Goal: Task Accomplishment & Management: Manage account settings

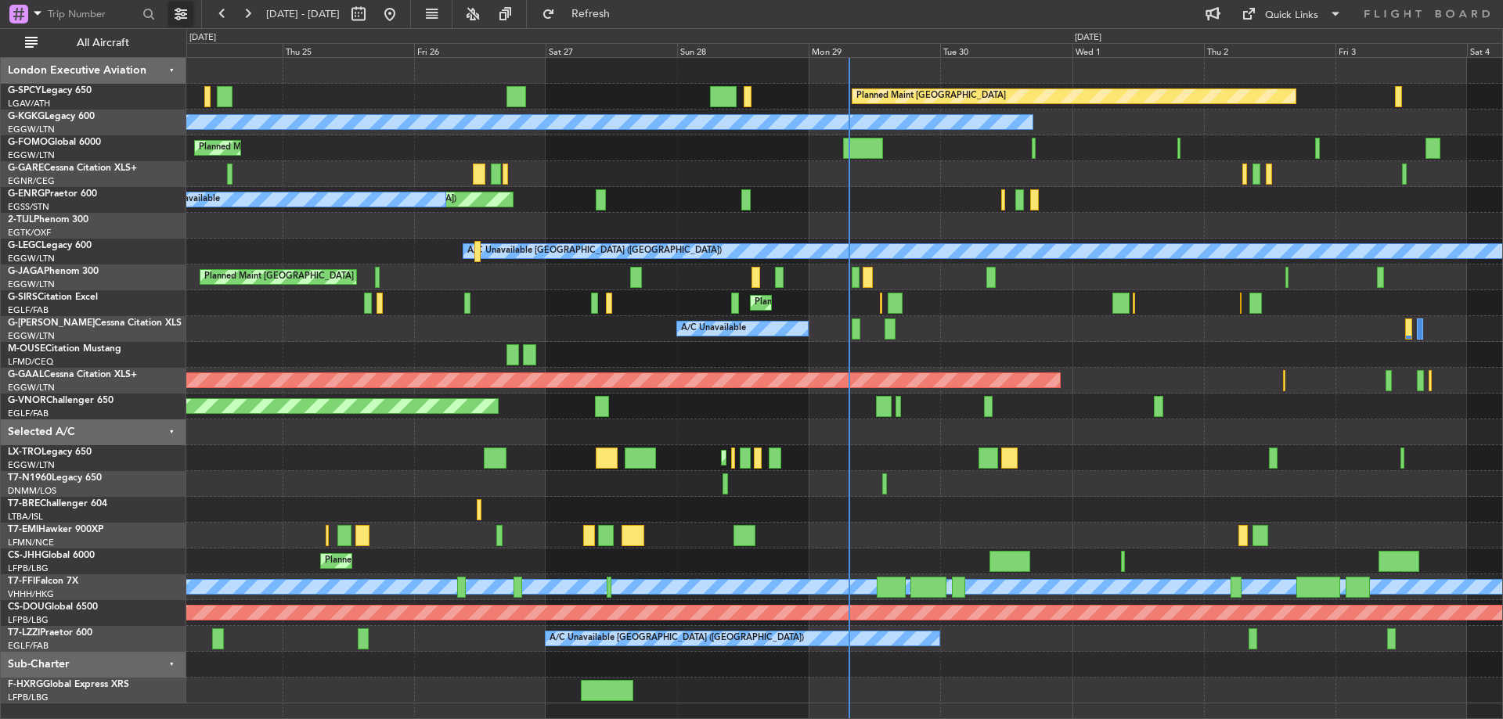
click at [183, 13] on button at bounding box center [180, 14] width 25 height 25
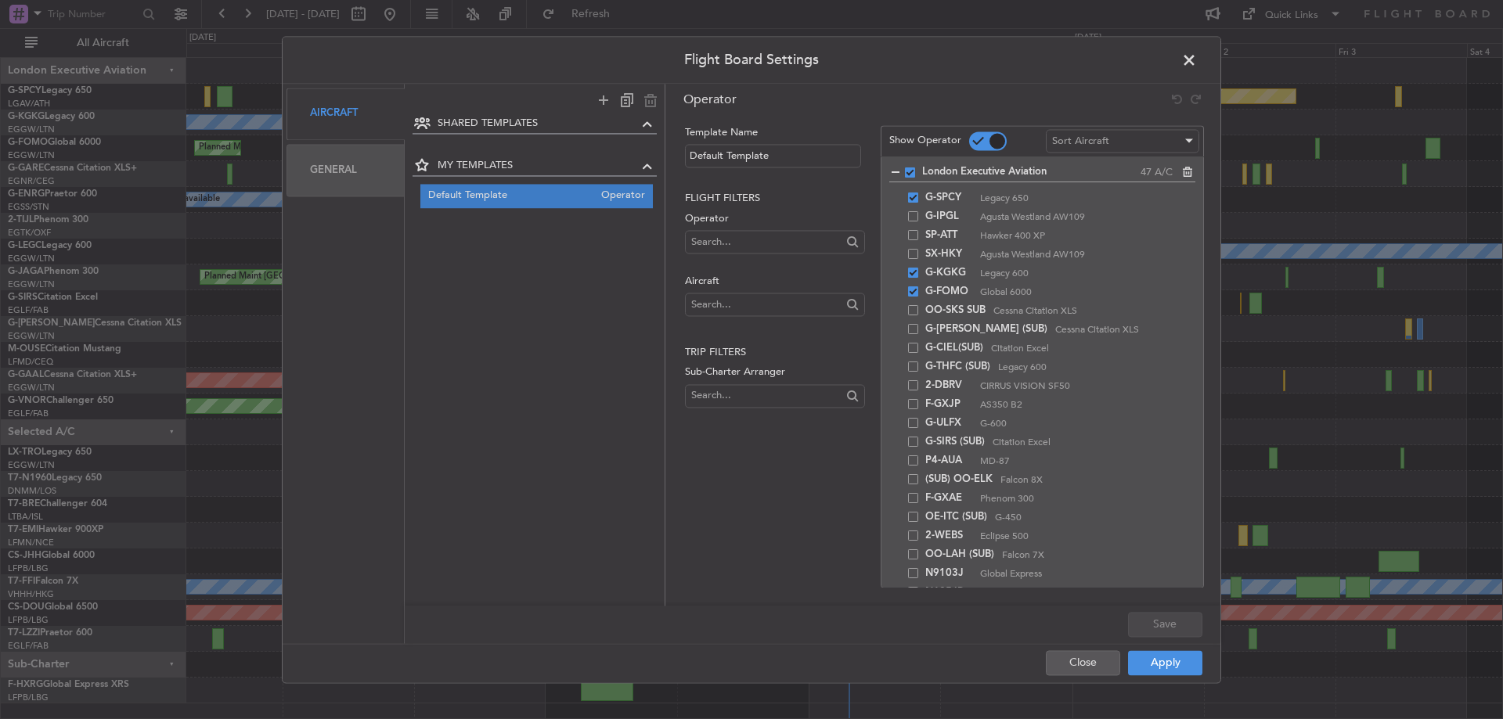
click at [1197, 56] on span at bounding box center [1197, 64] width 0 height 31
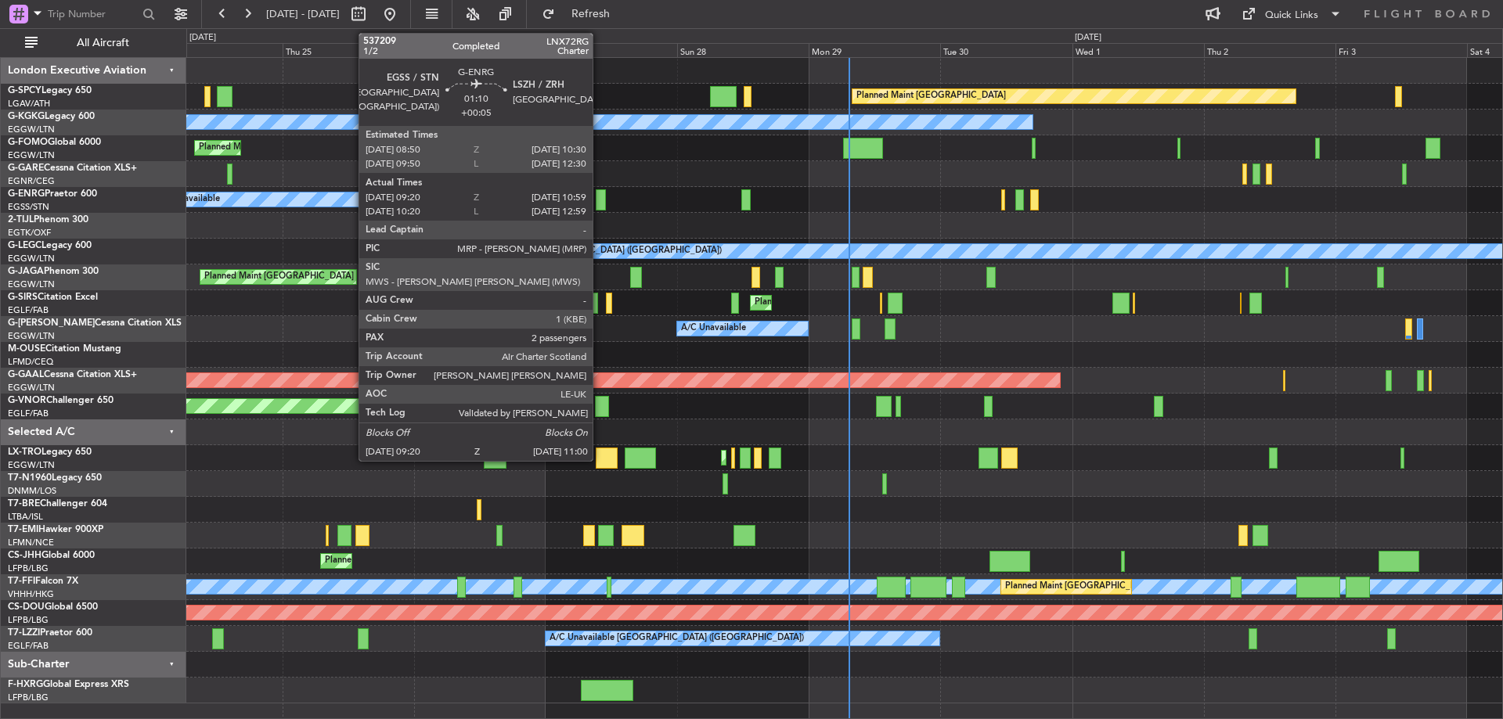
click at [600, 193] on div at bounding box center [600, 199] width 9 height 21
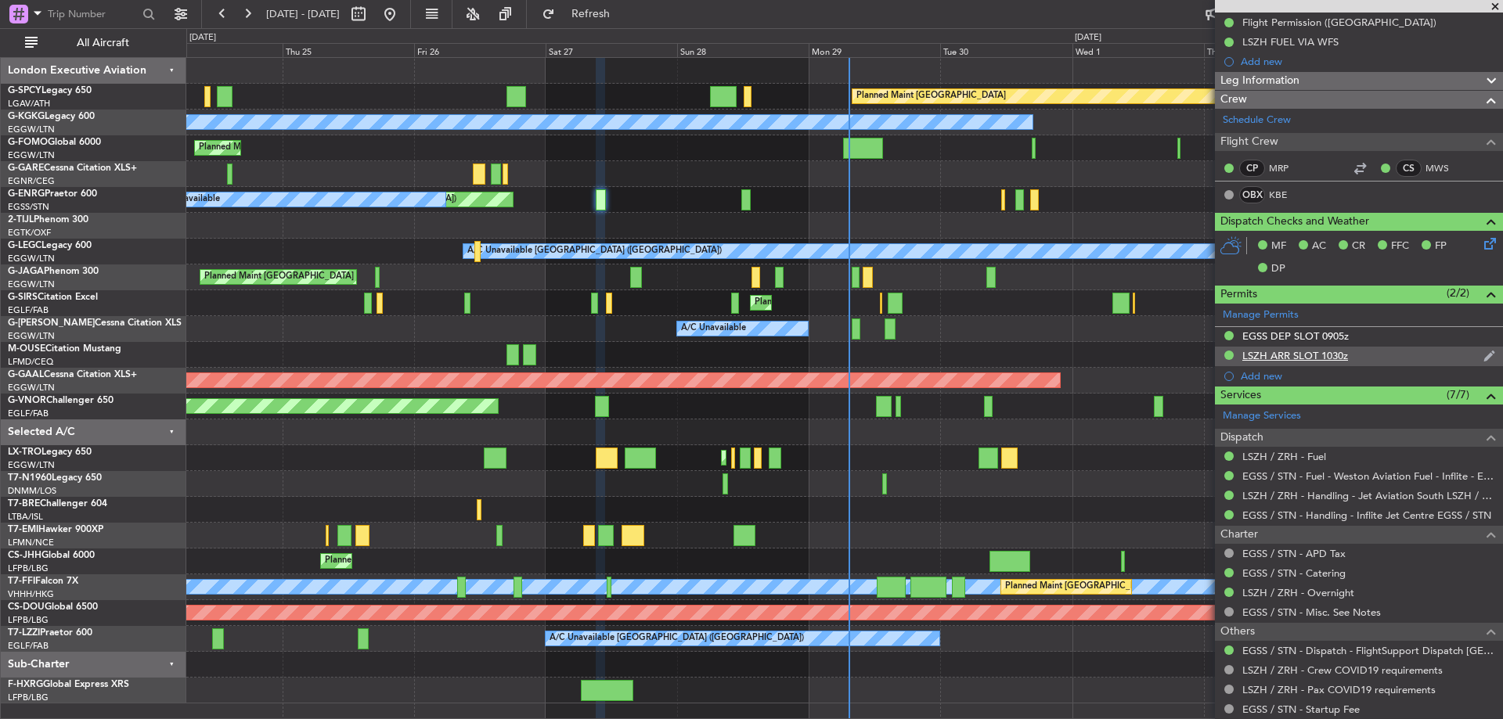
scroll to position [312, 0]
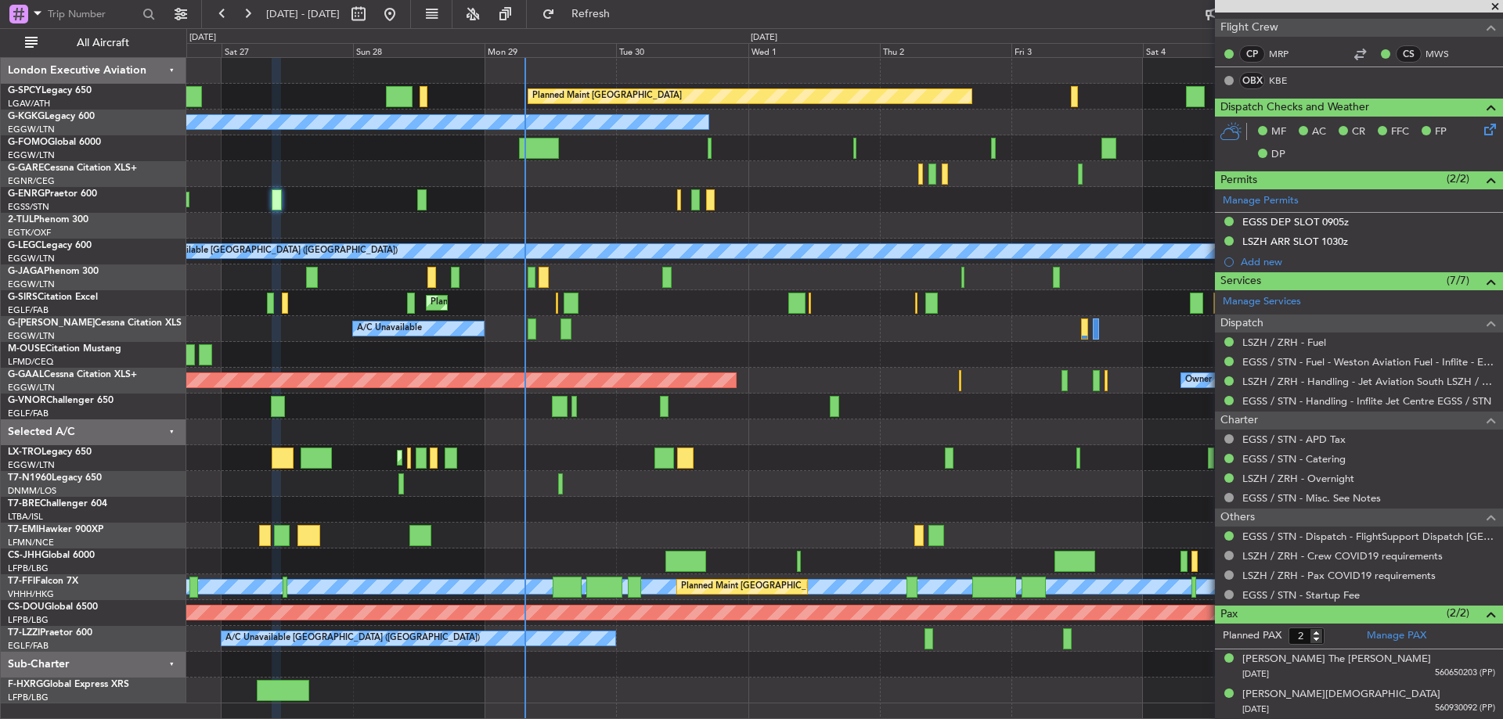
click at [645, 189] on div "Planned Maint Bremen A/C Unavailable Istanbul (Ataturk) Planned Maint London (L…" at bounding box center [844, 381] width 1316 height 646
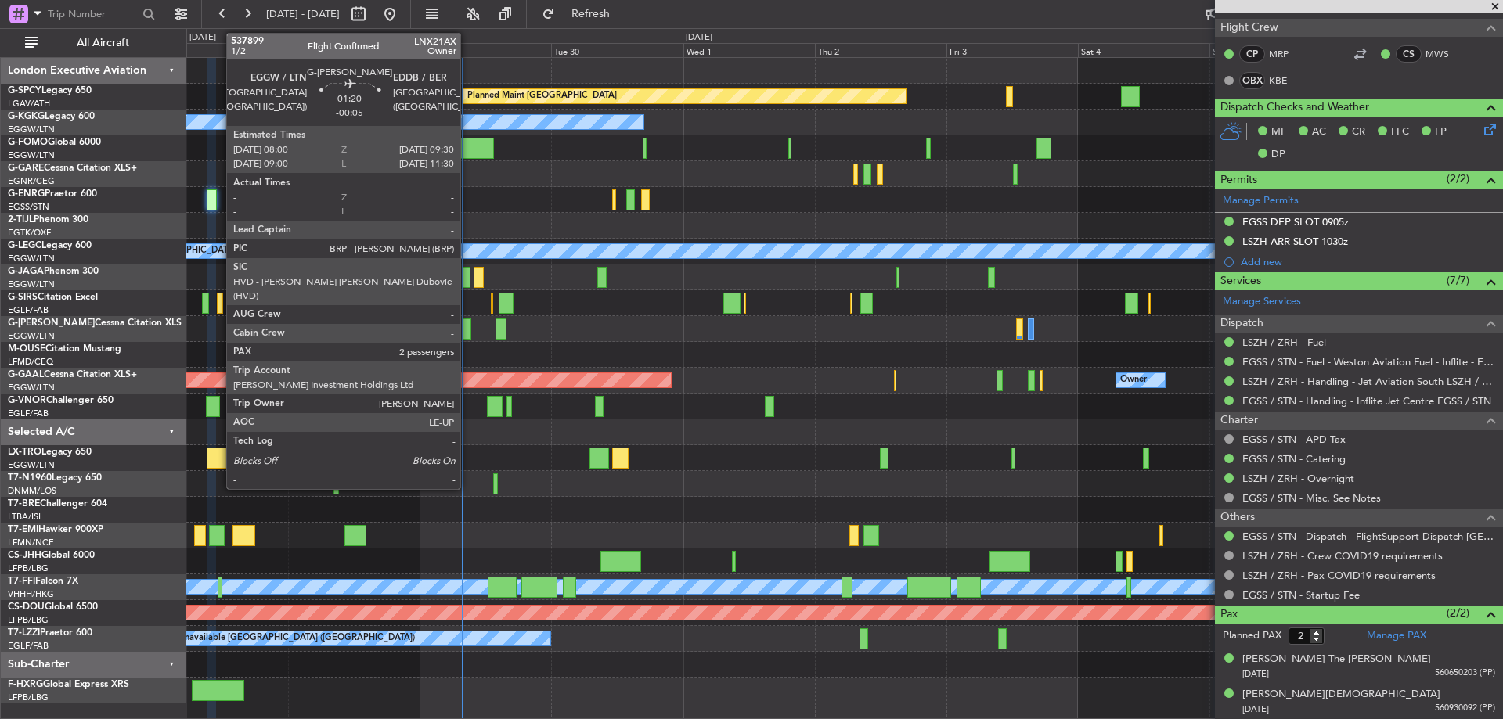
click at [467, 327] on div at bounding box center [467, 329] width 9 height 21
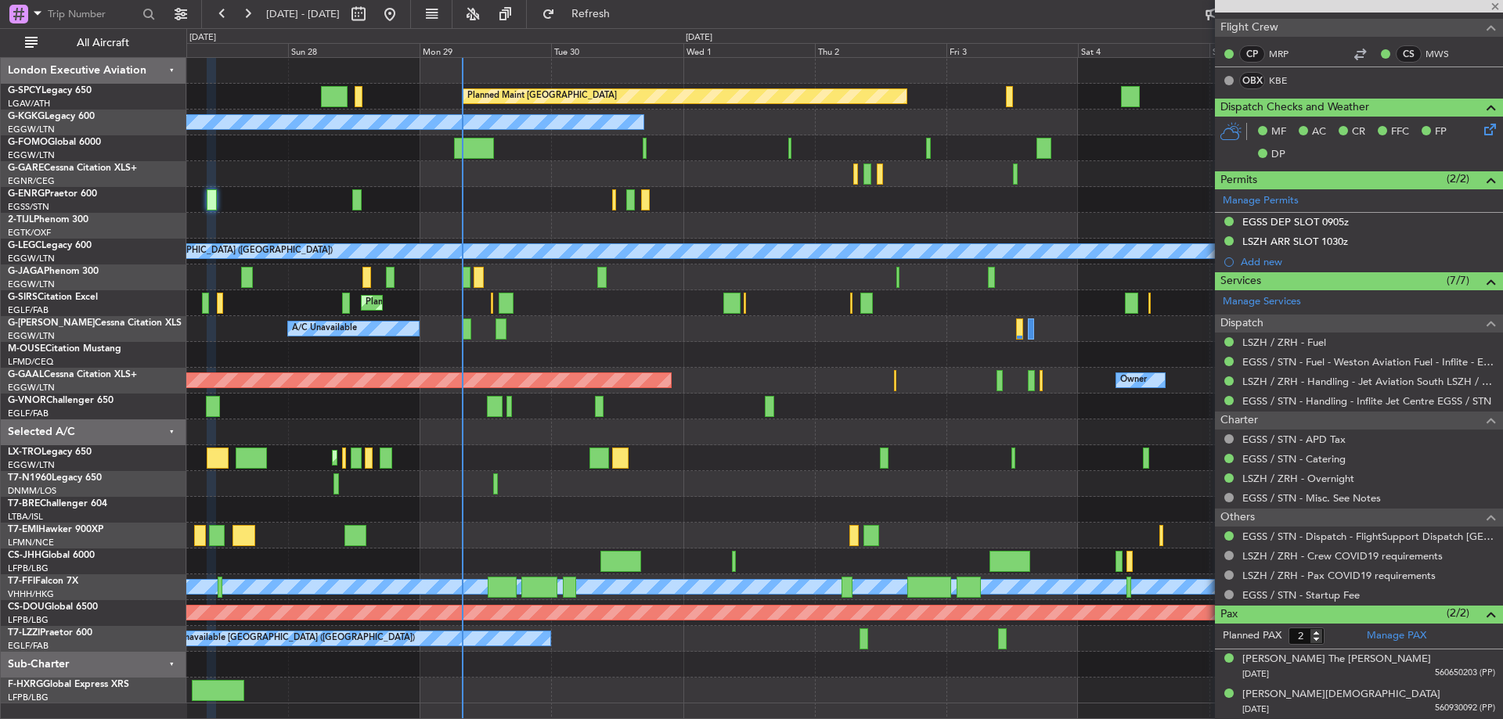
type input "-00:05"
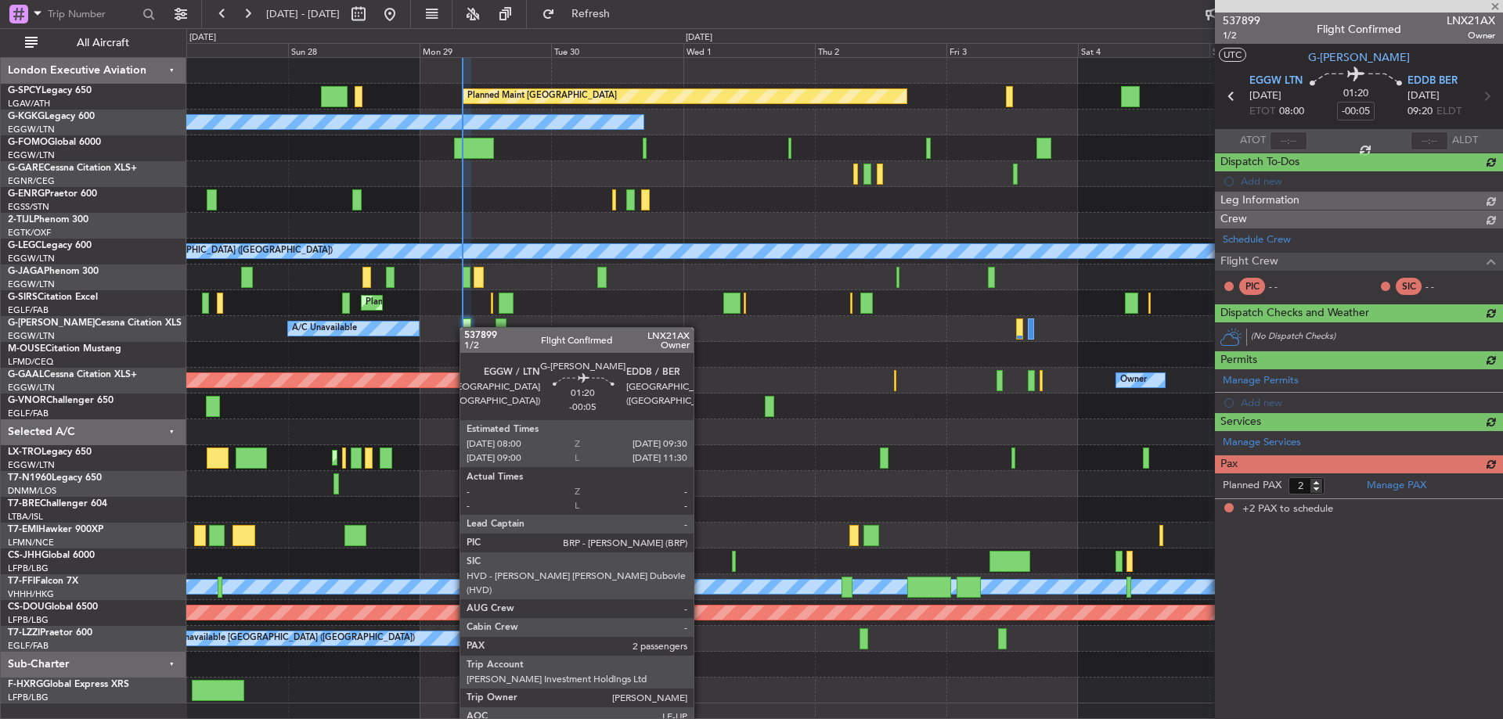
scroll to position [0, 0]
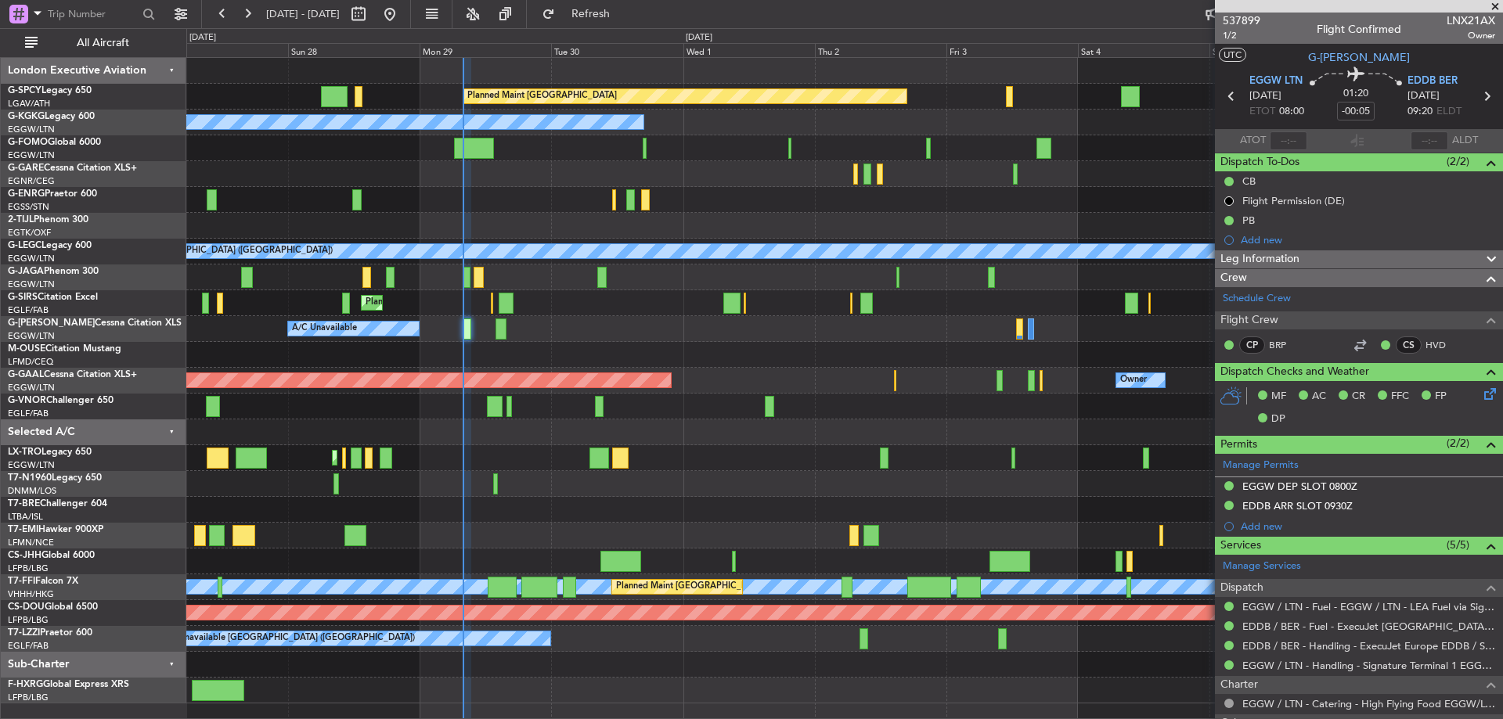
click at [1498, 5] on span at bounding box center [1495, 7] width 16 height 14
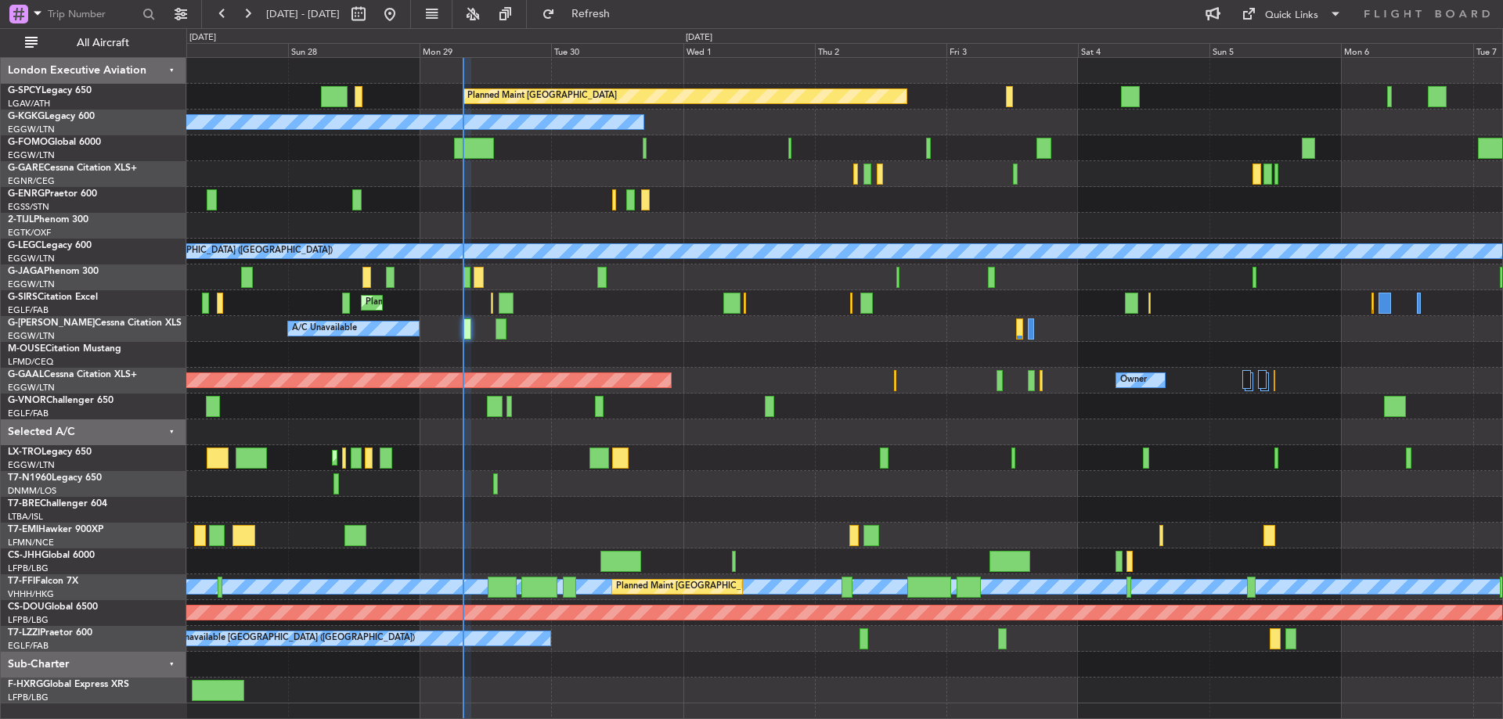
type input "0"
click at [1282, 16] on div "Quick Links" at bounding box center [1291, 16] width 53 height 16
click at [1287, 54] on button "Trip Builder" at bounding box center [1292, 52] width 117 height 38
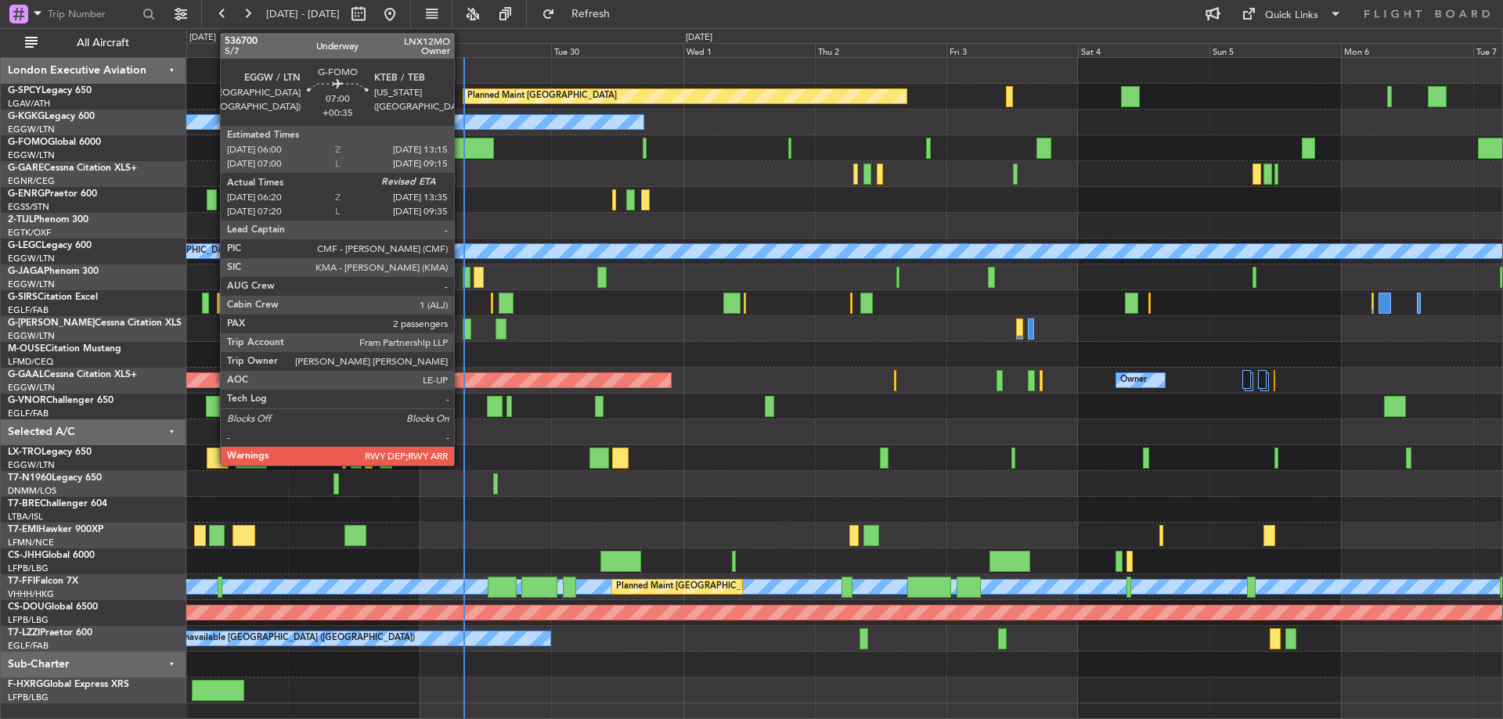
click at [461, 149] on div at bounding box center [474, 148] width 40 height 21
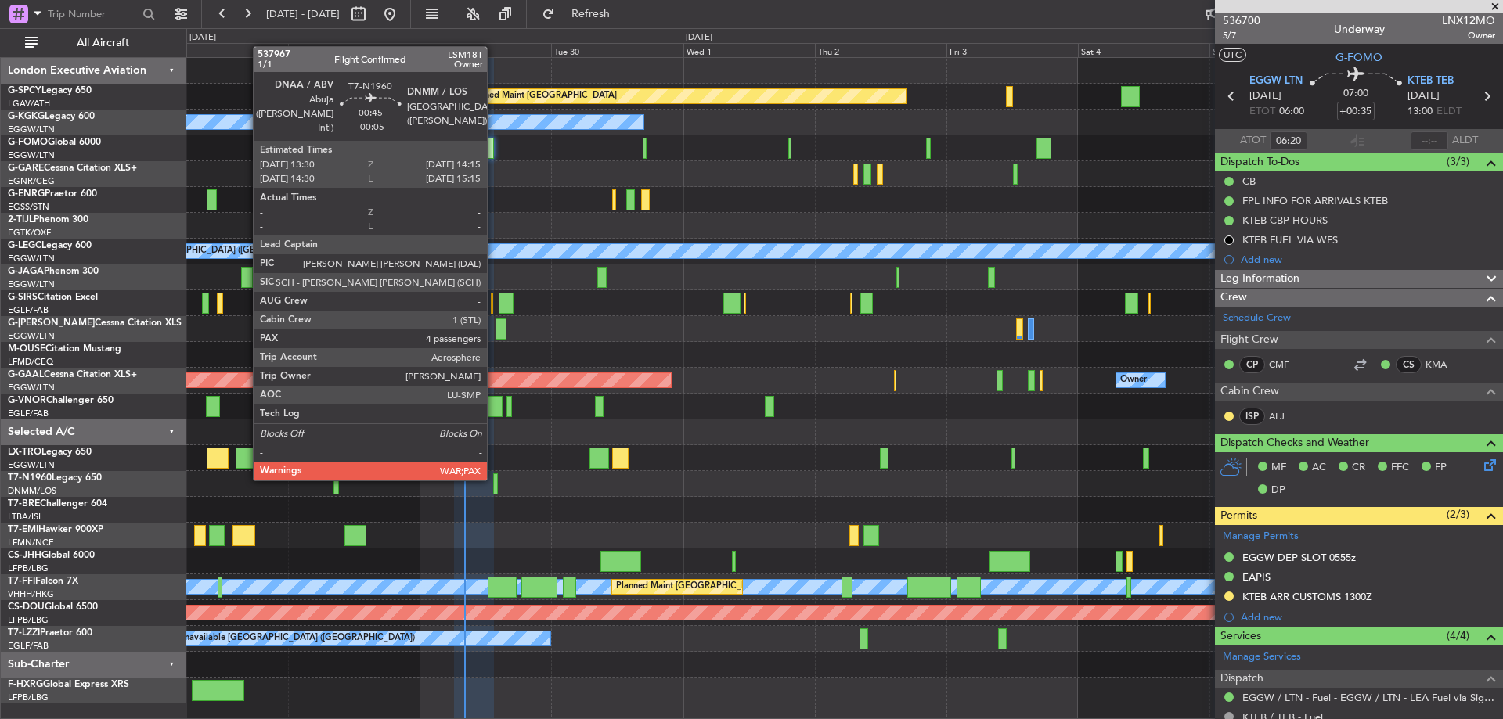
click at [494, 478] on div at bounding box center [495, 484] width 5 height 21
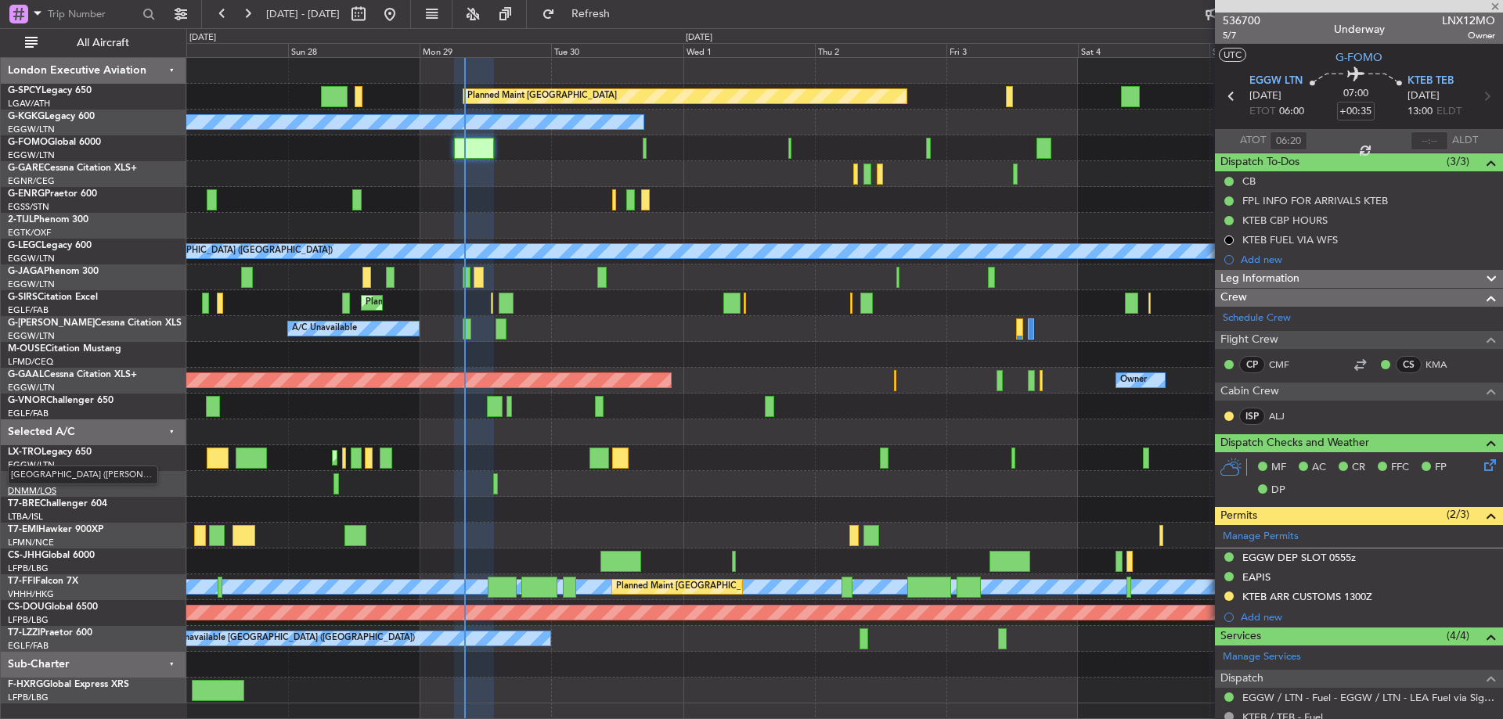
type input "-00:05"
type input "4"
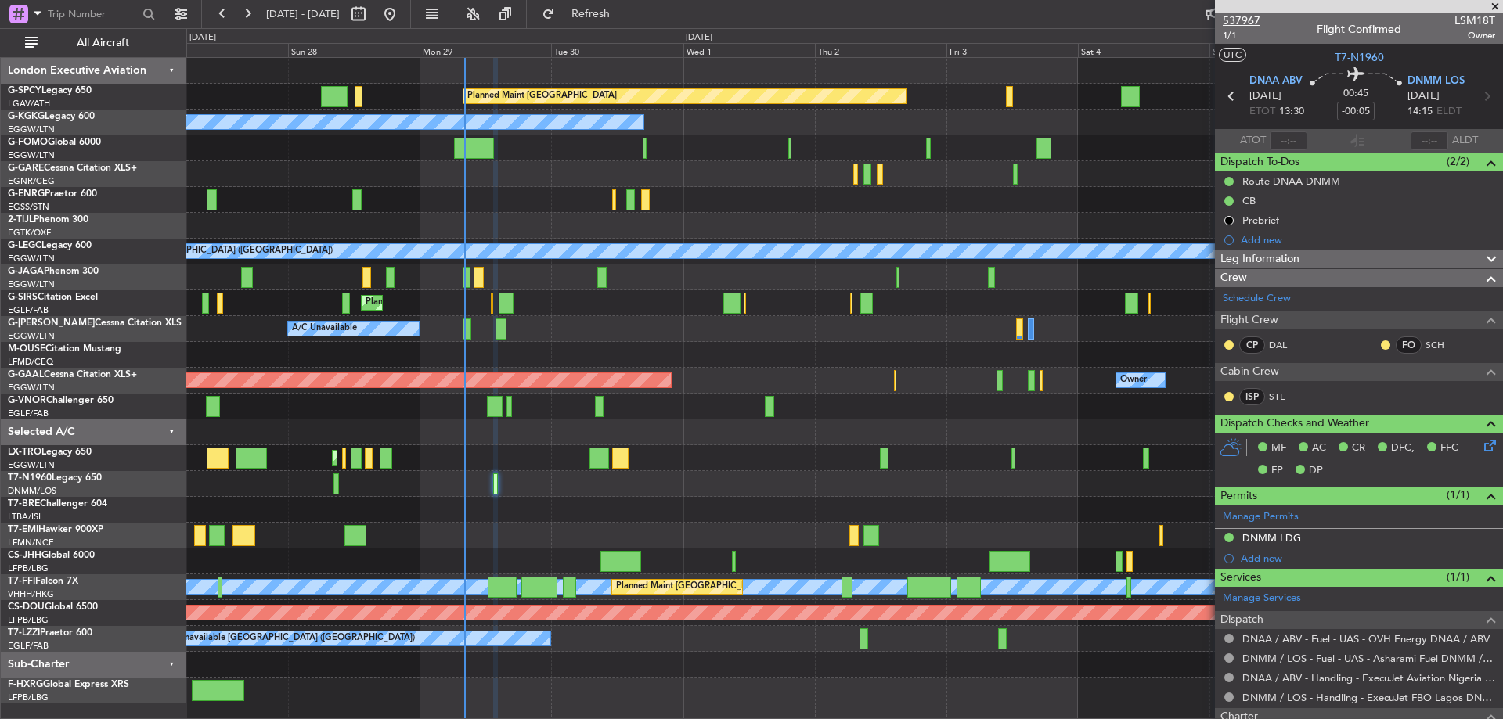
click at [1246, 24] on span "537967" at bounding box center [1242, 21] width 38 height 16
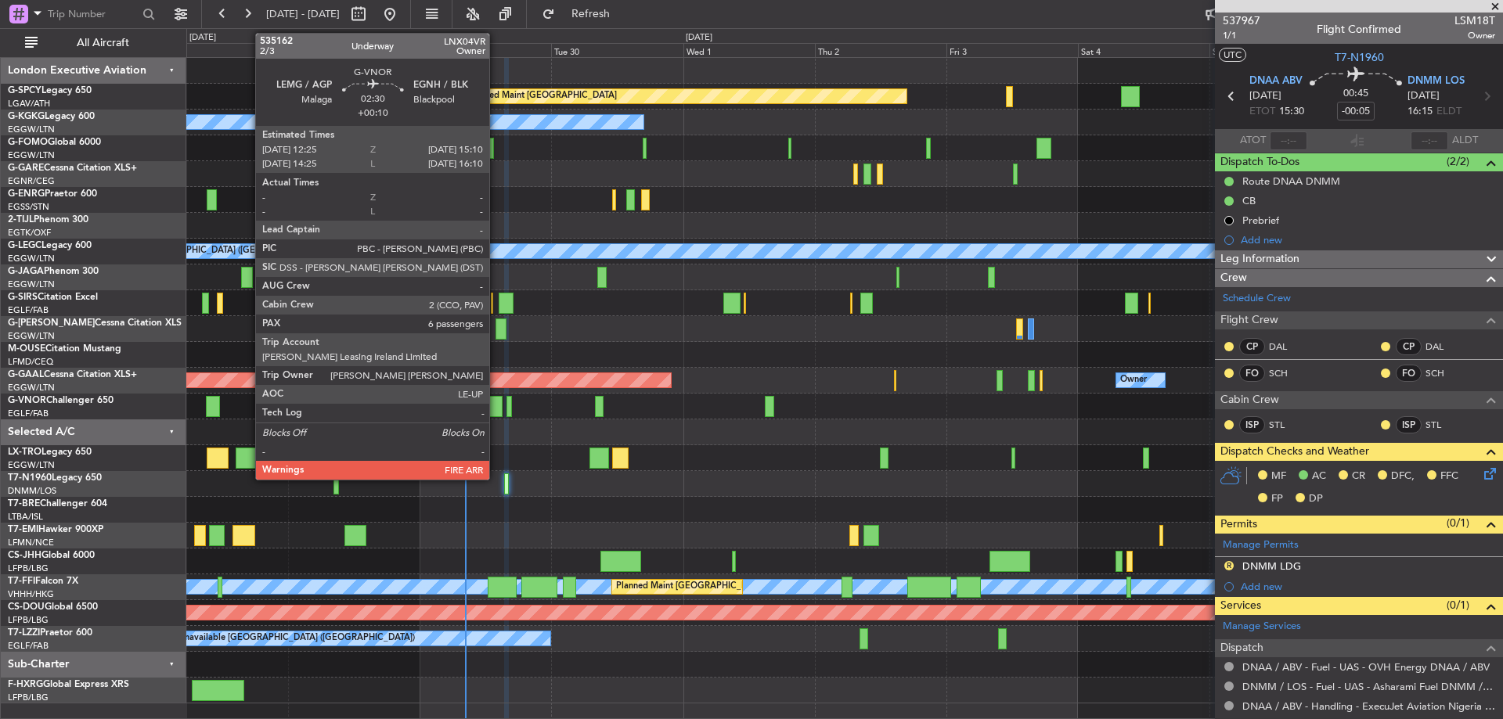
click at [496, 404] on div at bounding box center [495, 406] width 16 height 21
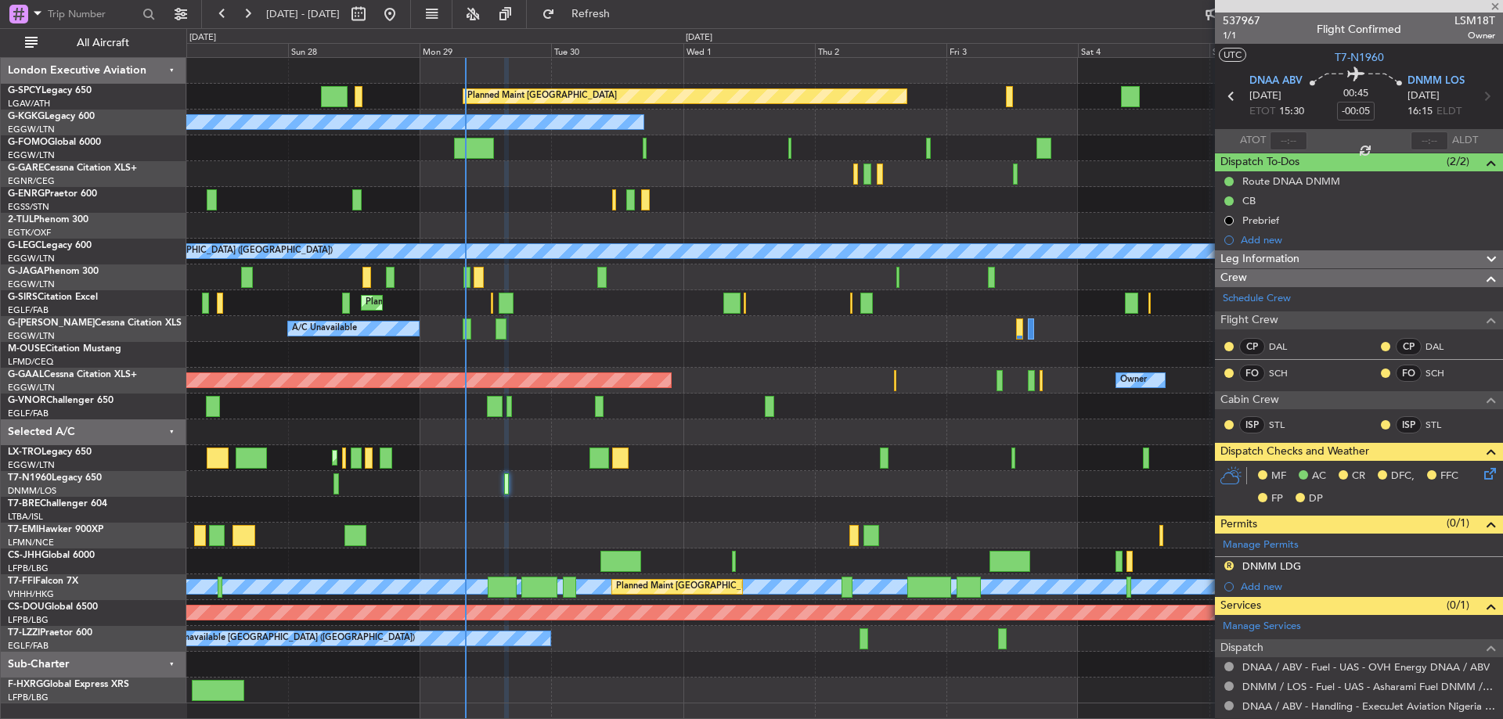
type input "+00:10"
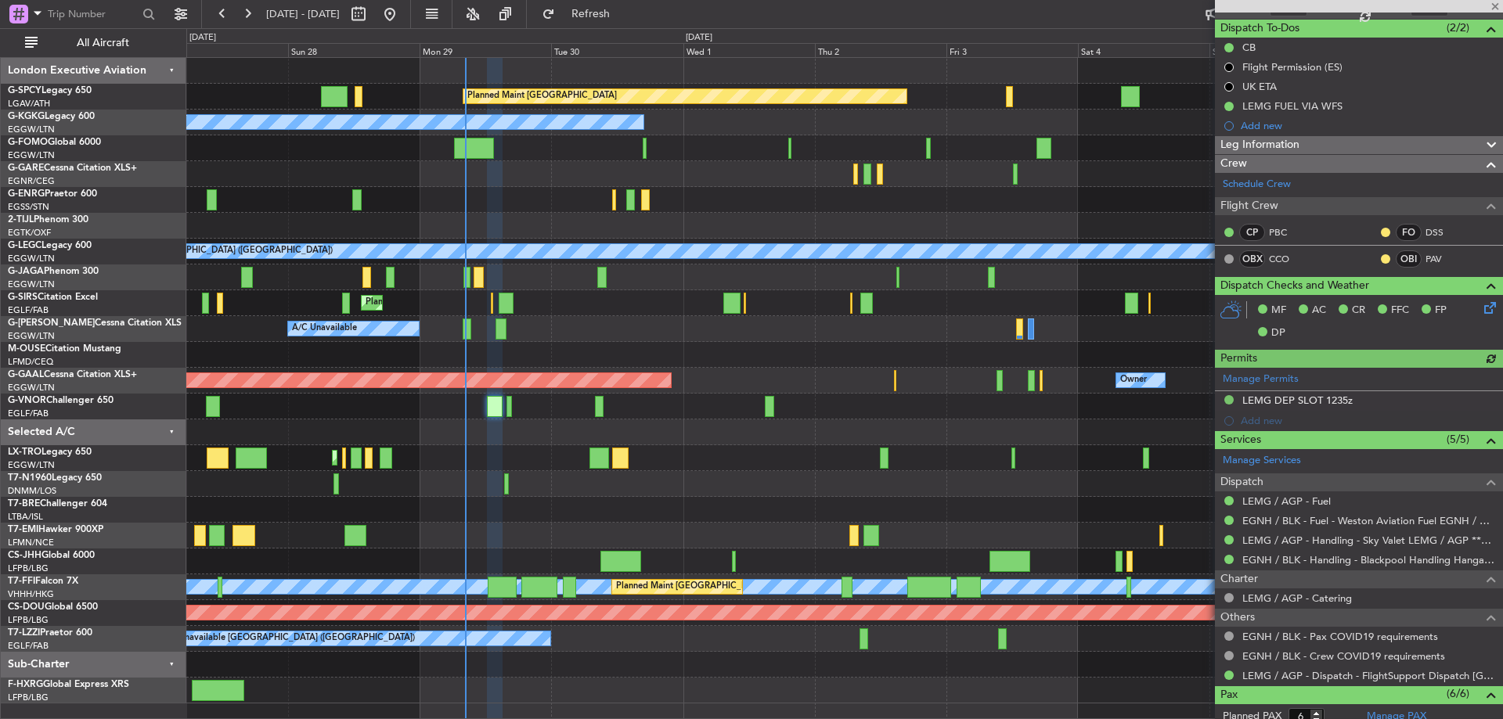
scroll to position [157, 0]
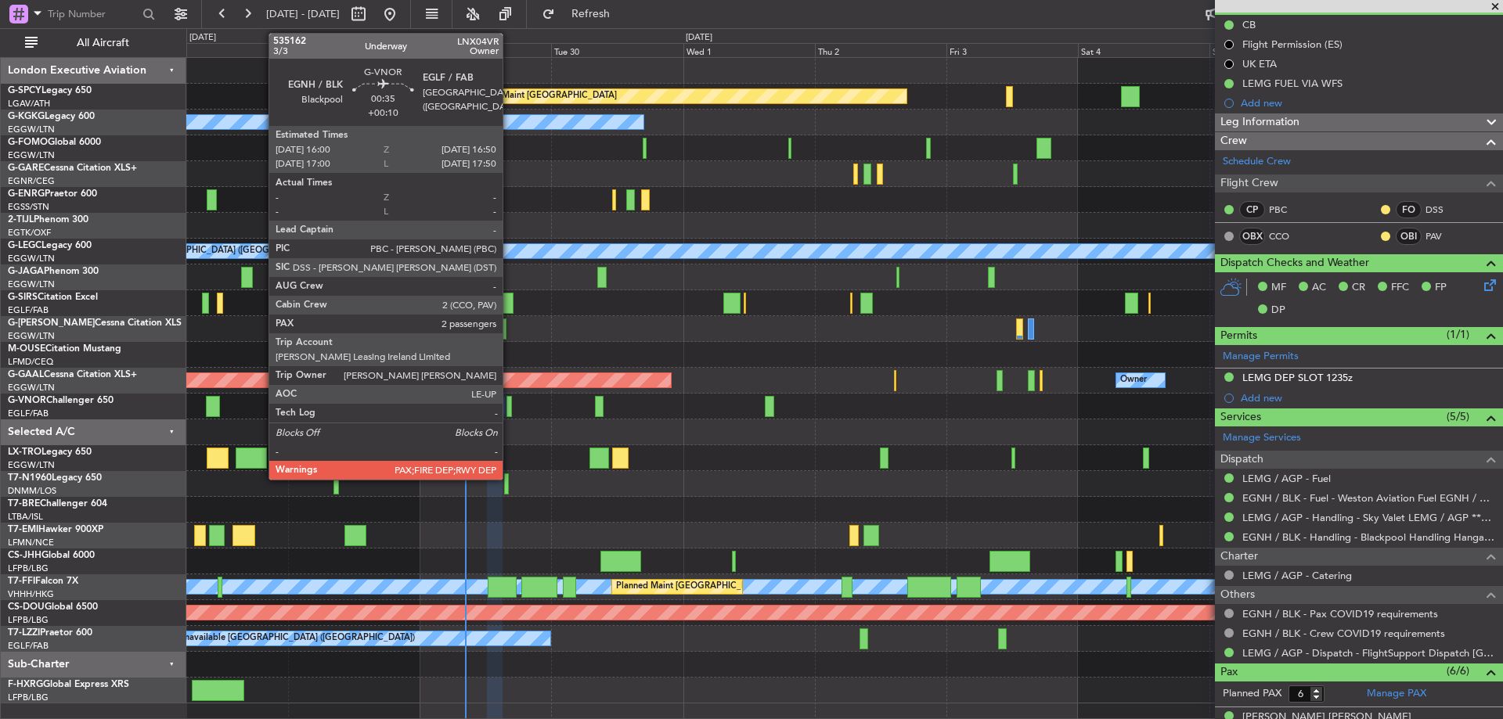
click at [510, 404] on div at bounding box center [509, 406] width 5 height 21
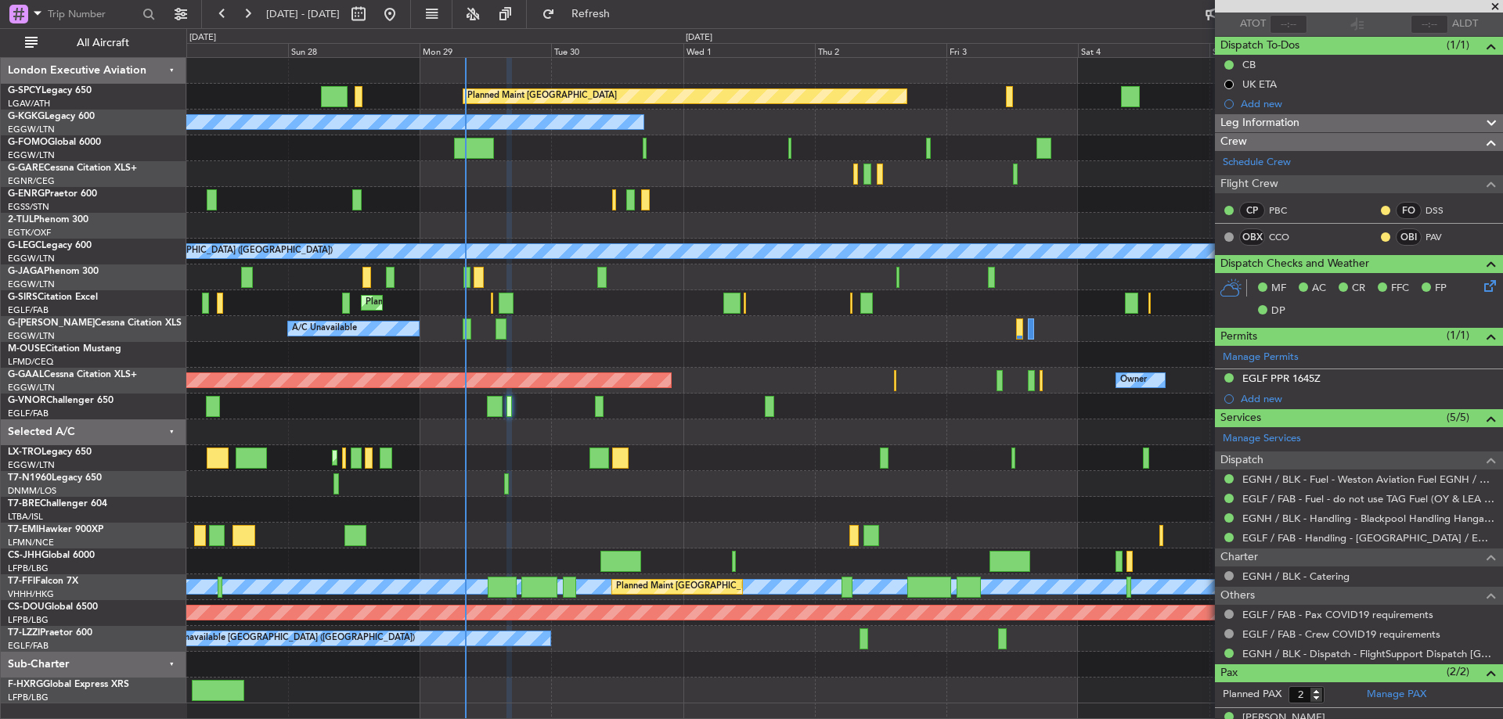
scroll to position [175, 0]
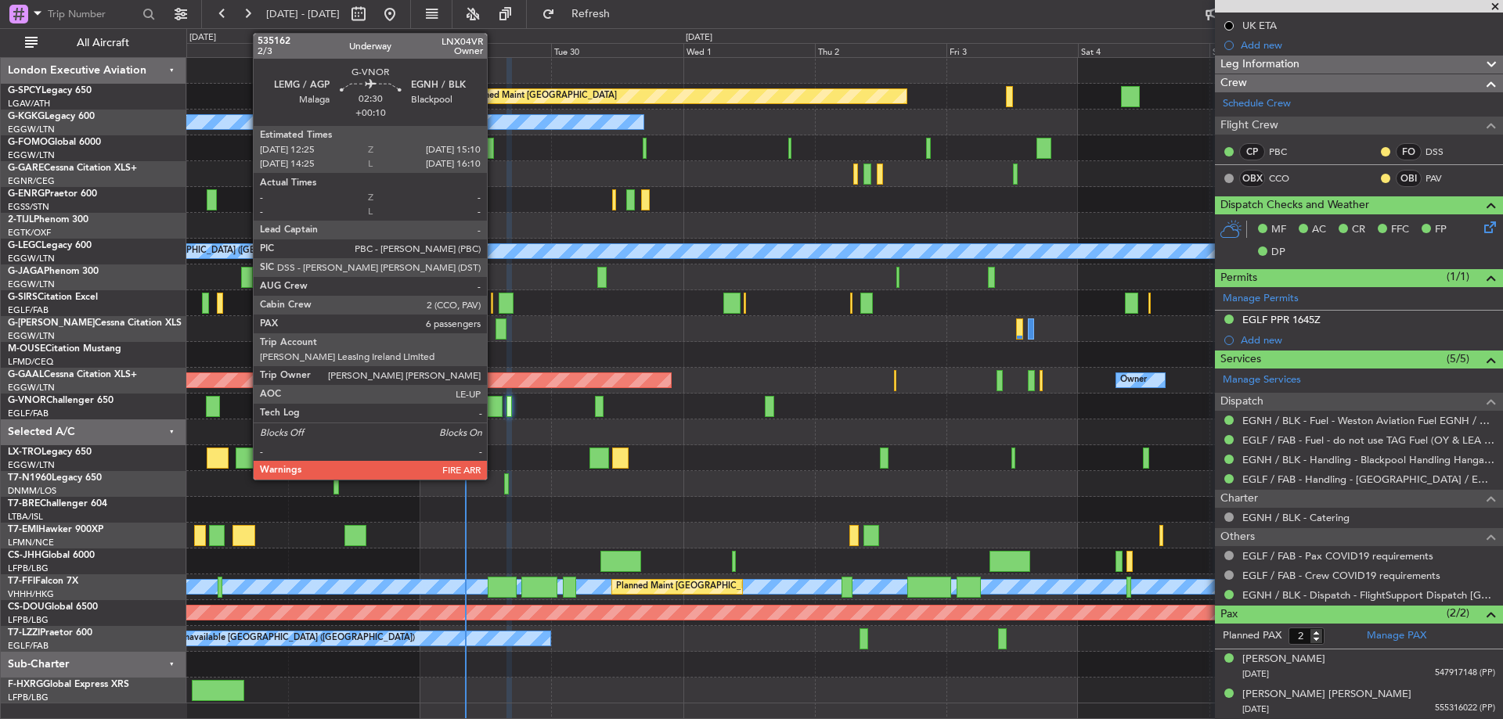
click at [494, 400] on div at bounding box center [495, 406] width 16 height 21
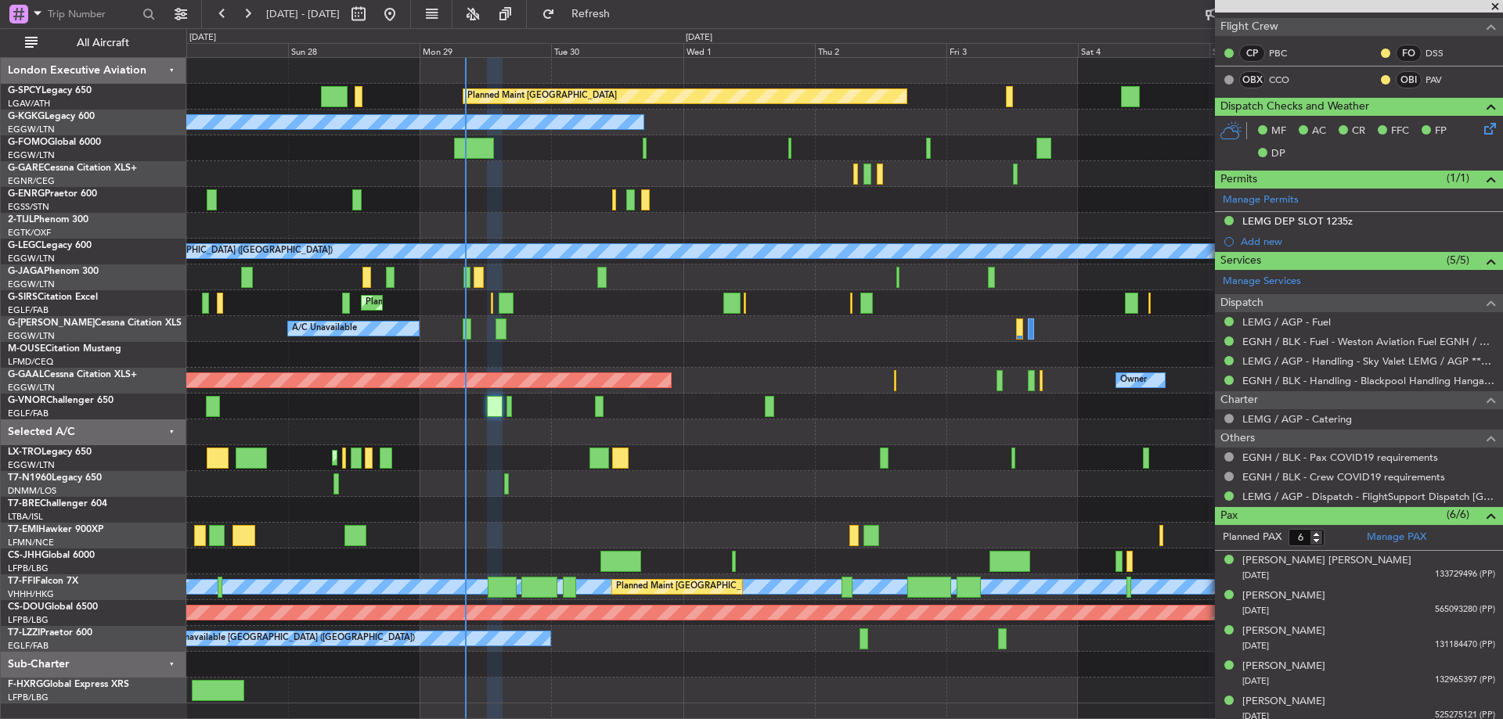
scroll to position [355, 0]
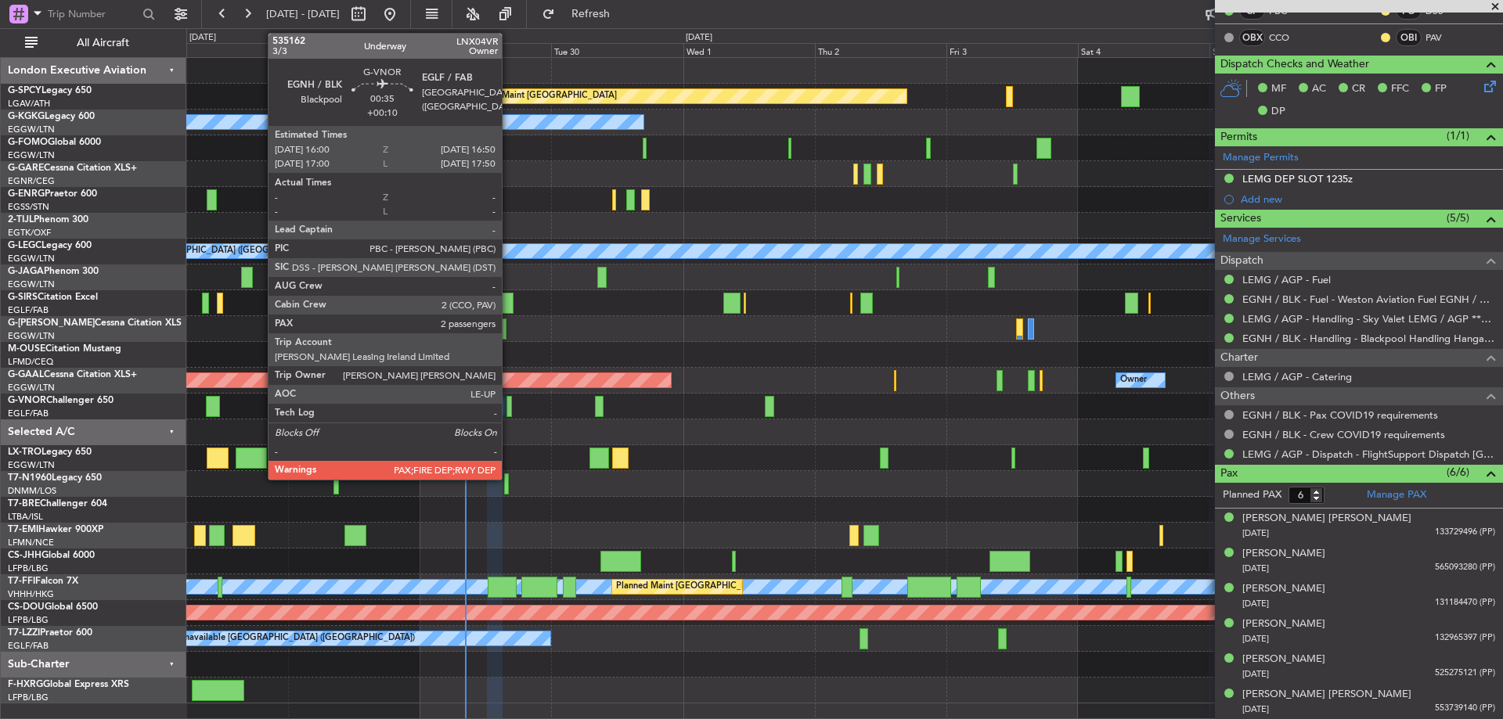
click at [509, 406] on div at bounding box center [509, 406] width 5 height 21
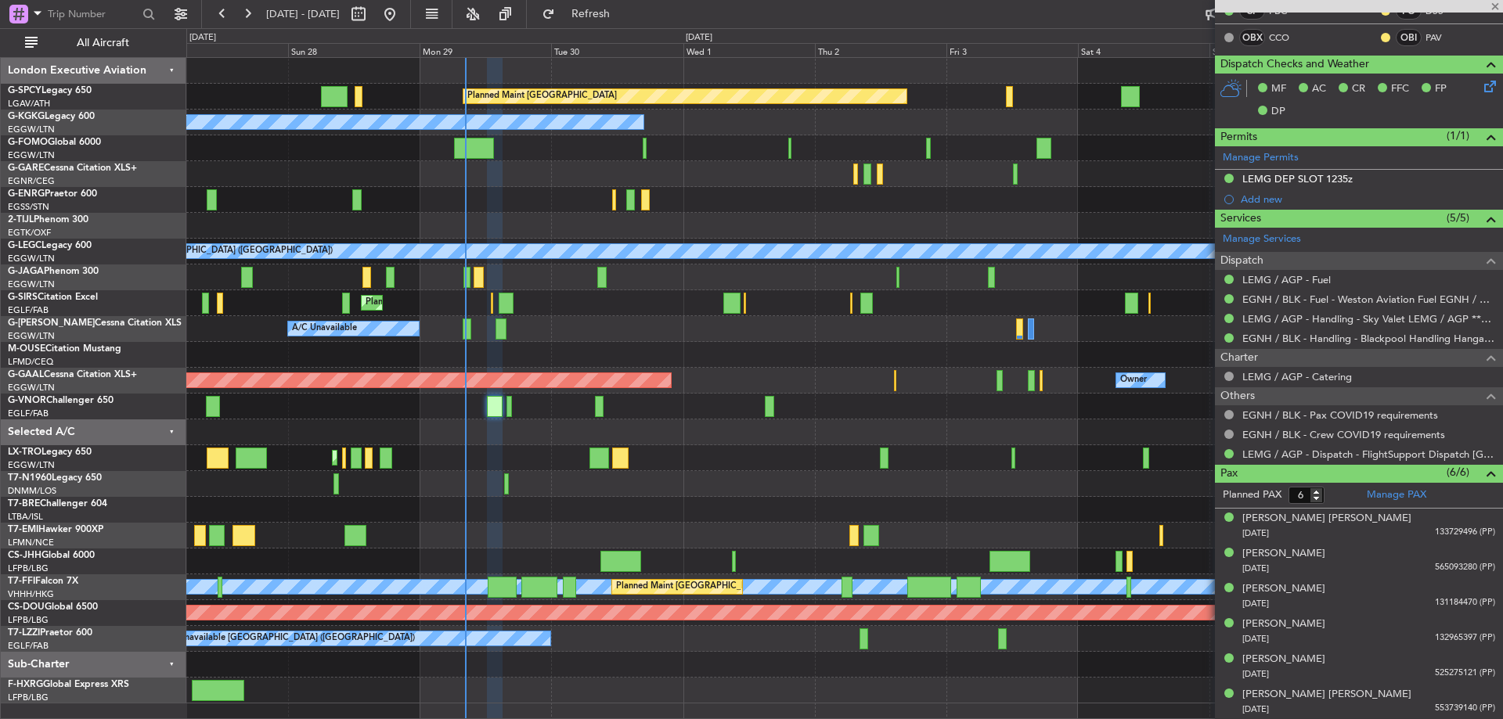
type input "2"
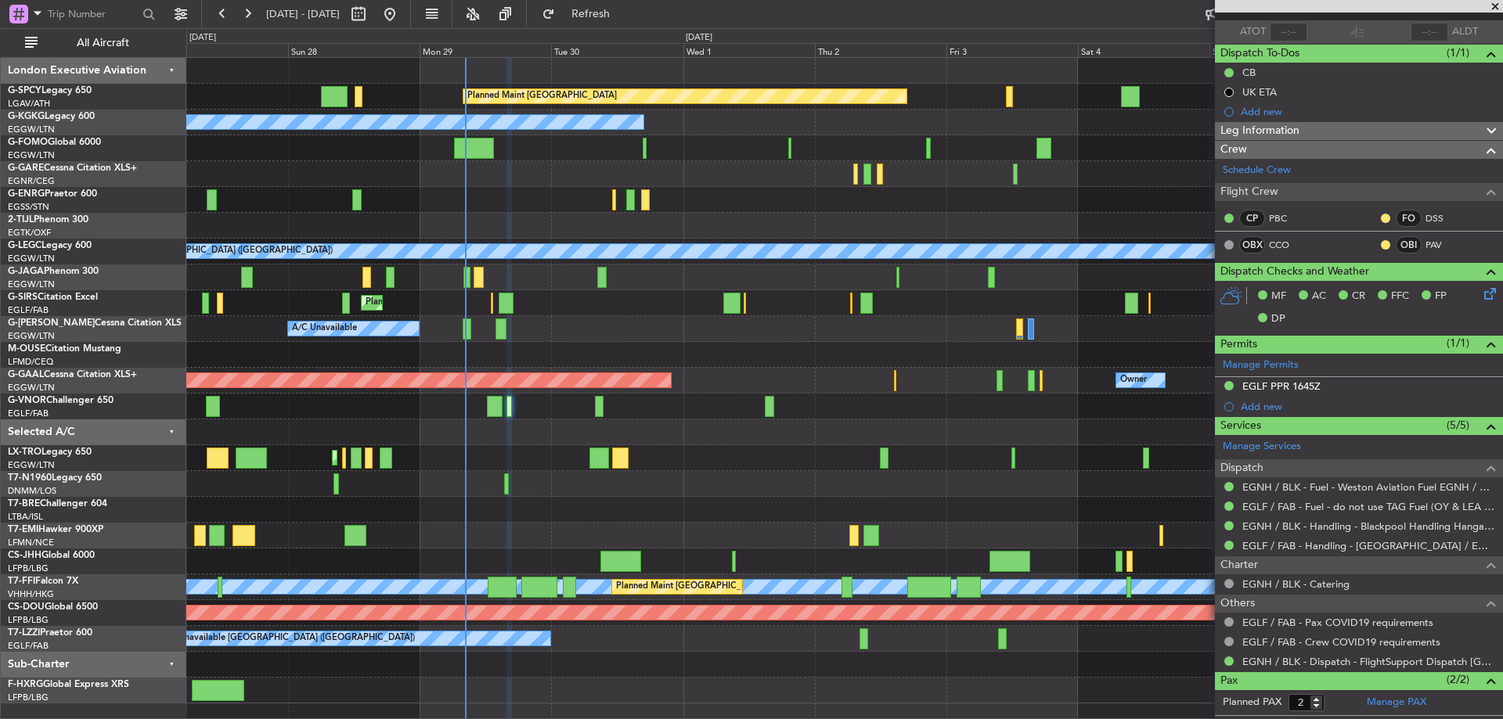
scroll to position [175, 0]
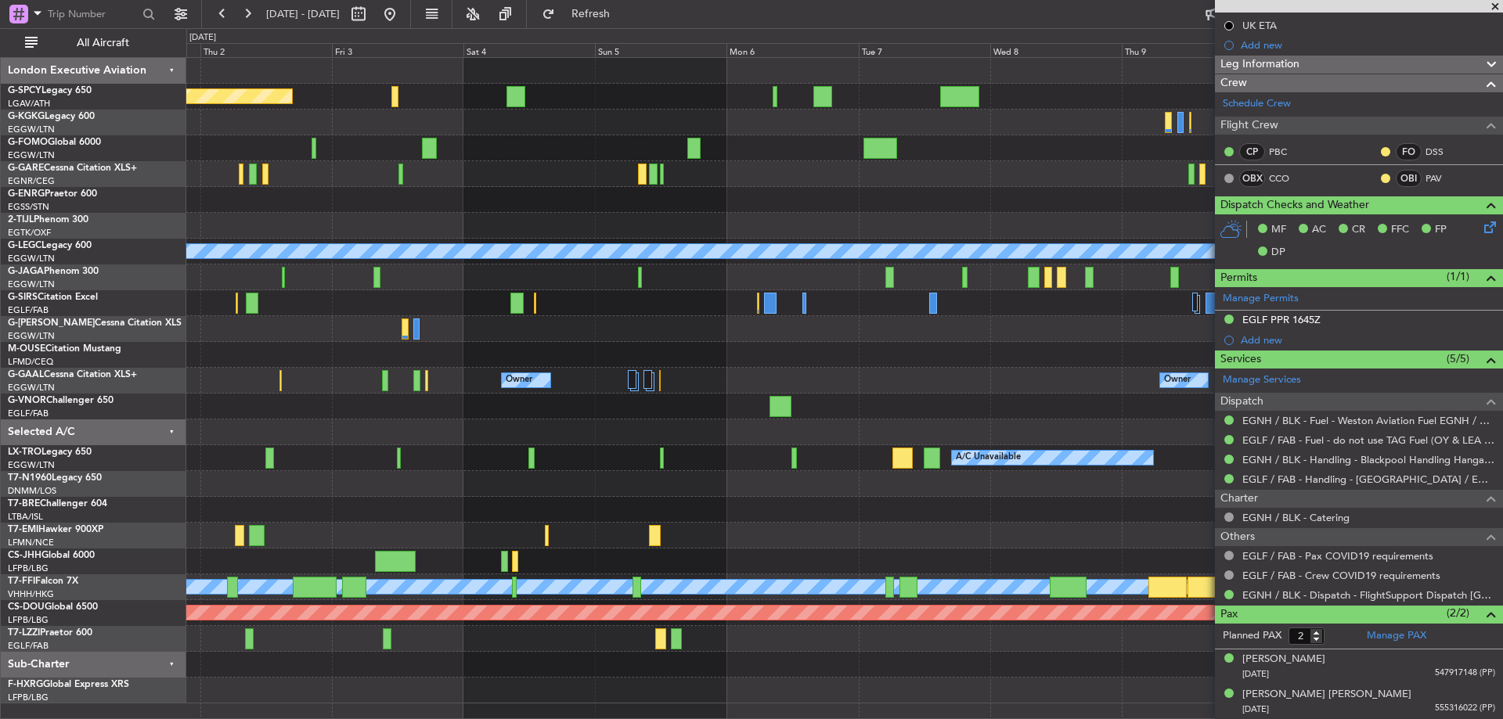
click at [221, 517] on div at bounding box center [844, 510] width 1316 height 26
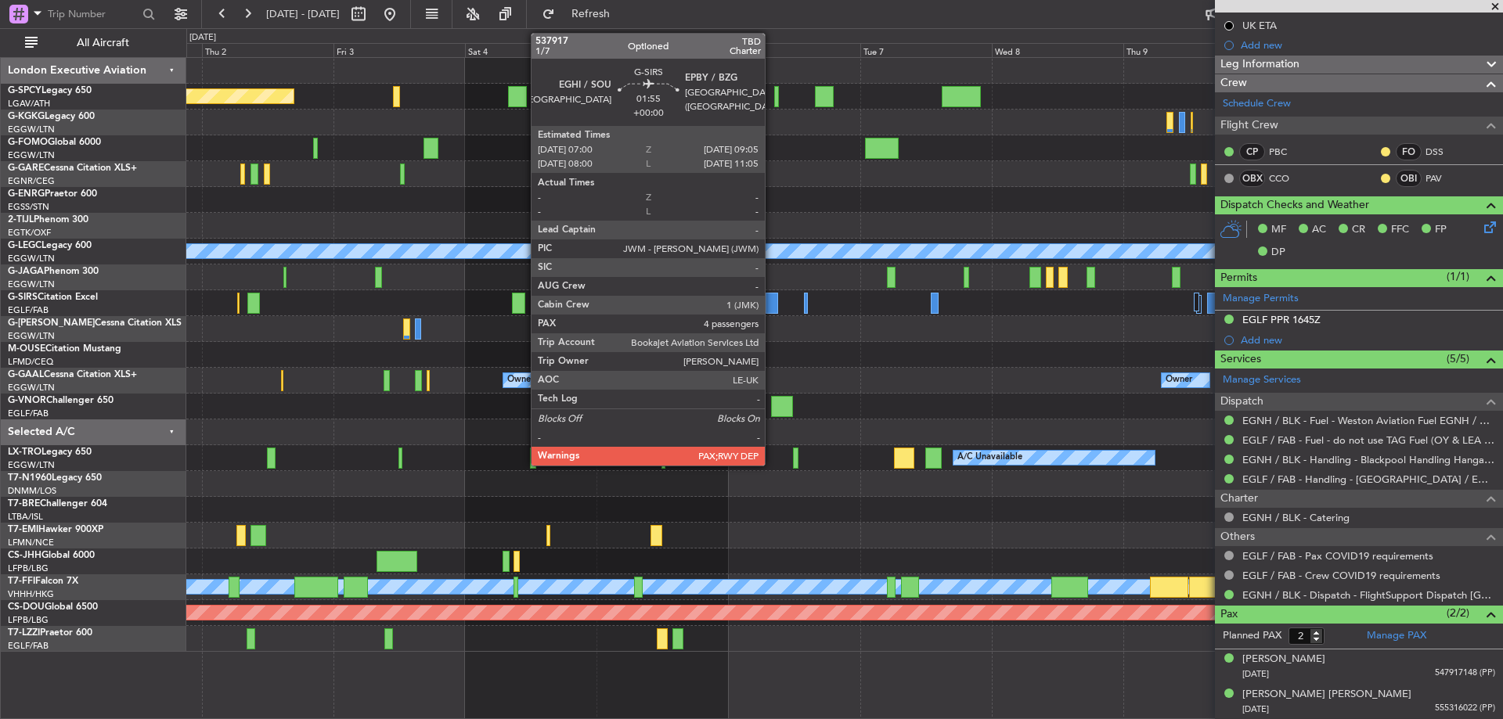
click at [772, 303] on div at bounding box center [772, 303] width 12 height 21
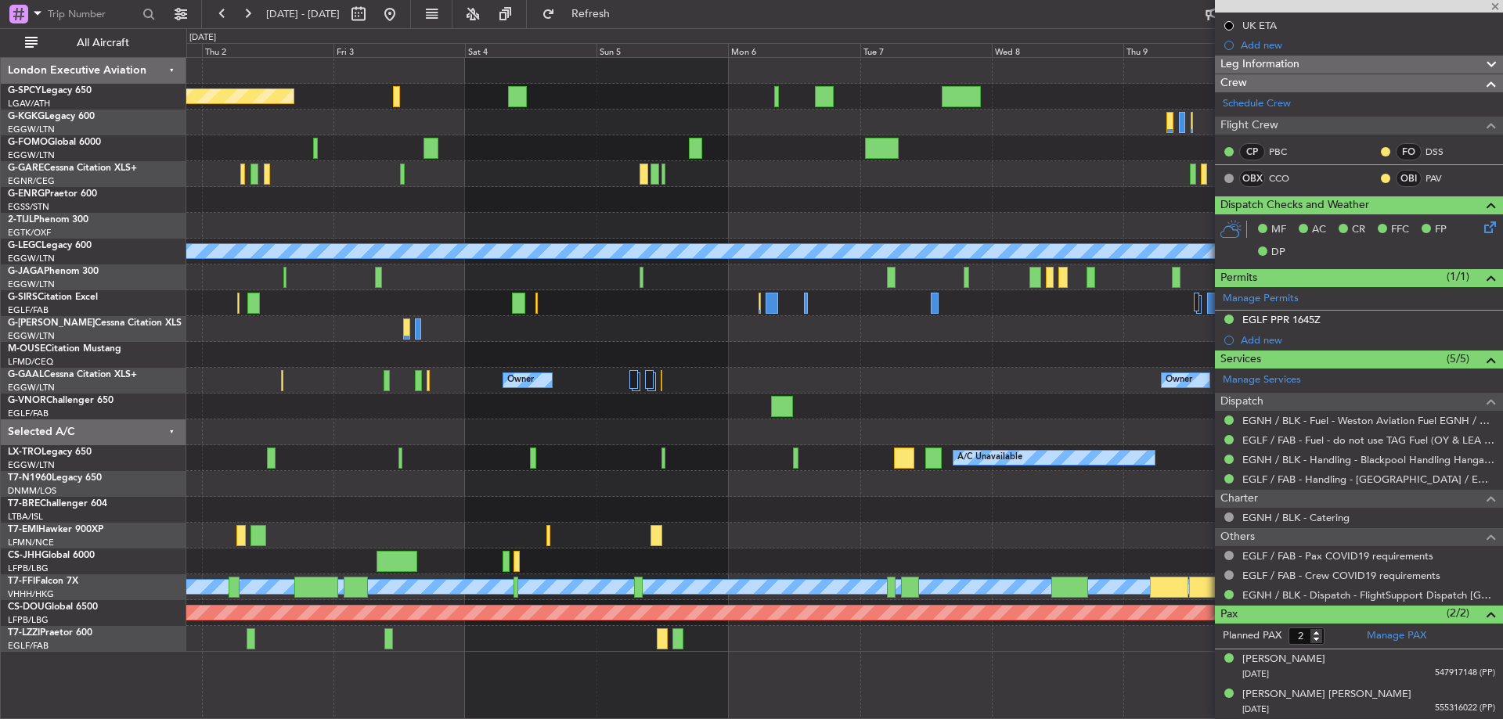
type input "4"
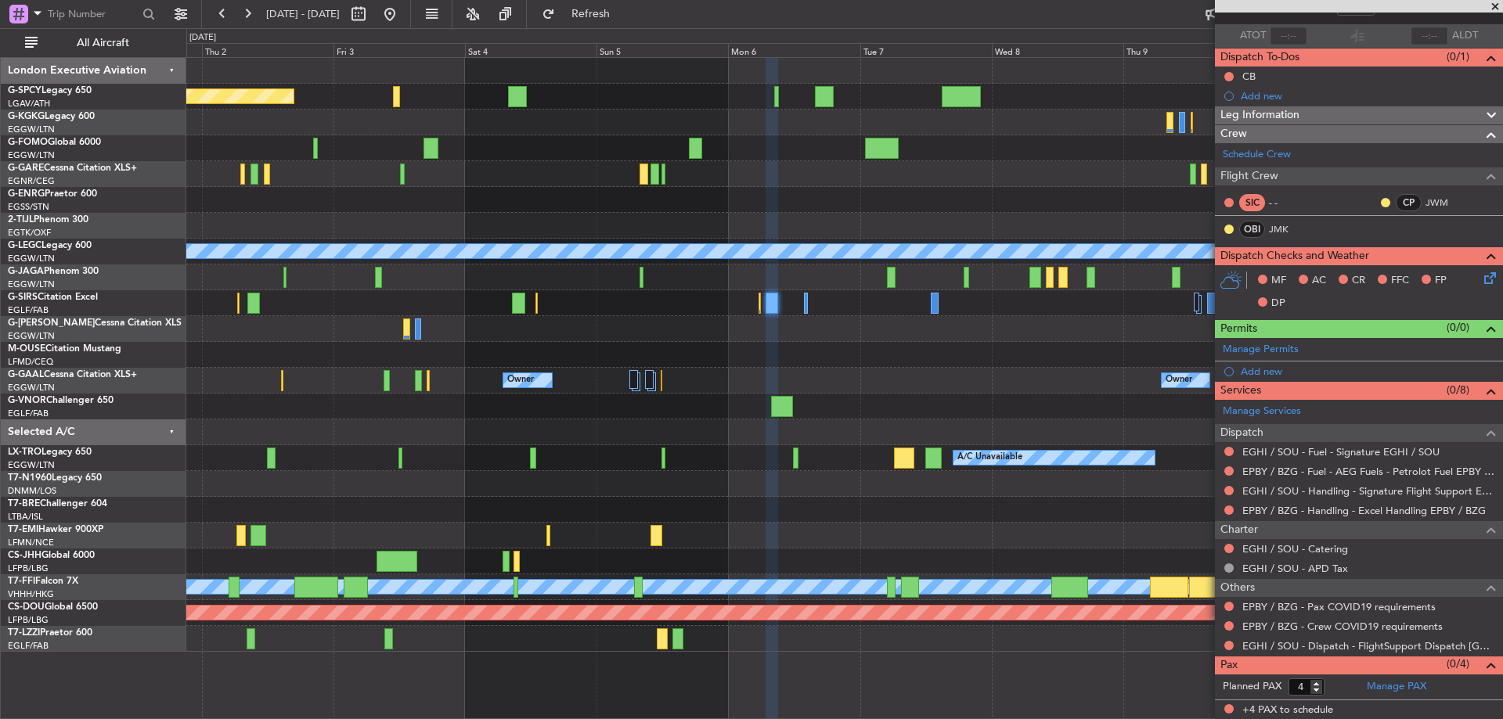
scroll to position [0, 0]
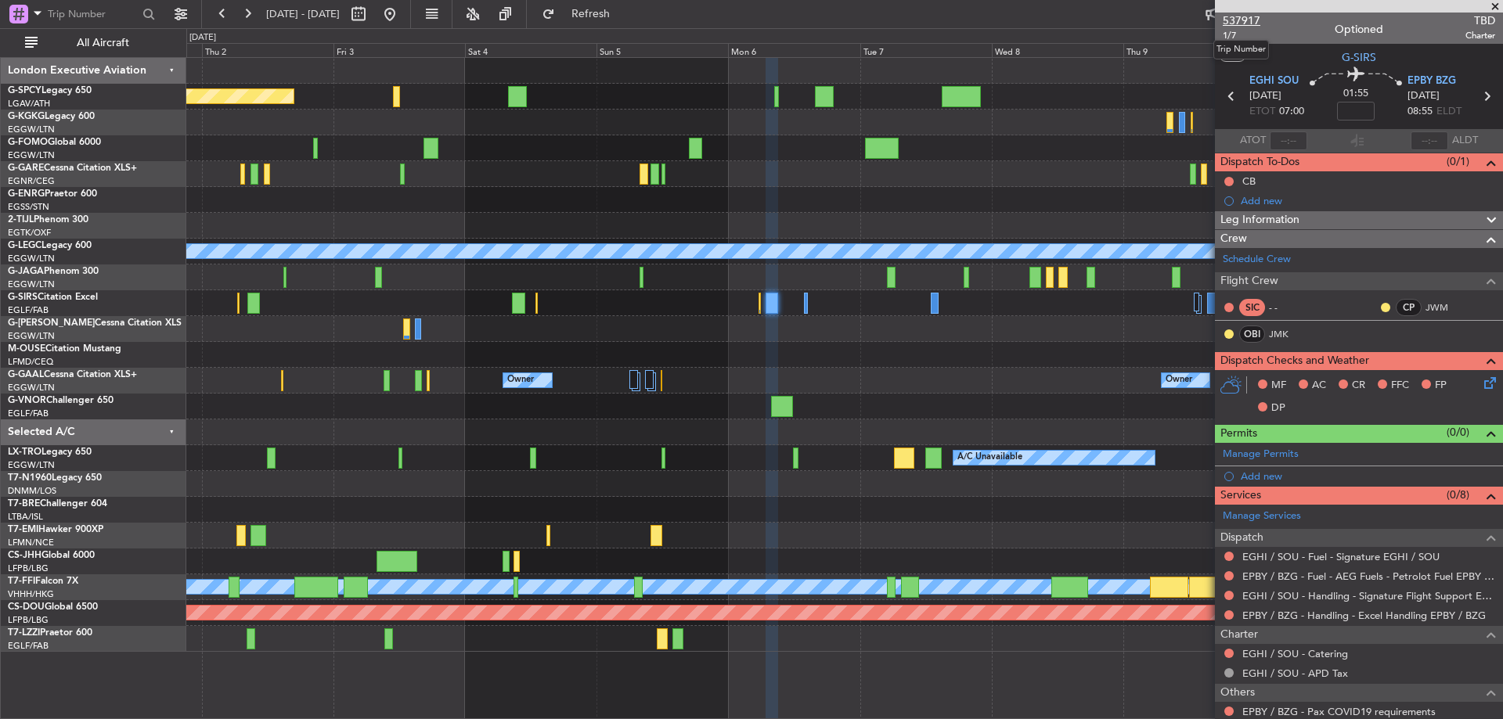
click at [1243, 20] on span "537917" at bounding box center [1242, 21] width 38 height 16
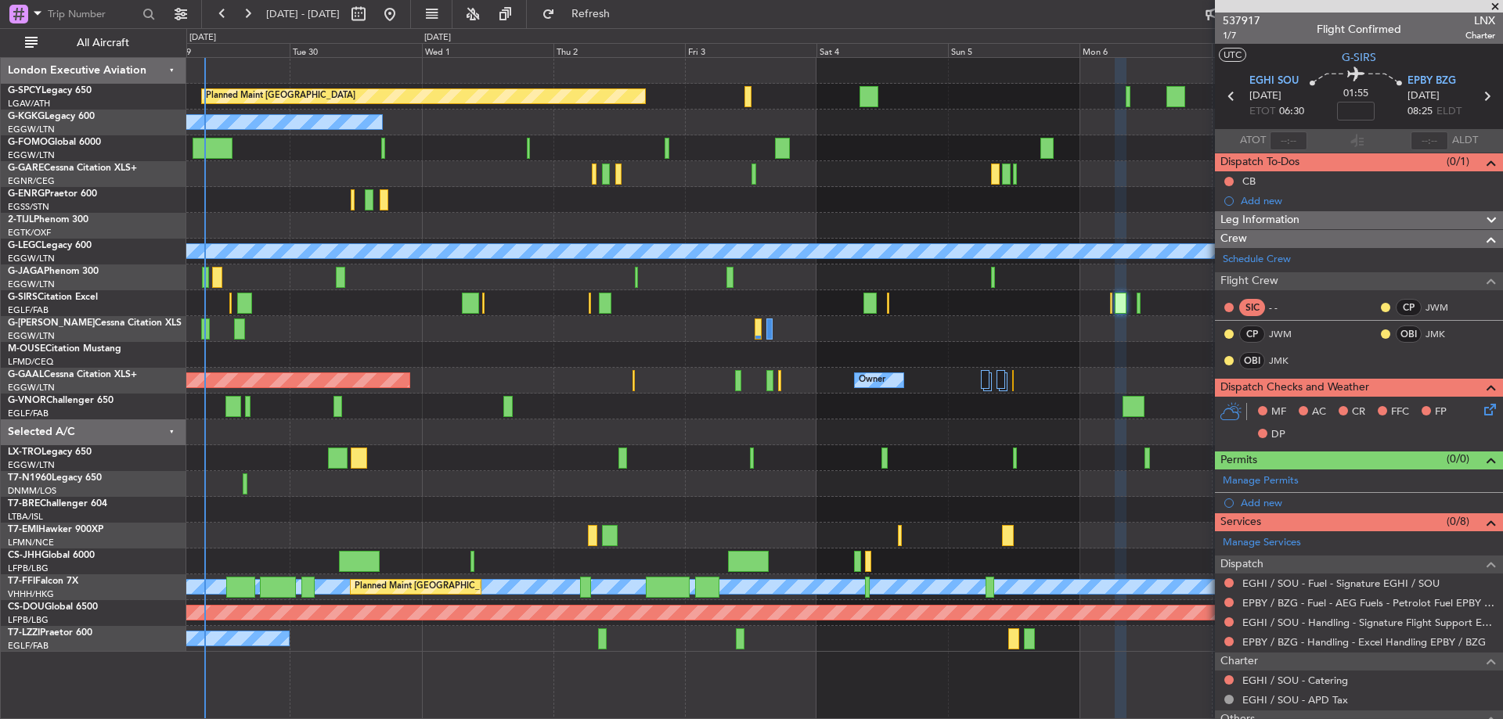
click at [977, 546] on div "Planned Maint Bremen A/C Unavailable Istanbul (Ataturk) Unplanned Maint London …" at bounding box center [844, 355] width 1316 height 594
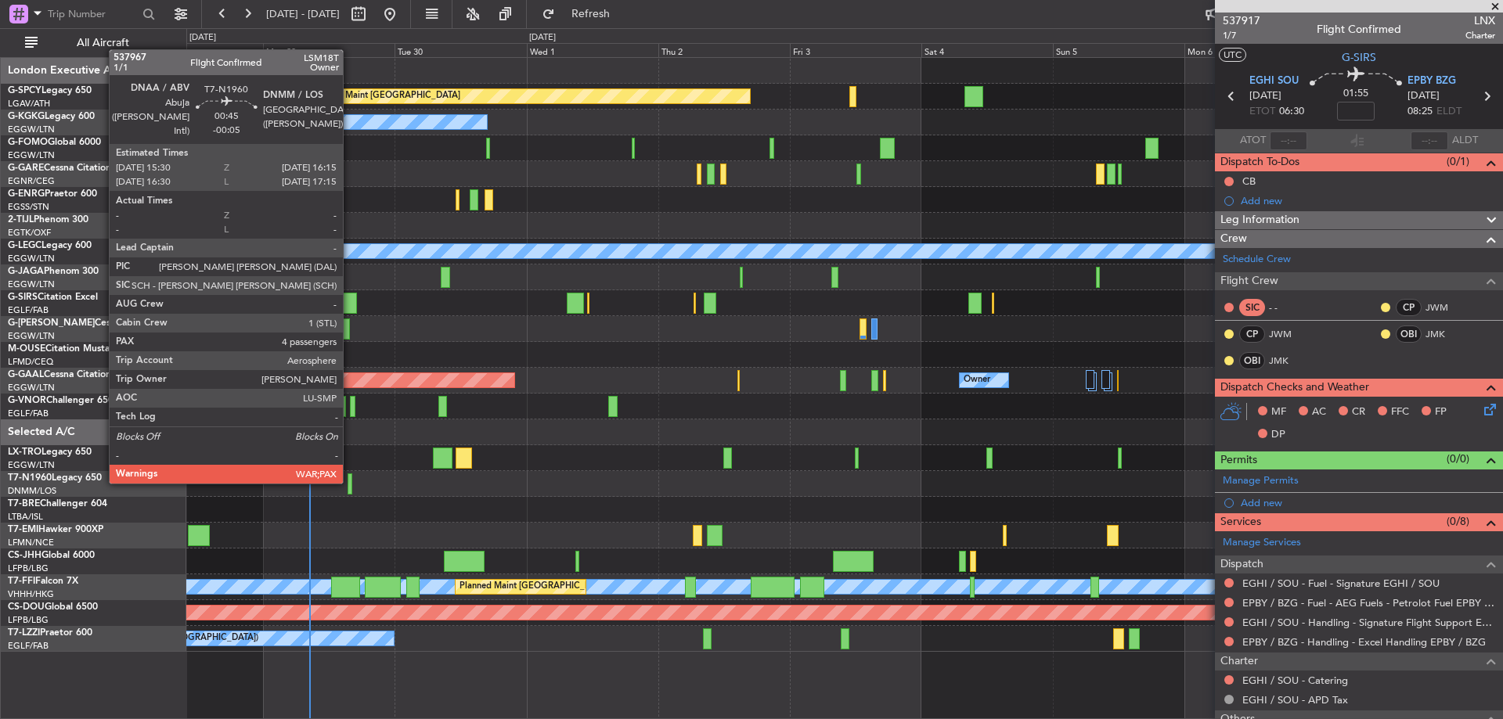
click at [350, 481] on div at bounding box center [350, 484] width 5 height 21
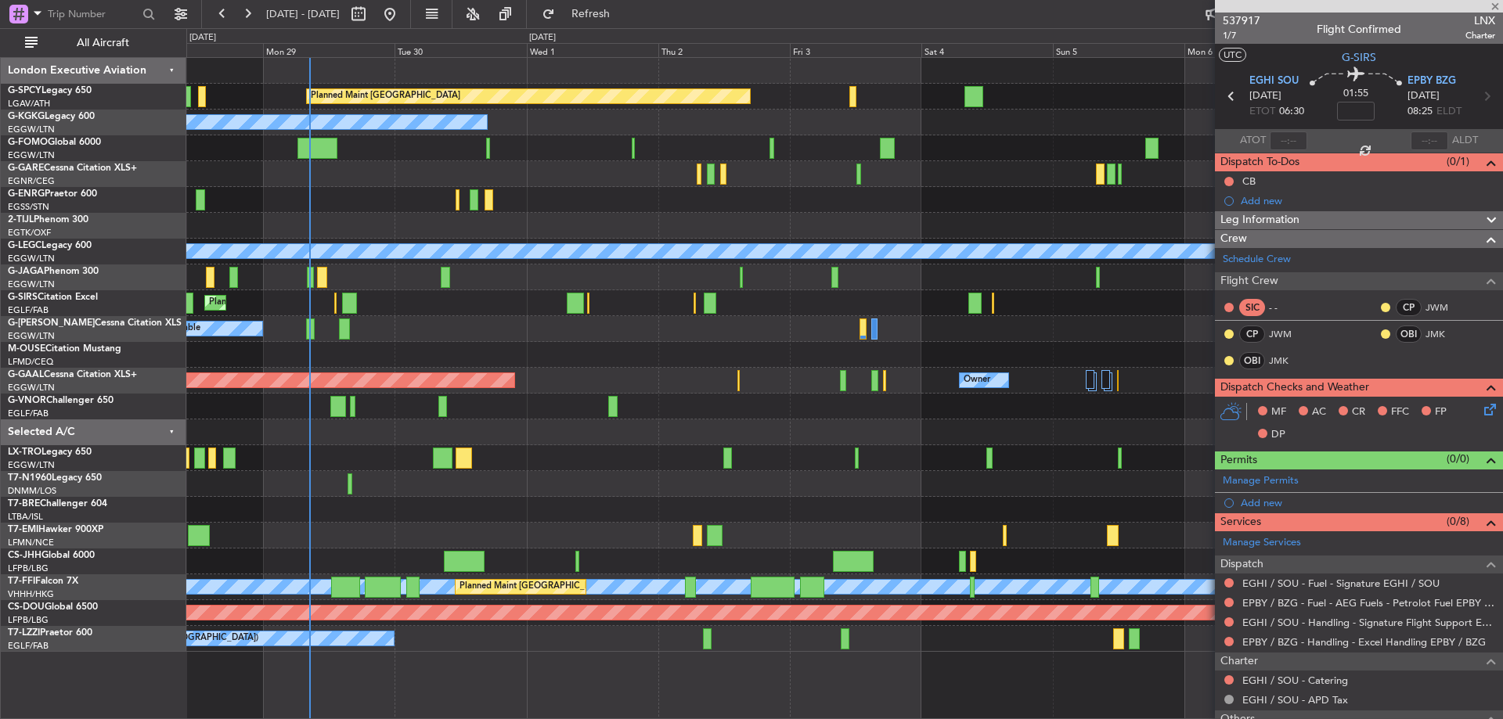
type input "-00:05"
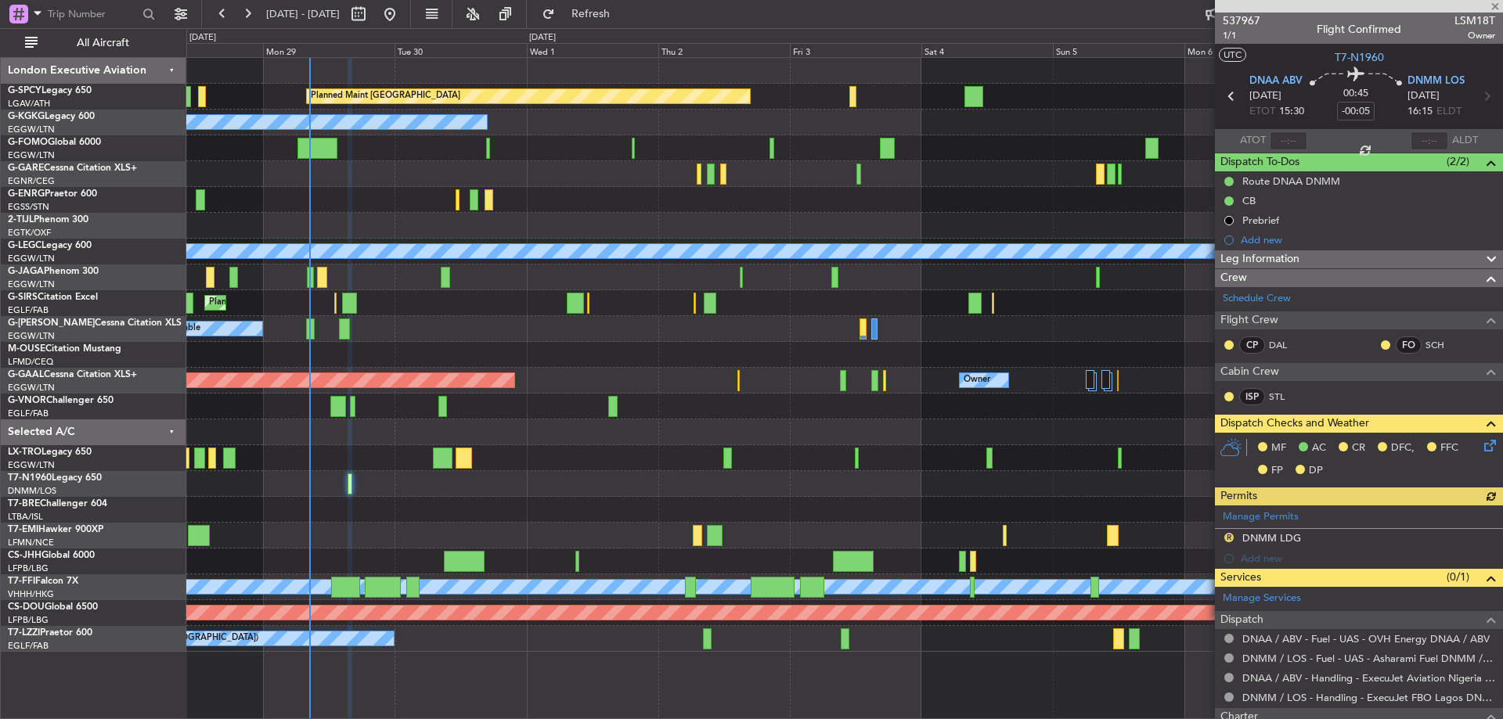
scroll to position [168, 0]
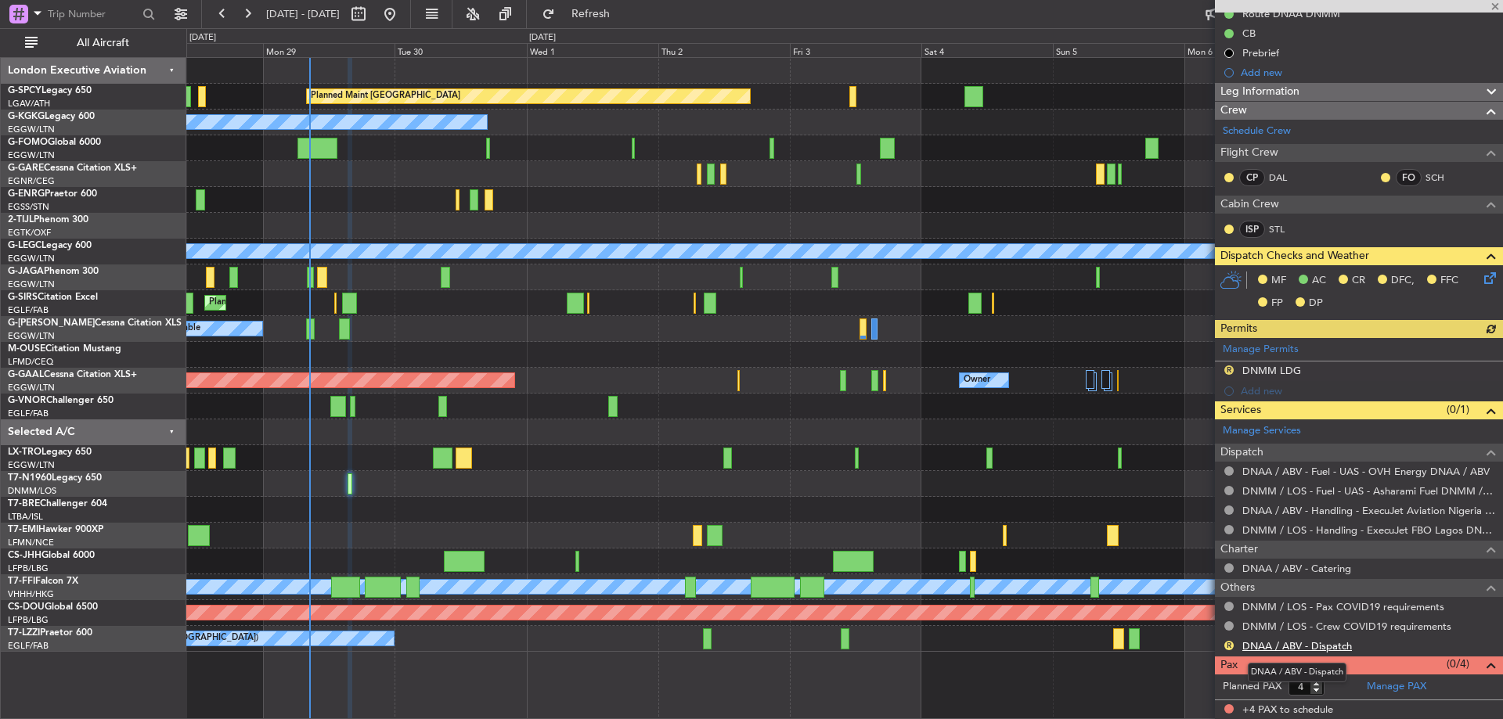
click at [1321, 648] on link "DNAA / ABV - Dispatch" at bounding box center [1297, 646] width 110 height 13
click at [624, 16] on span "Refresh" at bounding box center [591, 14] width 66 height 11
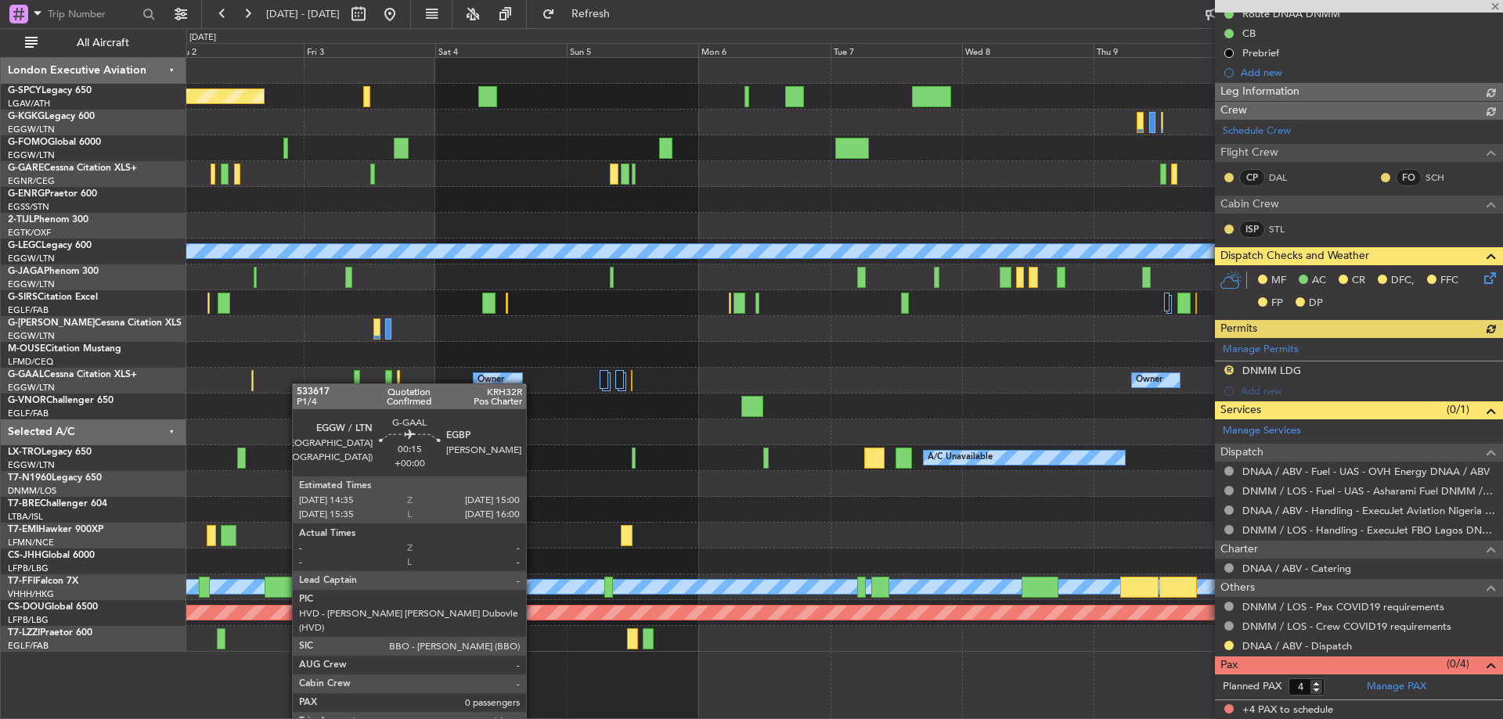
click at [234, 395] on div "Planned Maint Bremen A/C Unavailable Istanbul (Ataturk) A/C Unavailable London …" at bounding box center [844, 355] width 1316 height 594
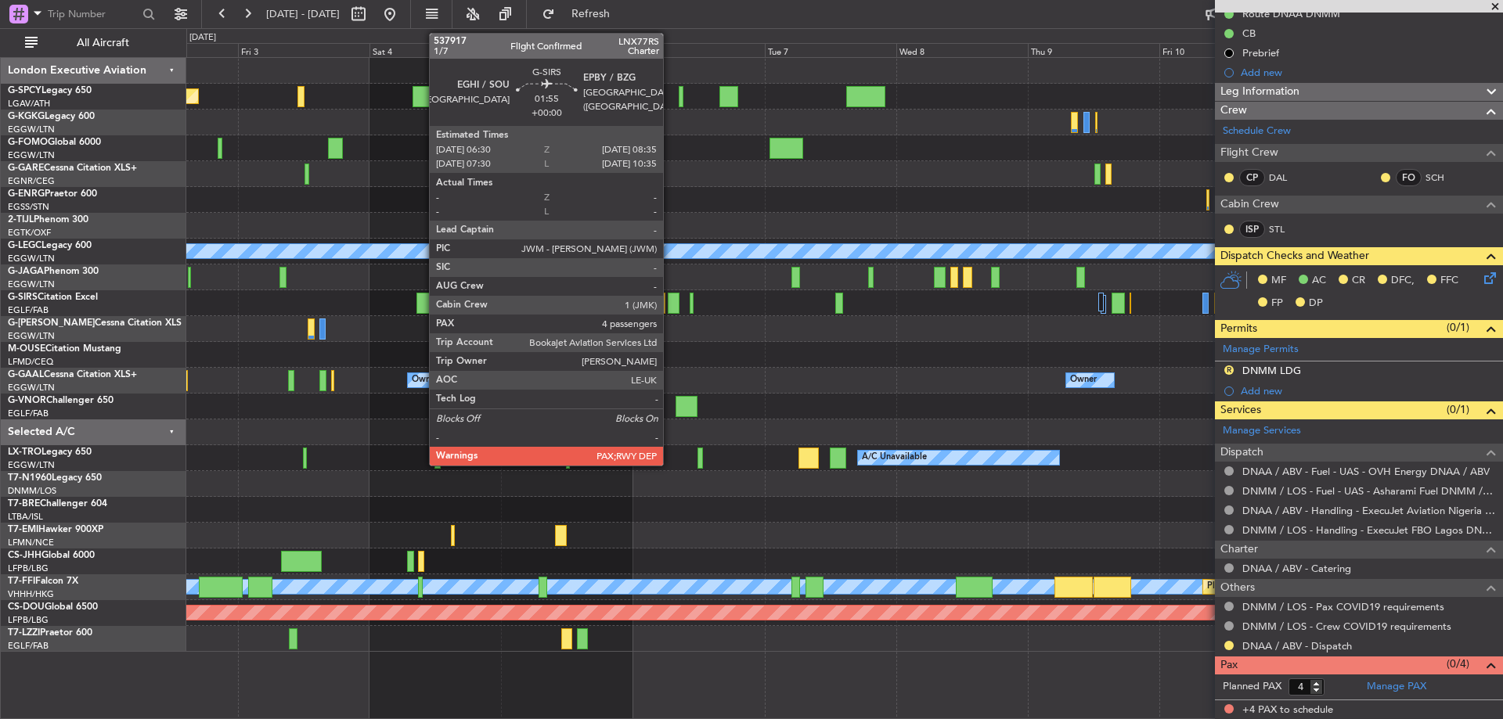
click at [670, 309] on div at bounding box center [674, 303] width 12 height 21
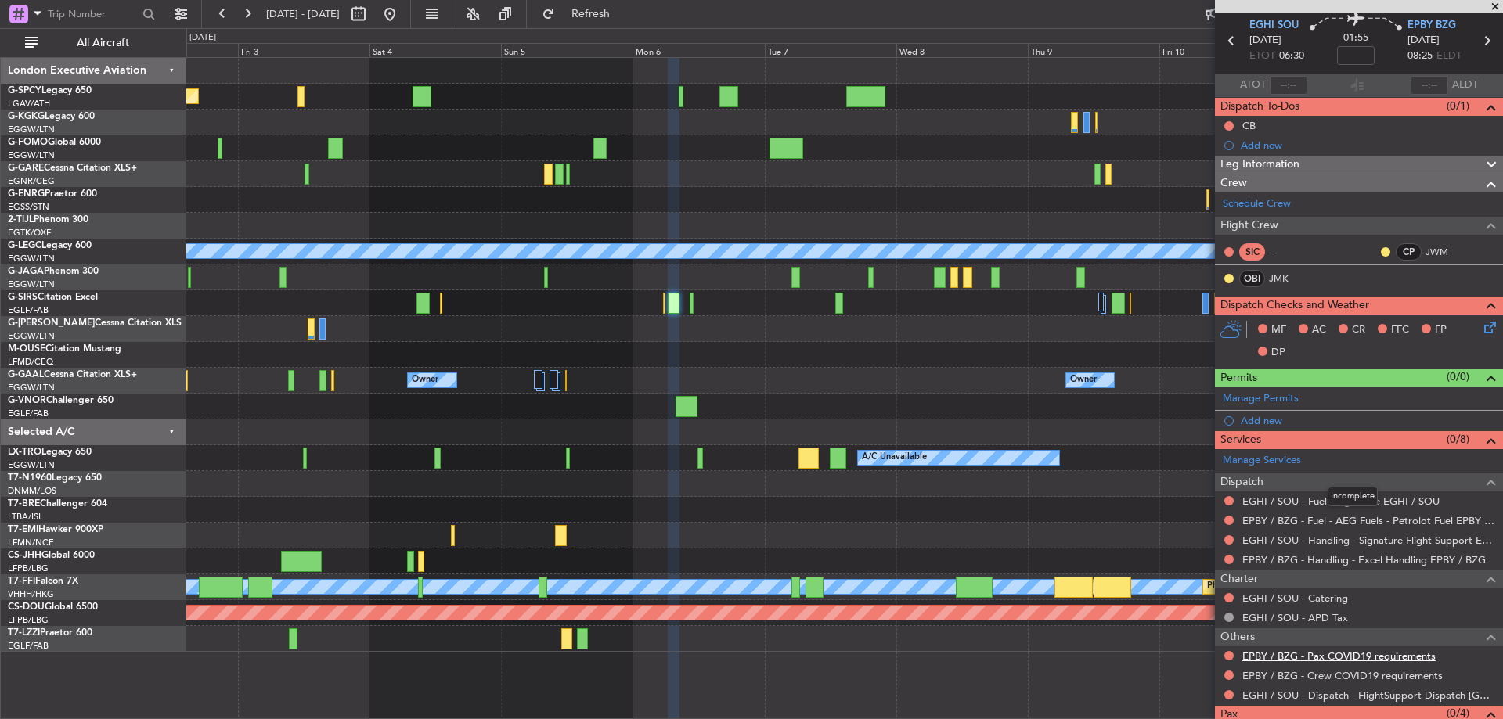
scroll to position [105, 0]
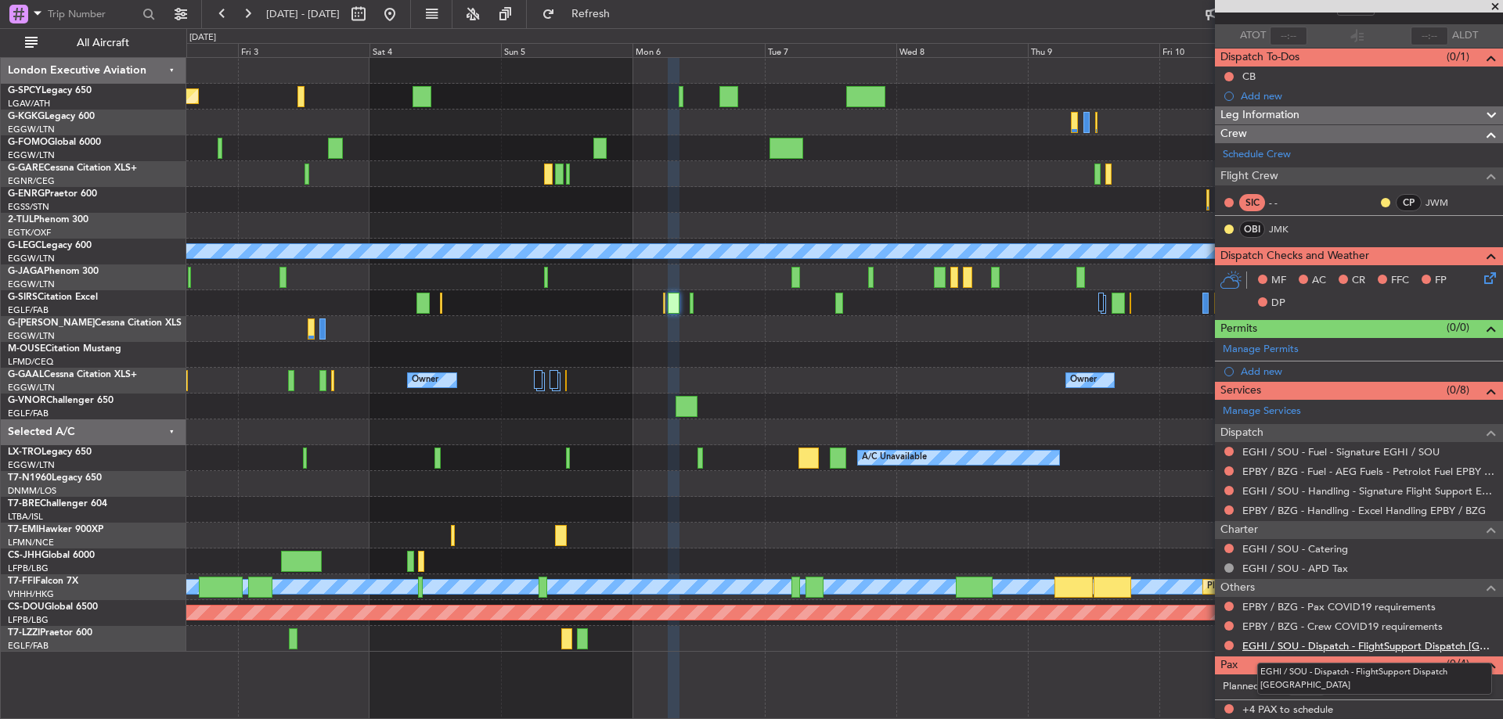
click at [1438, 647] on link "EGHI / SOU - Dispatch - FlightSupport Dispatch [GEOGRAPHIC_DATA]" at bounding box center [1368, 646] width 253 height 13
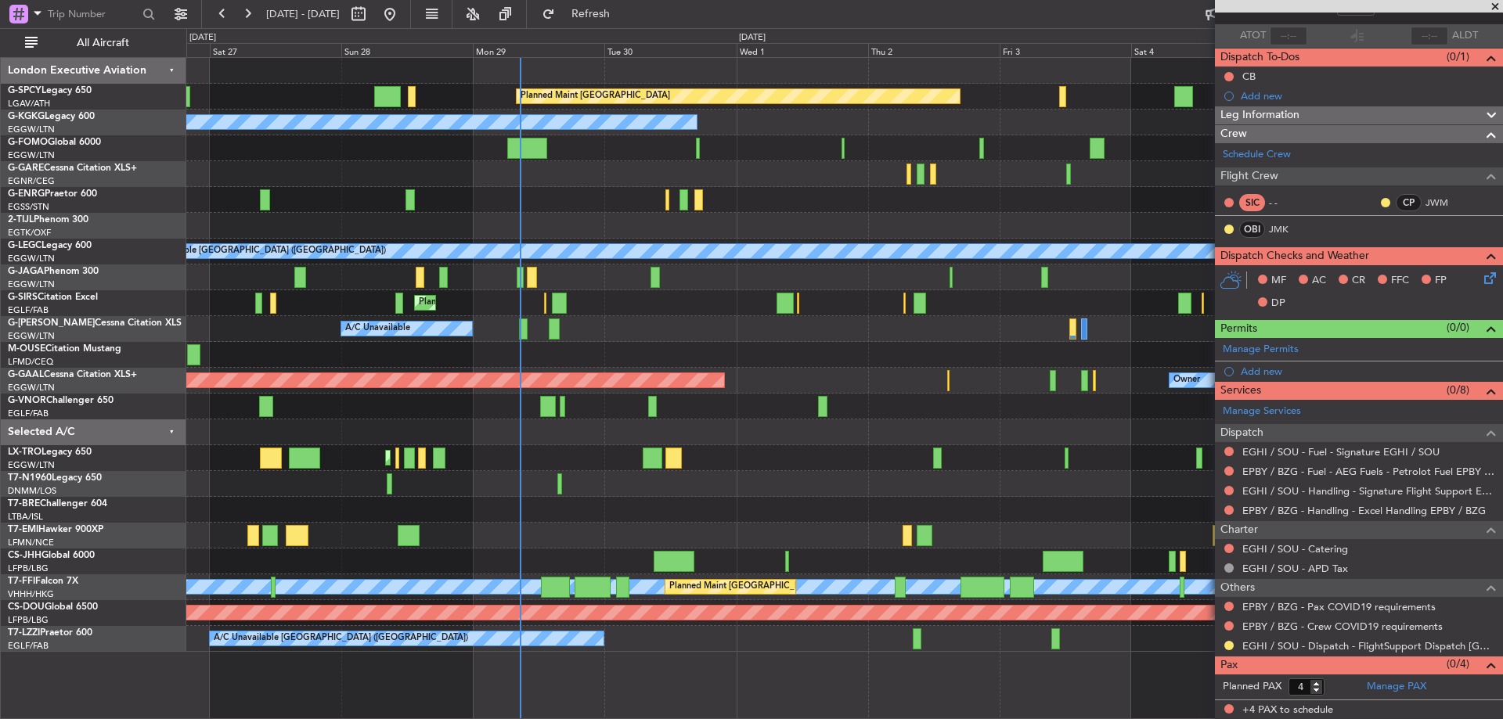
click at [1307, 313] on fb-app "02 Oct 2025 - 12 Oct 2025 Refresh Quick Links All Aircraft Planned Maint Bremen…" at bounding box center [751, 366] width 1503 height 708
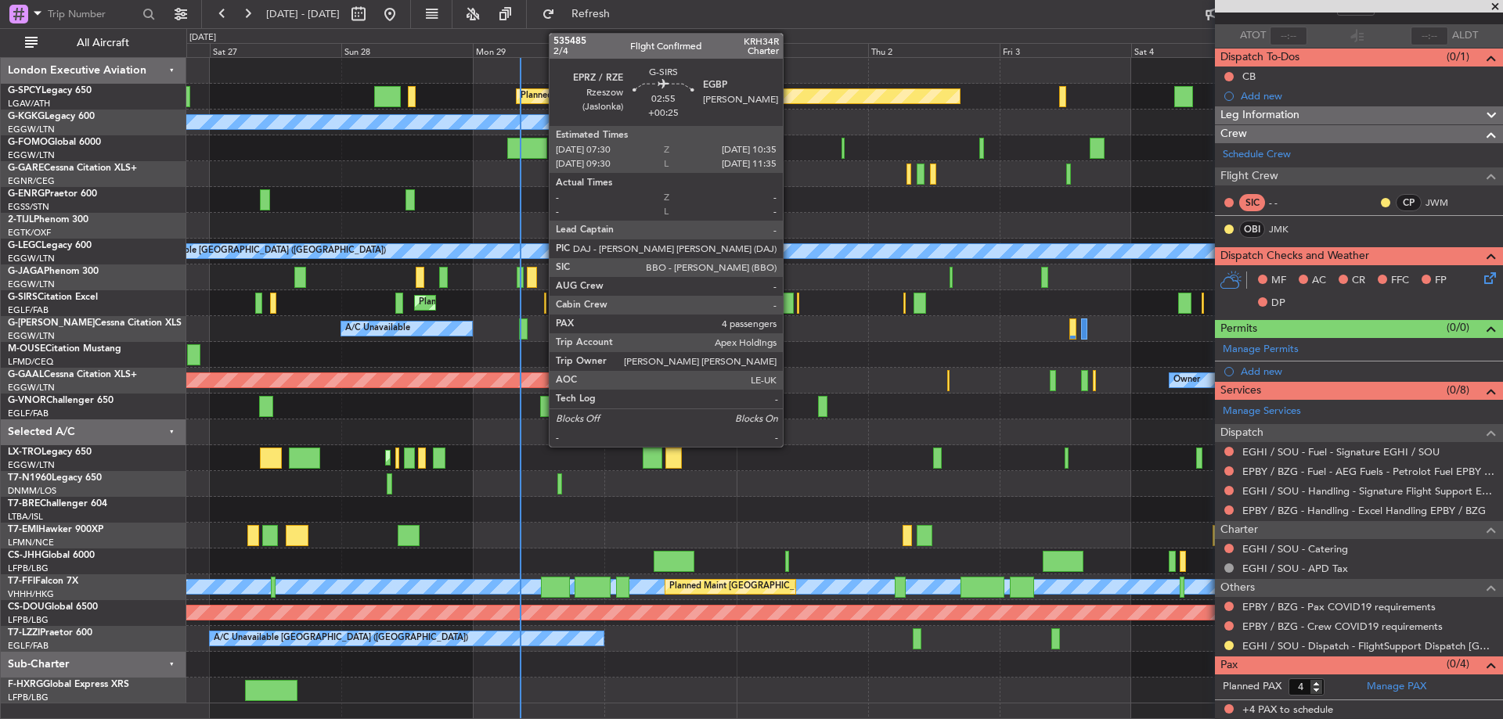
click at [790, 297] on div at bounding box center [785, 303] width 17 height 21
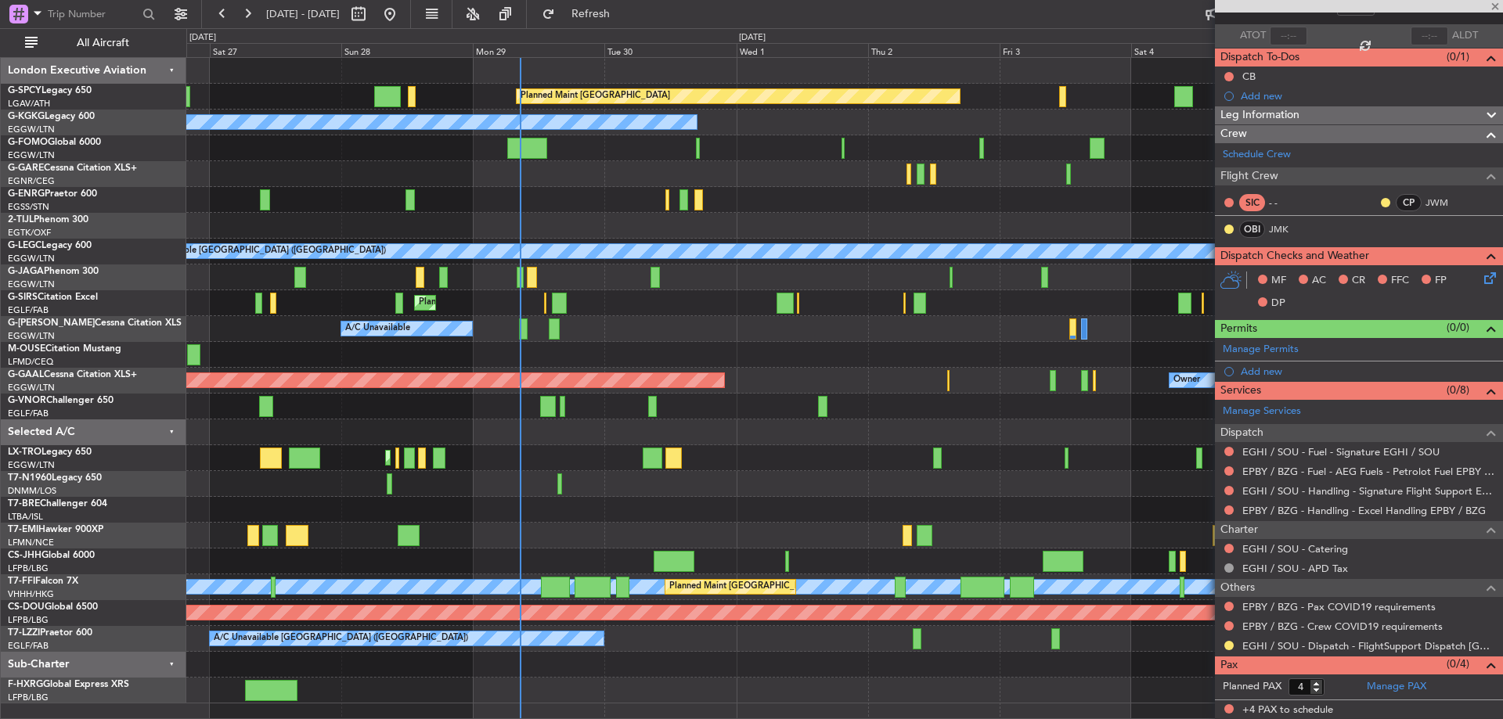
type input "+00:25"
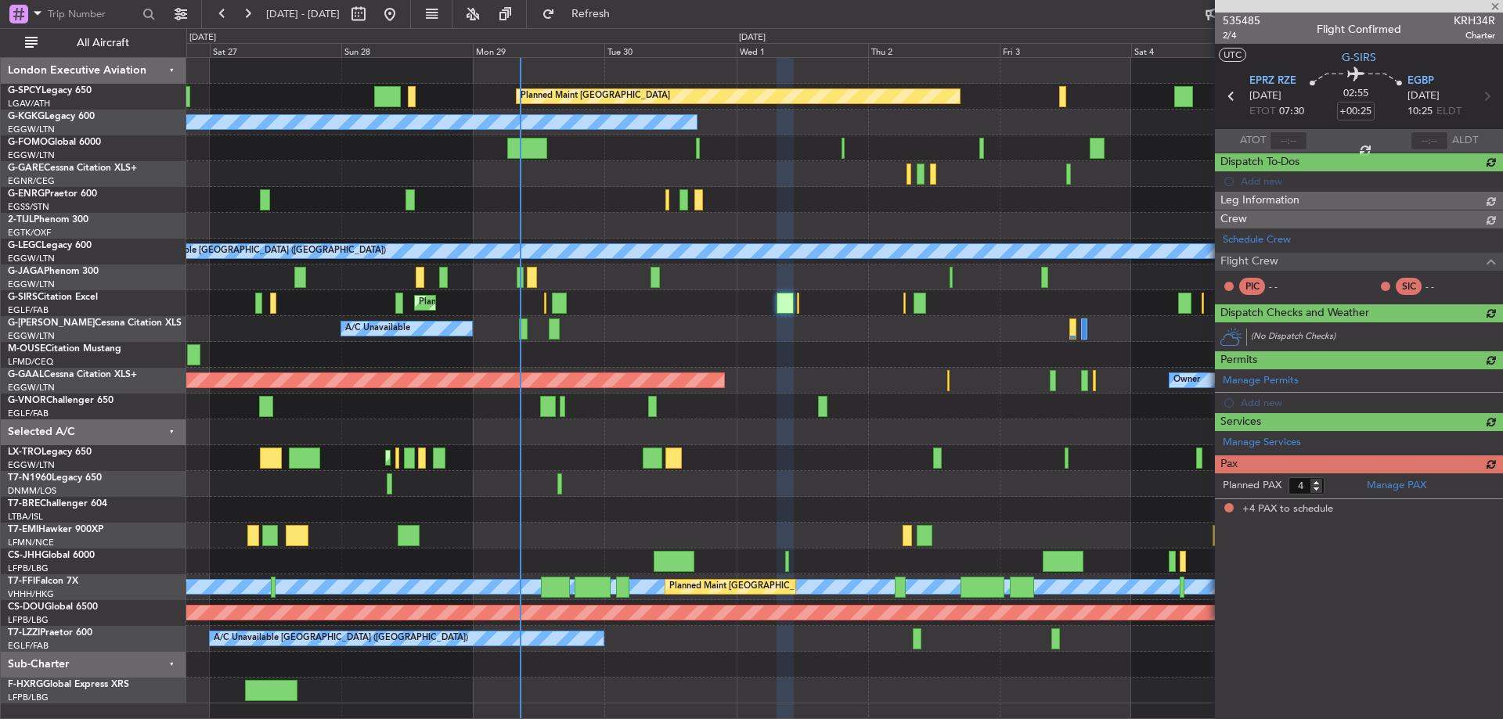
scroll to position [0, 0]
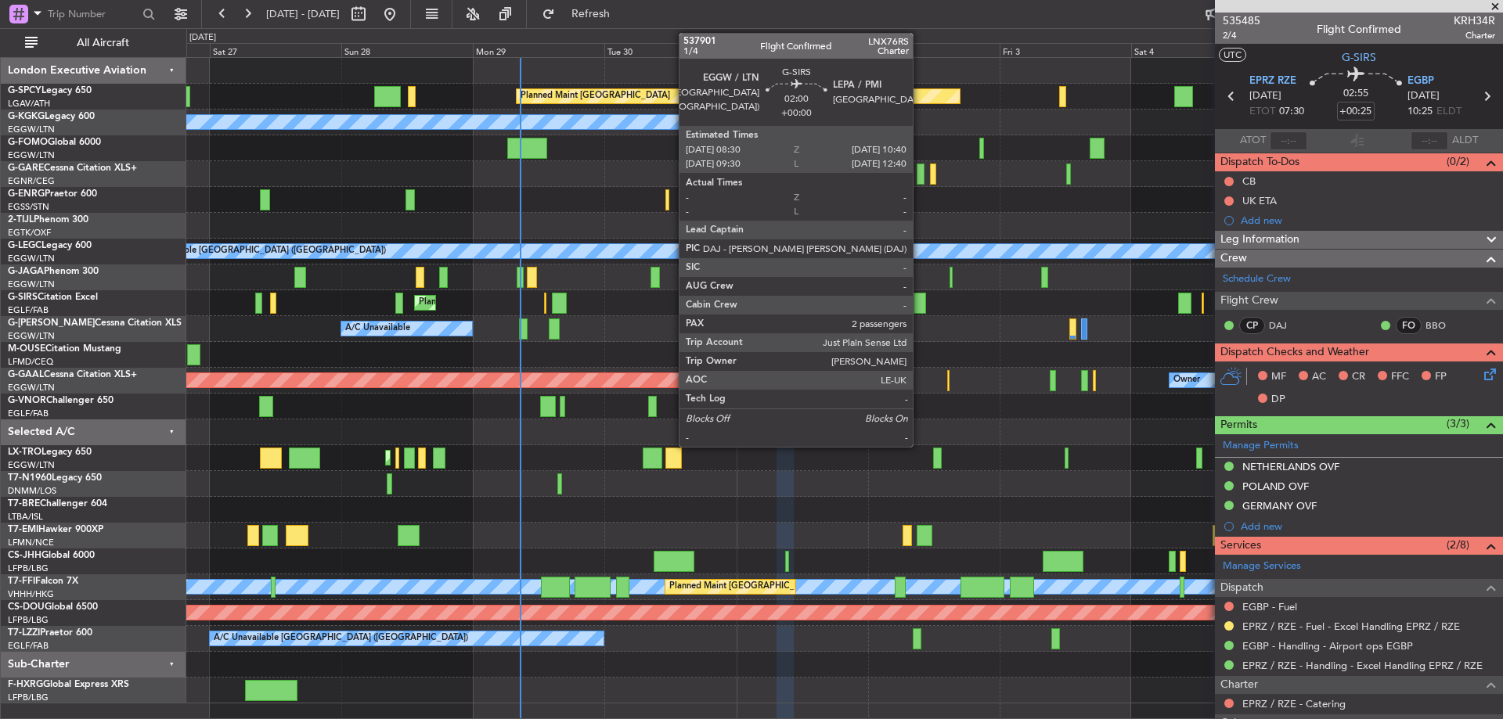
click at [920, 300] on div at bounding box center [920, 303] width 13 height 21
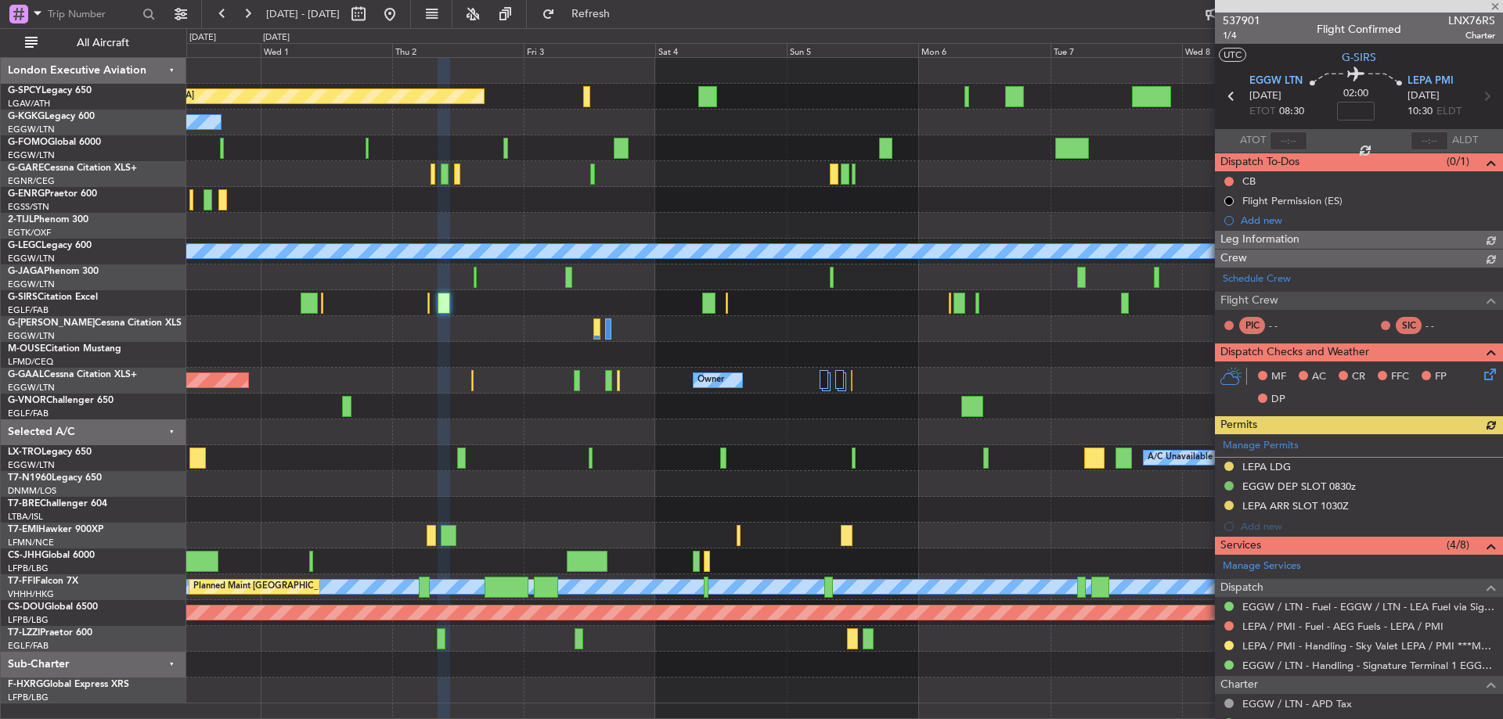
click at [489, 313] on div "Planned Maint [GEOGRAPHIC_DATA] ([GEOGRAPHIC_DATA])" at bounding box center [844, 303] width 1316 height 26
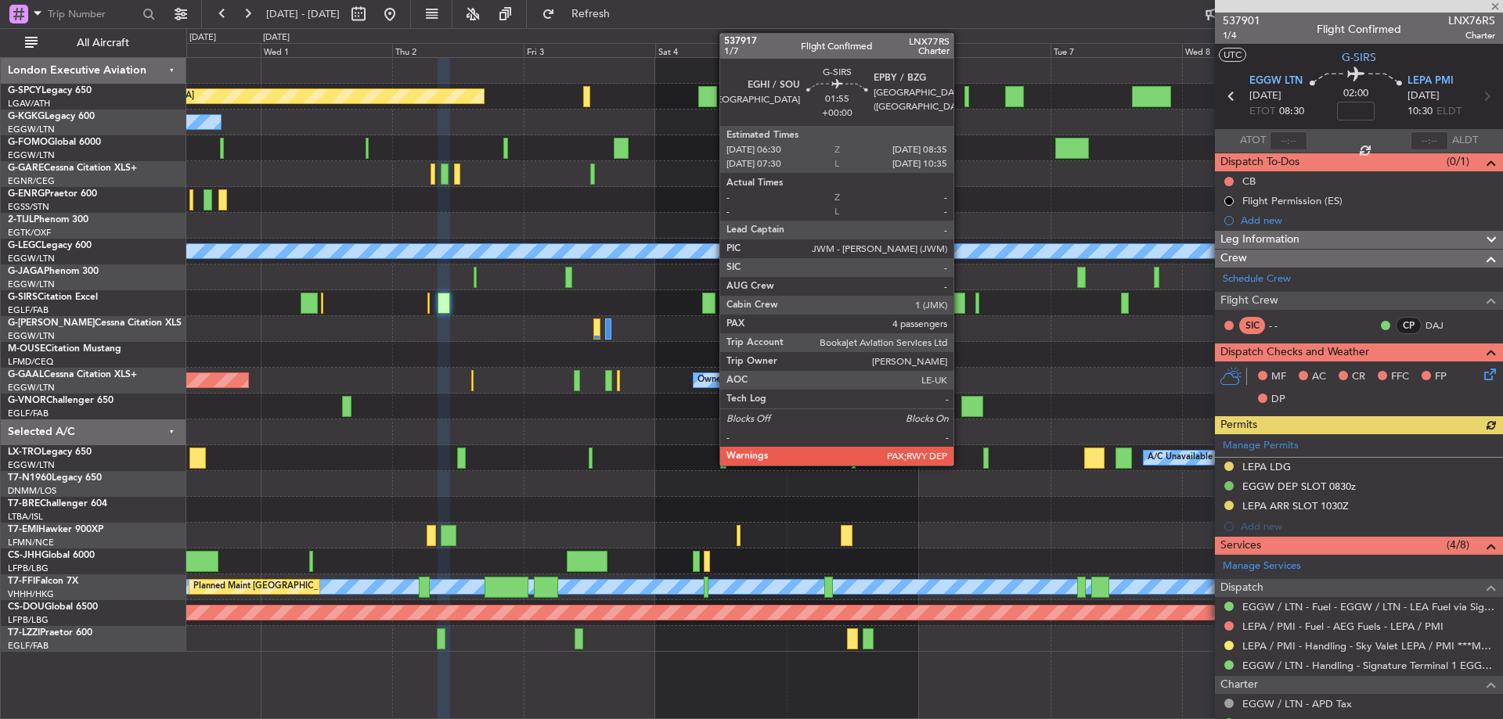
click at [961, 305] on div at bounding box center [960, 303] width 12 height 21
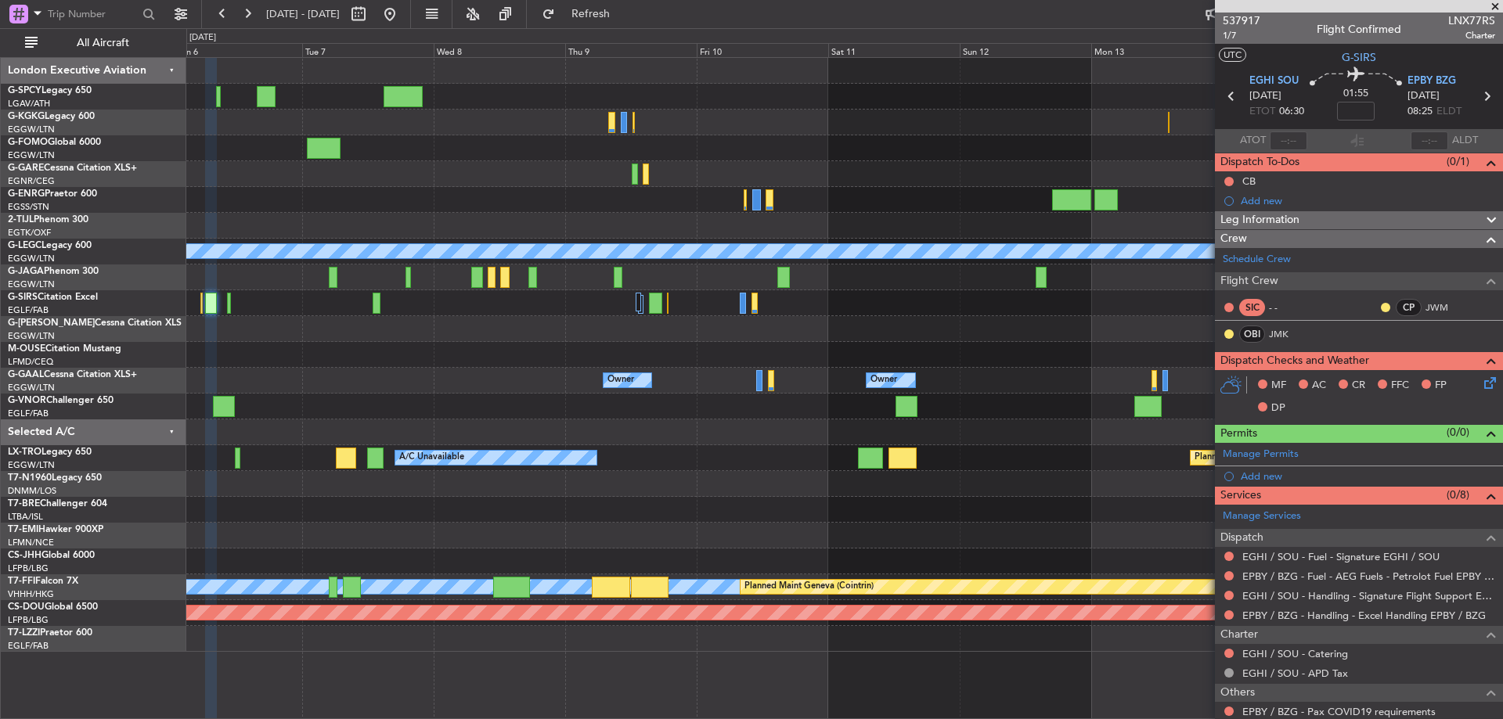
click at [298, 383] on div "A/C Unavailable London (Luton) Owner Owner Owner Owner Owner No Crew Owner A/C …" at bounding box center [844, 355] width 1316 height 594
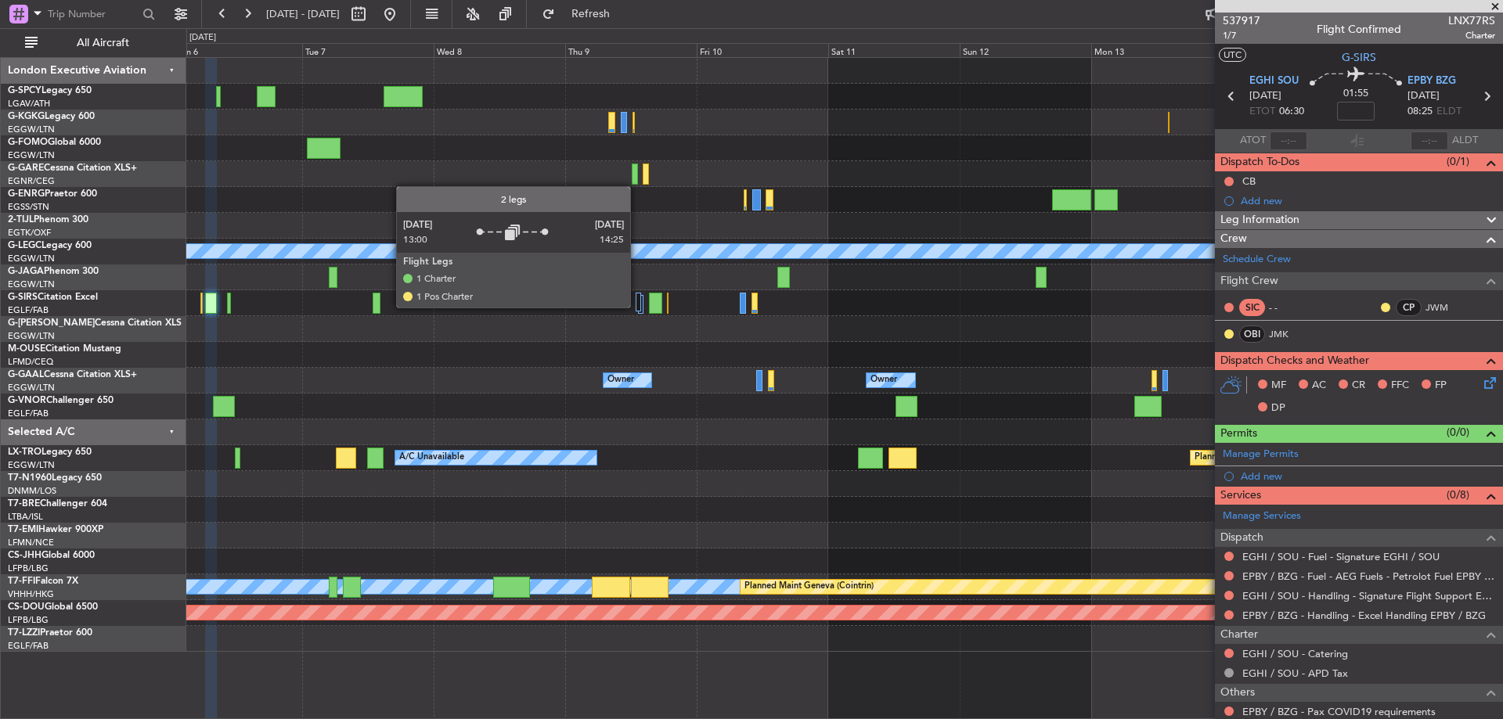
click at [637, 307] on div at bounding box center [638, 302] width 5 height 19
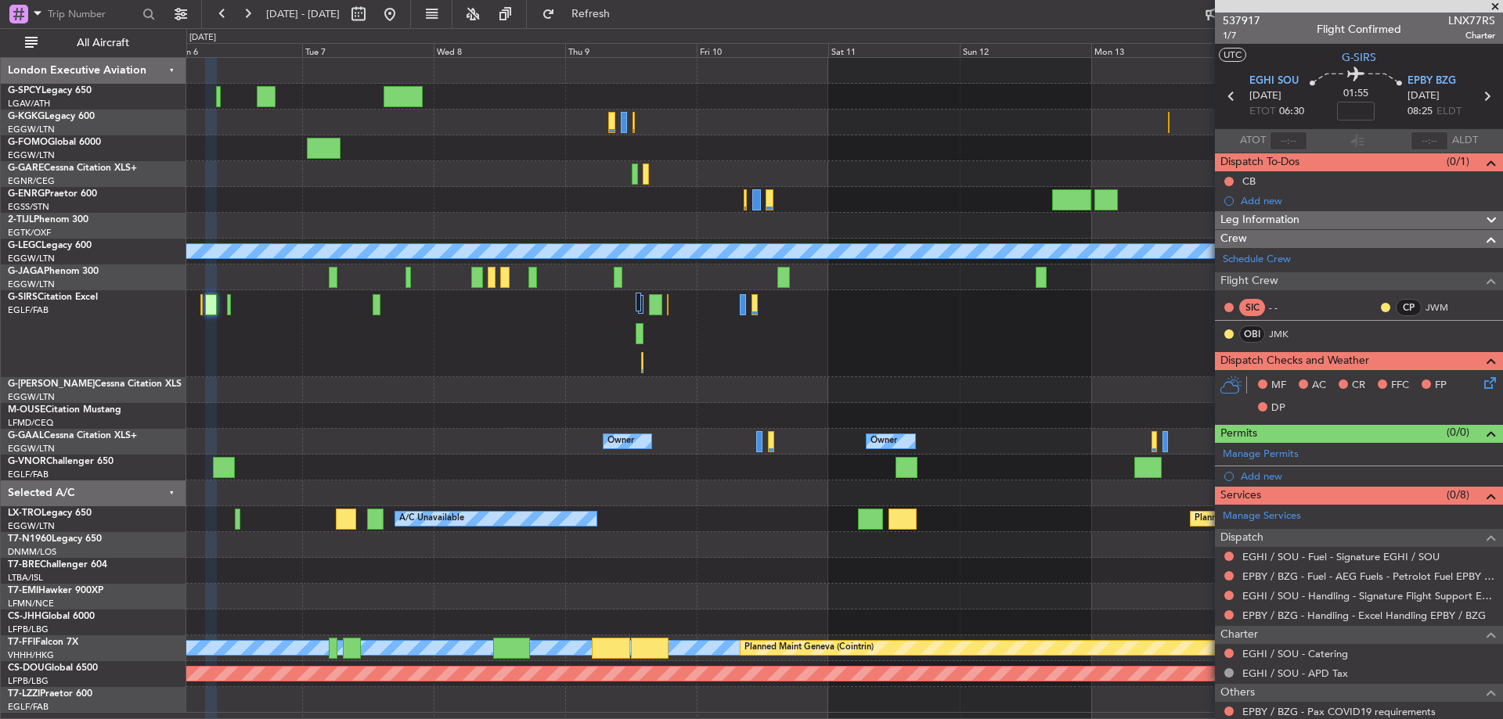
click at [1494, 4] on span at bounding box center [1495, 7] width 16 height 14
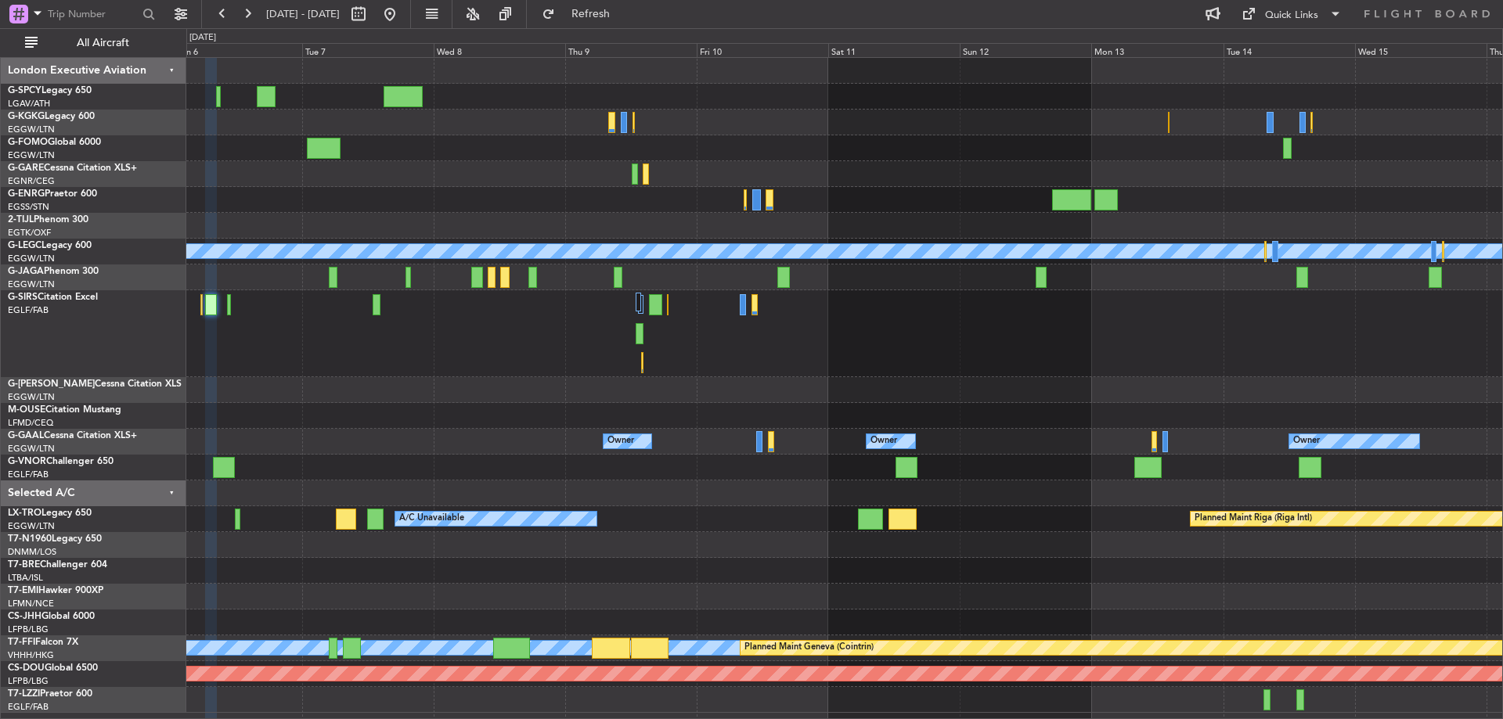
type input "0"
click at [402, 14] on button at bounding box center [389, 14] width 25 height 25
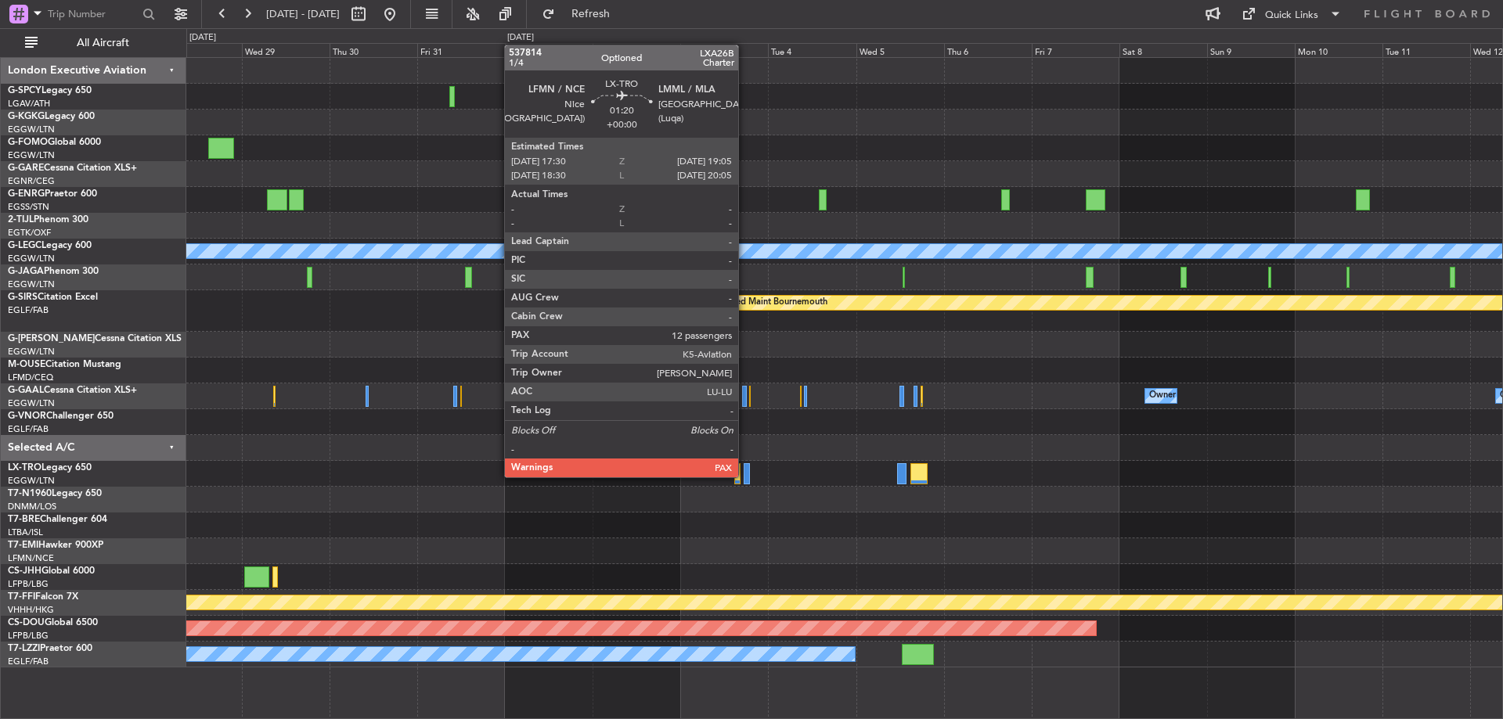
click at [745, 476] on div at bounding box center [747, 473] width 6 height 21
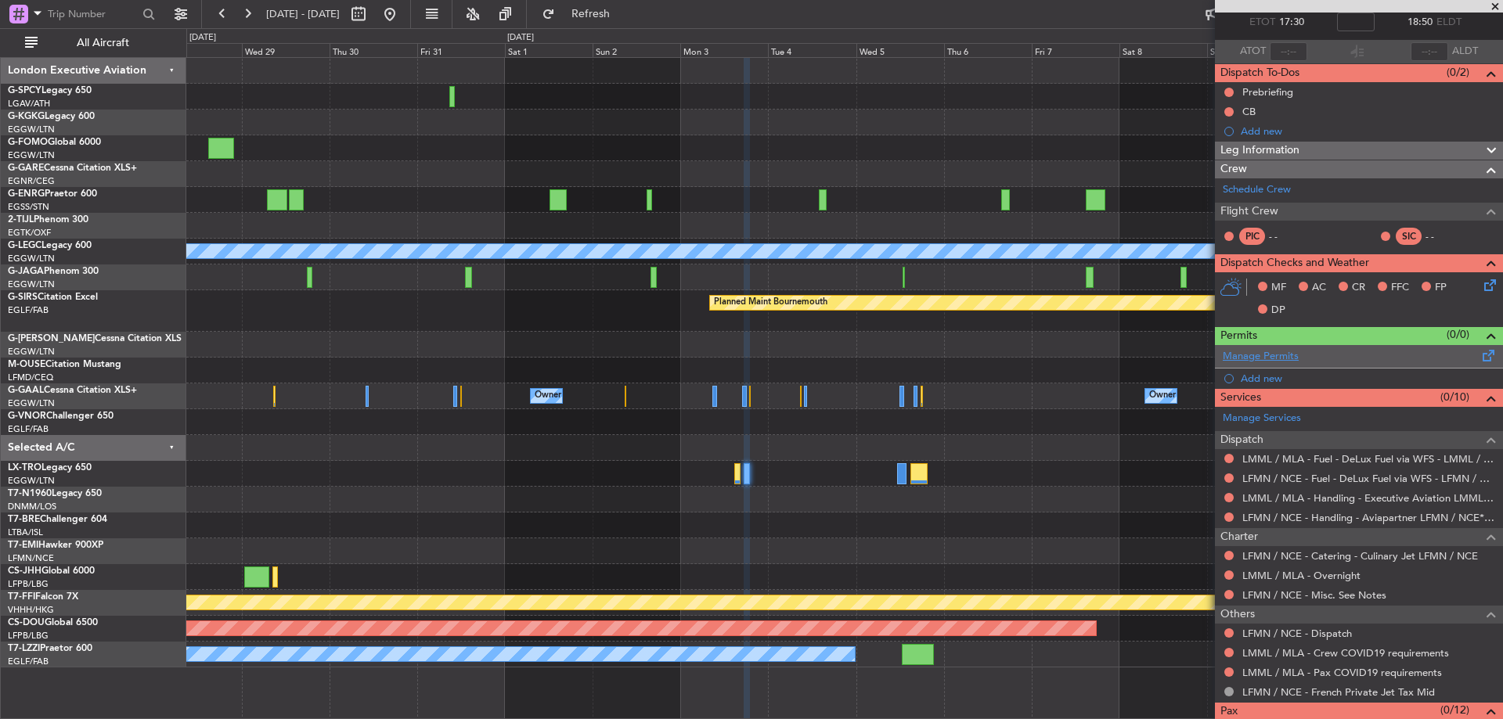
scroll to position [135, 0]
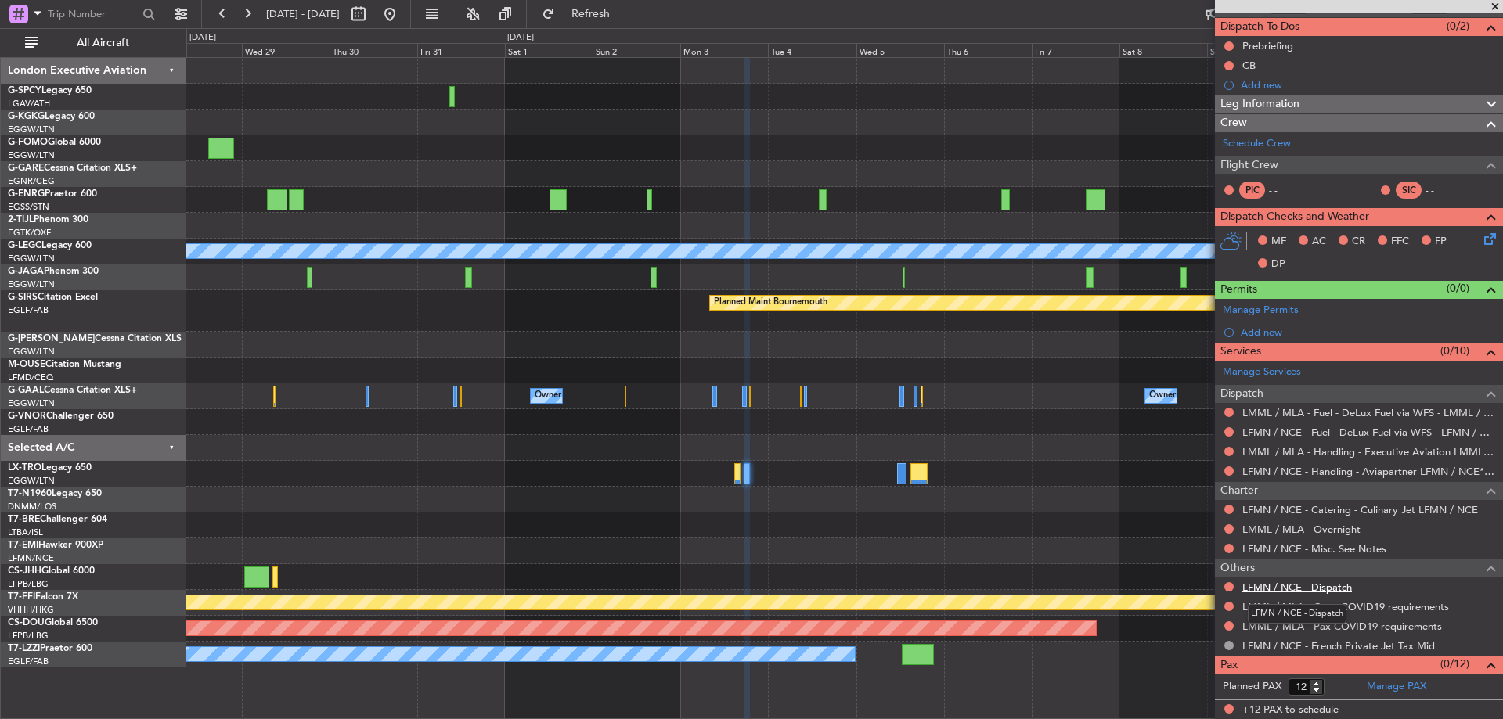
click at [1340, 586] on link "LFMN / NCE - Dispatch" at bounding box center [1297, 587] width 110 height 13
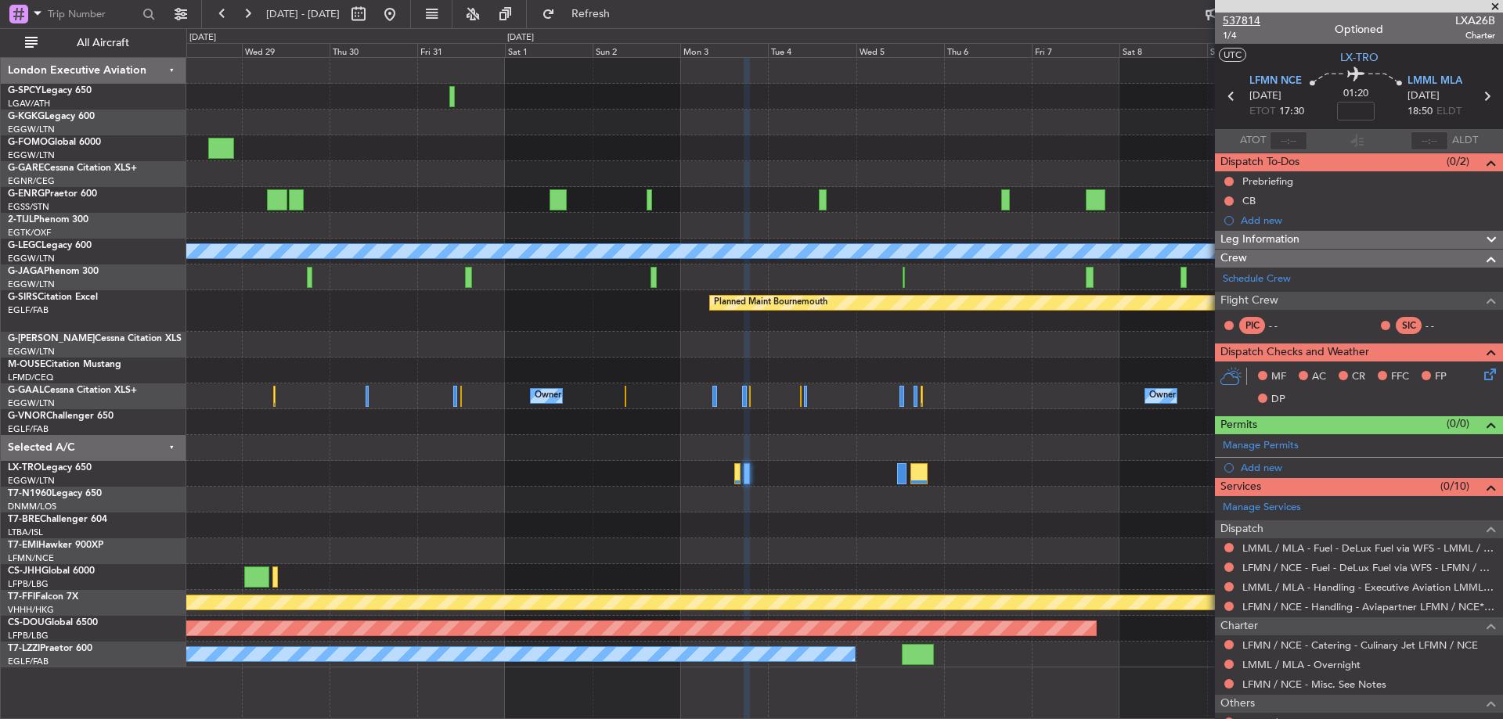
click at [1247, 18] on span "537814" at bounding box center [1242, 21] width 38 height 16
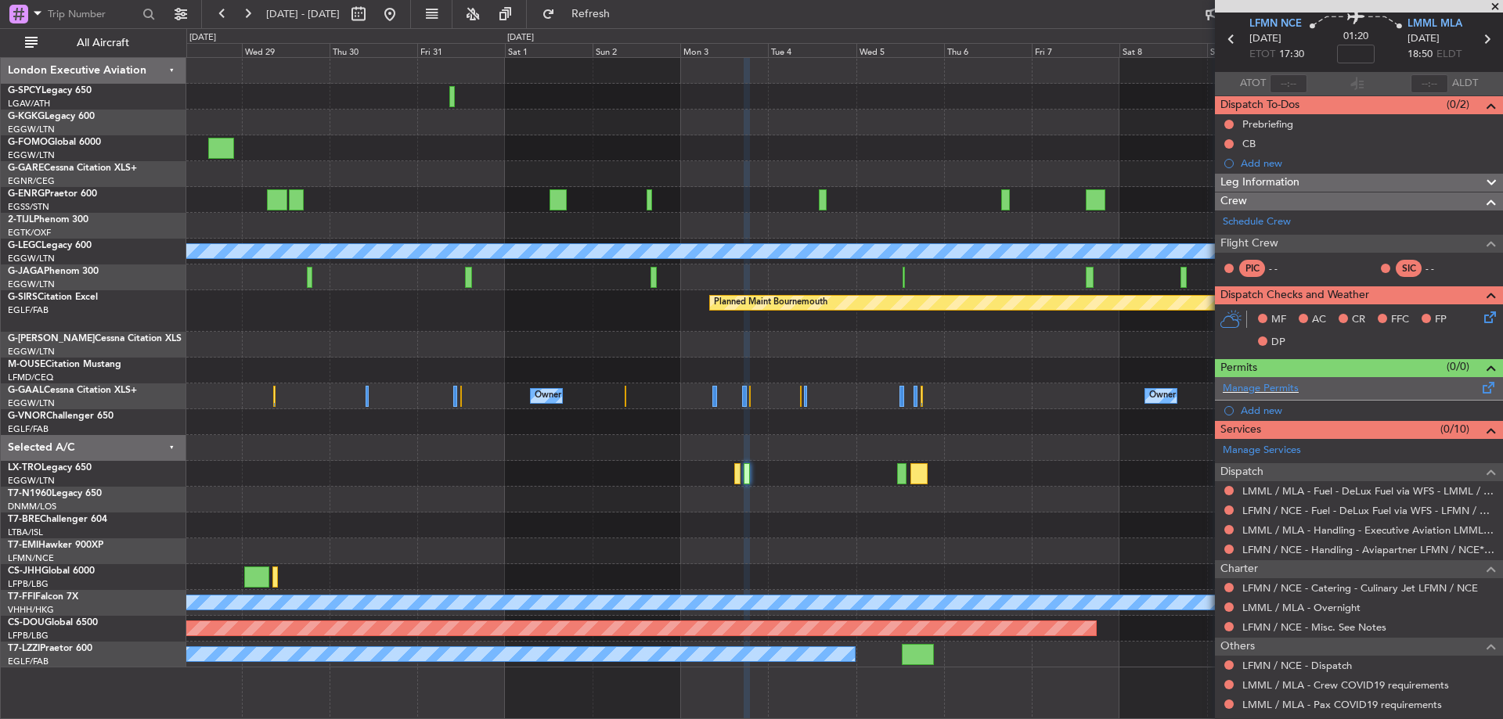
scroll to position [135, 0]
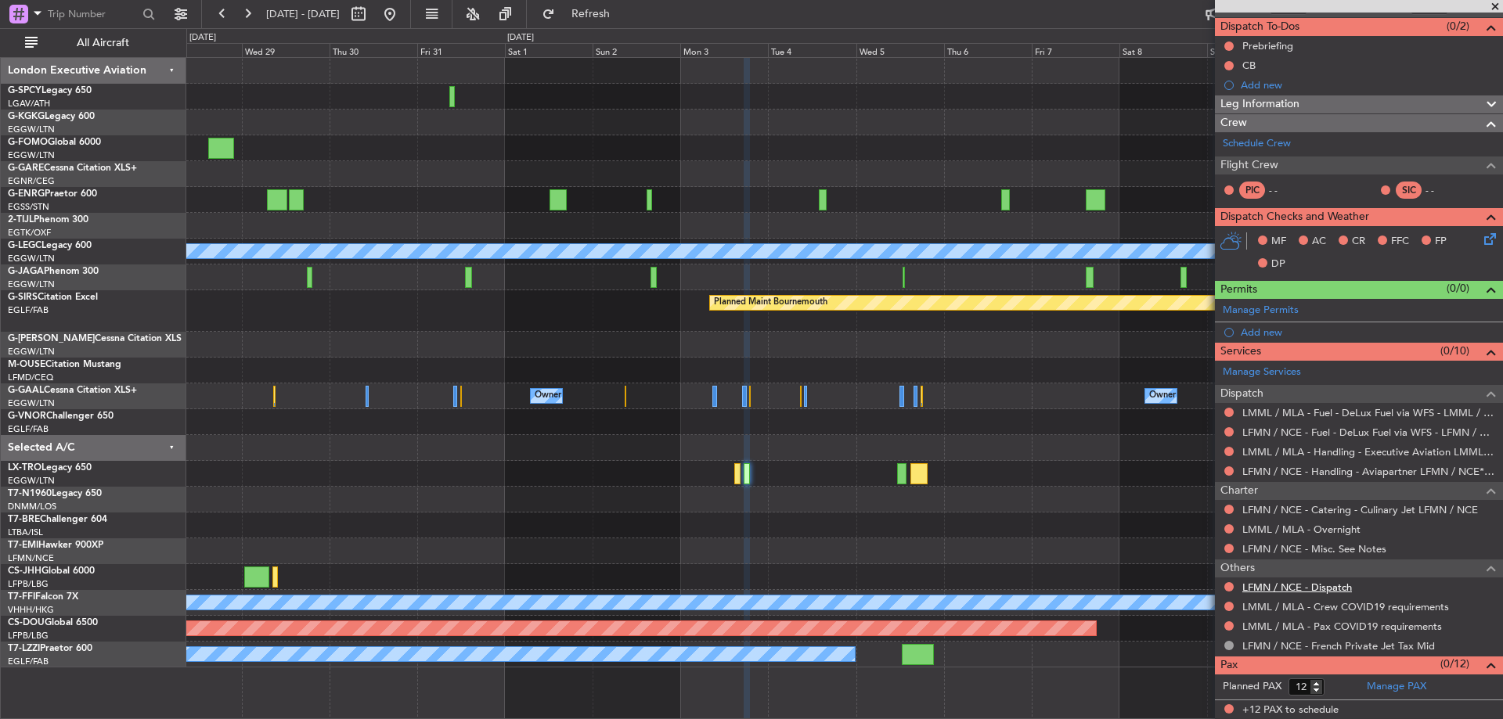
click at [1323, 591] on link "LFMN / NCE - Dispatch" at bounding box center [1297, 587] width 110 height 13
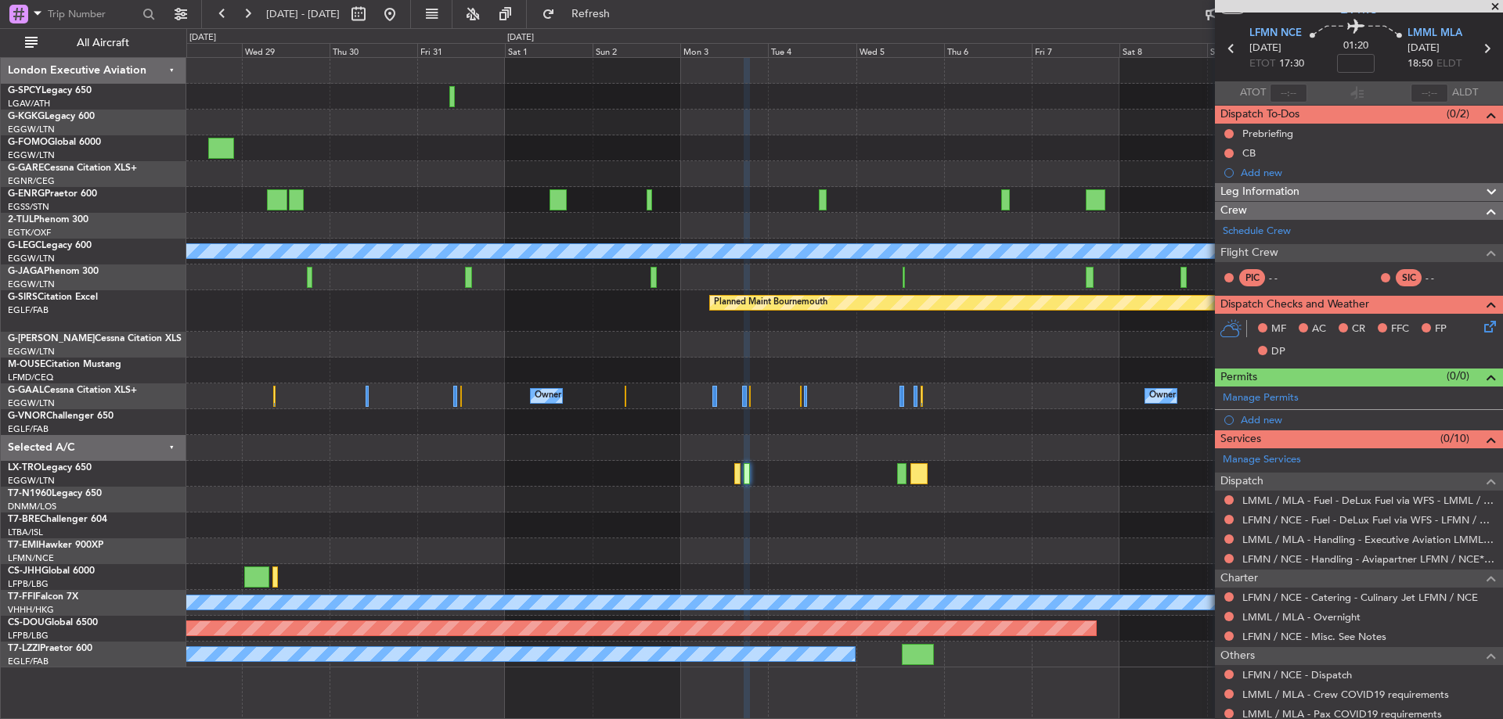
scroll to position [0, 0]
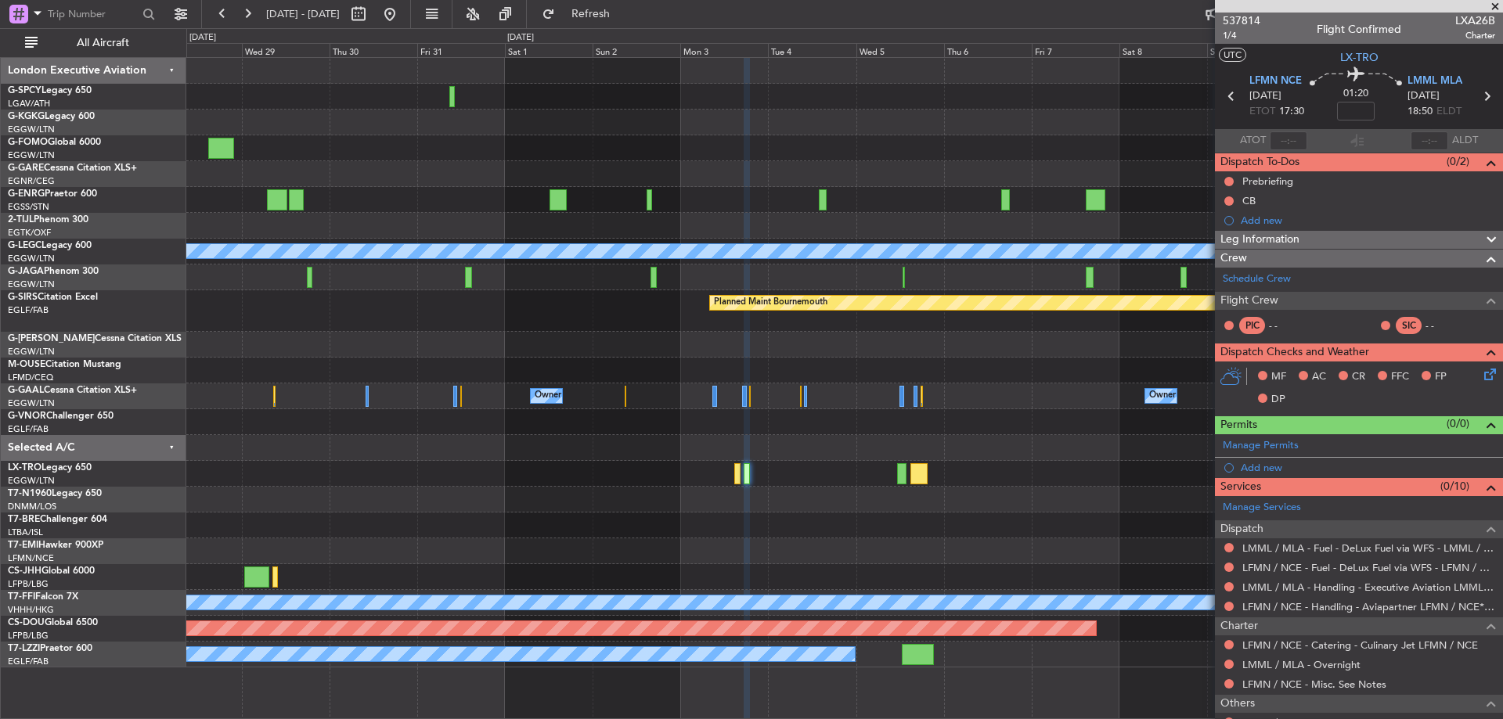
click at [1501, 5] on span at bounding box center [1495, 7] width 16 height 14
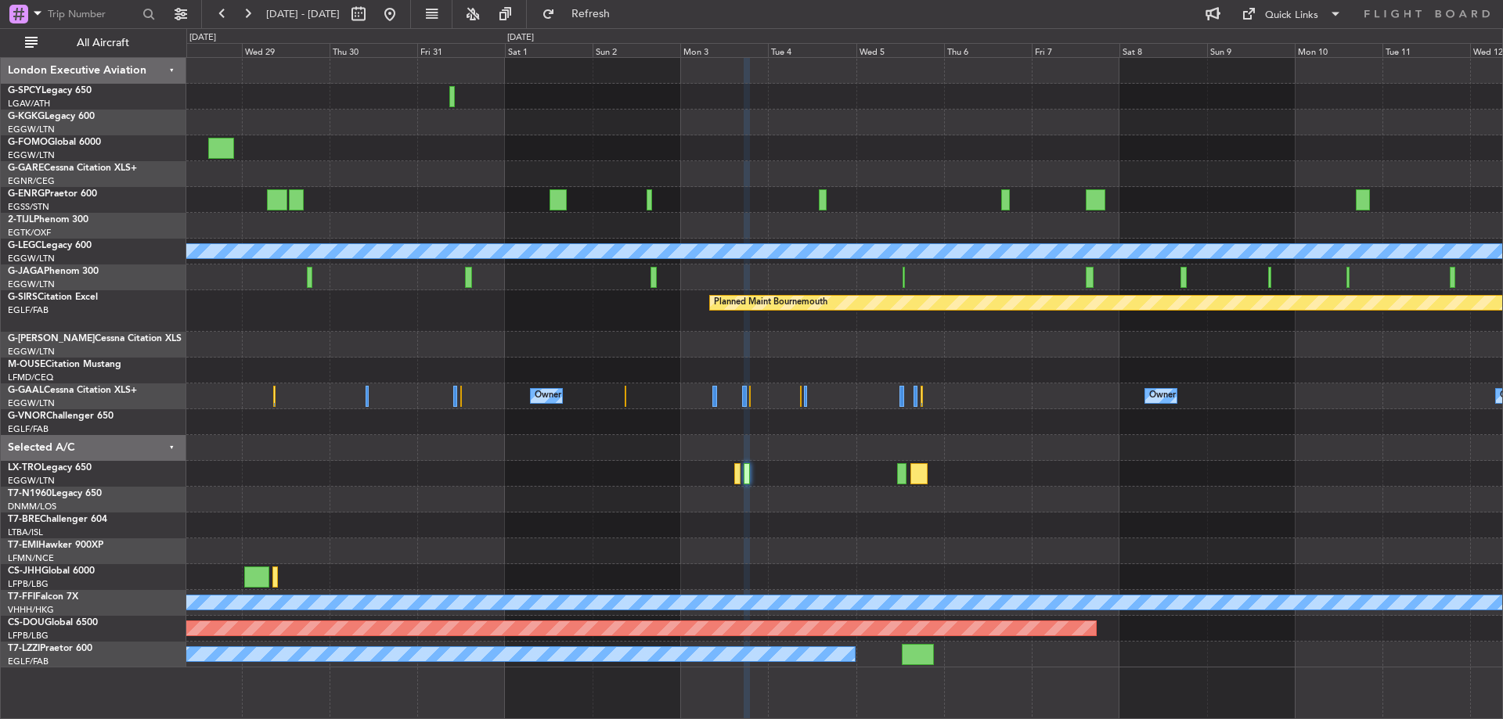
type input "0"
click at [617, 20] on button "Refresh" at bounding box center [582, 14] width 94 height 25
click at [402, 17] on button at bounding box center [389, 14] width 25 height 25
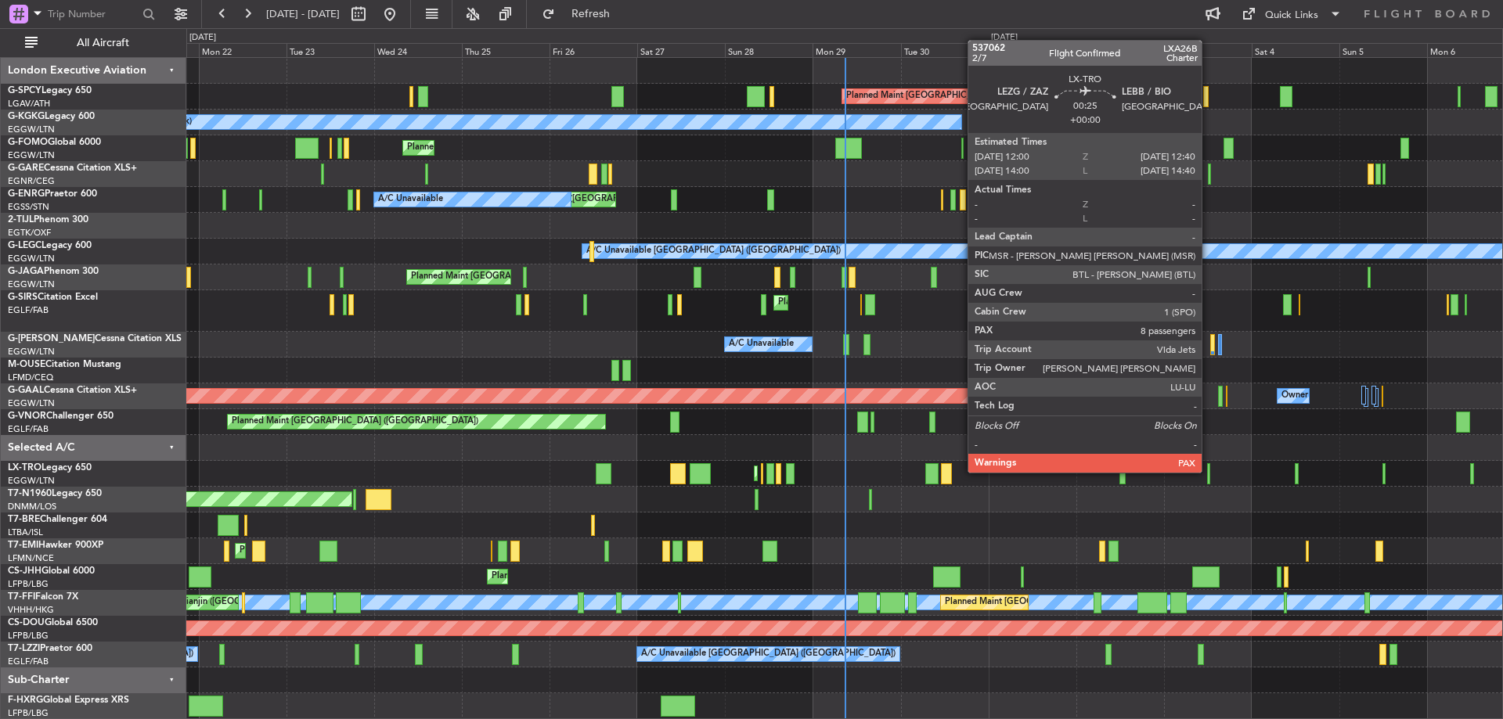
click at [1209, 471] on div at bounding box center [1208, 473] width 3 height 21
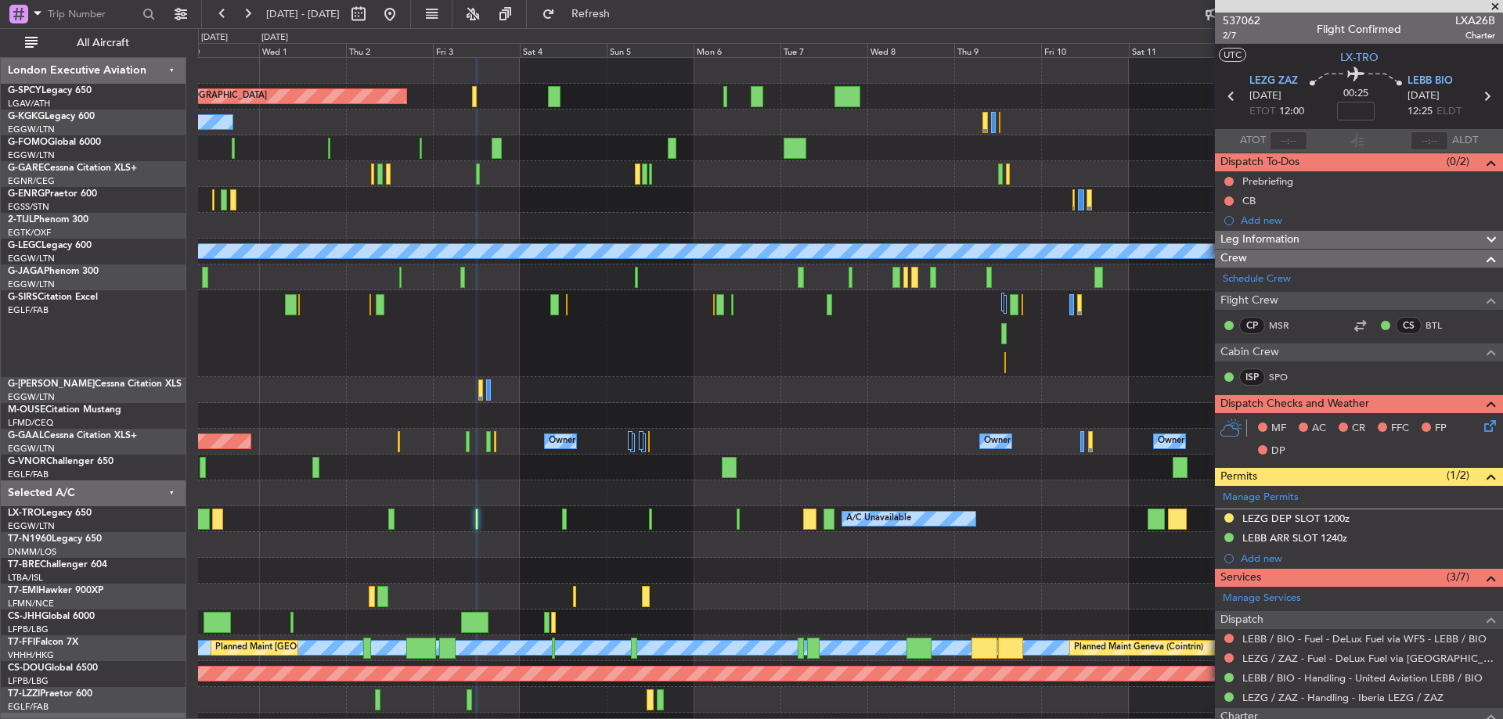
click at [665, 544] on div at bounding box center [850, 545] width 1304 height 26
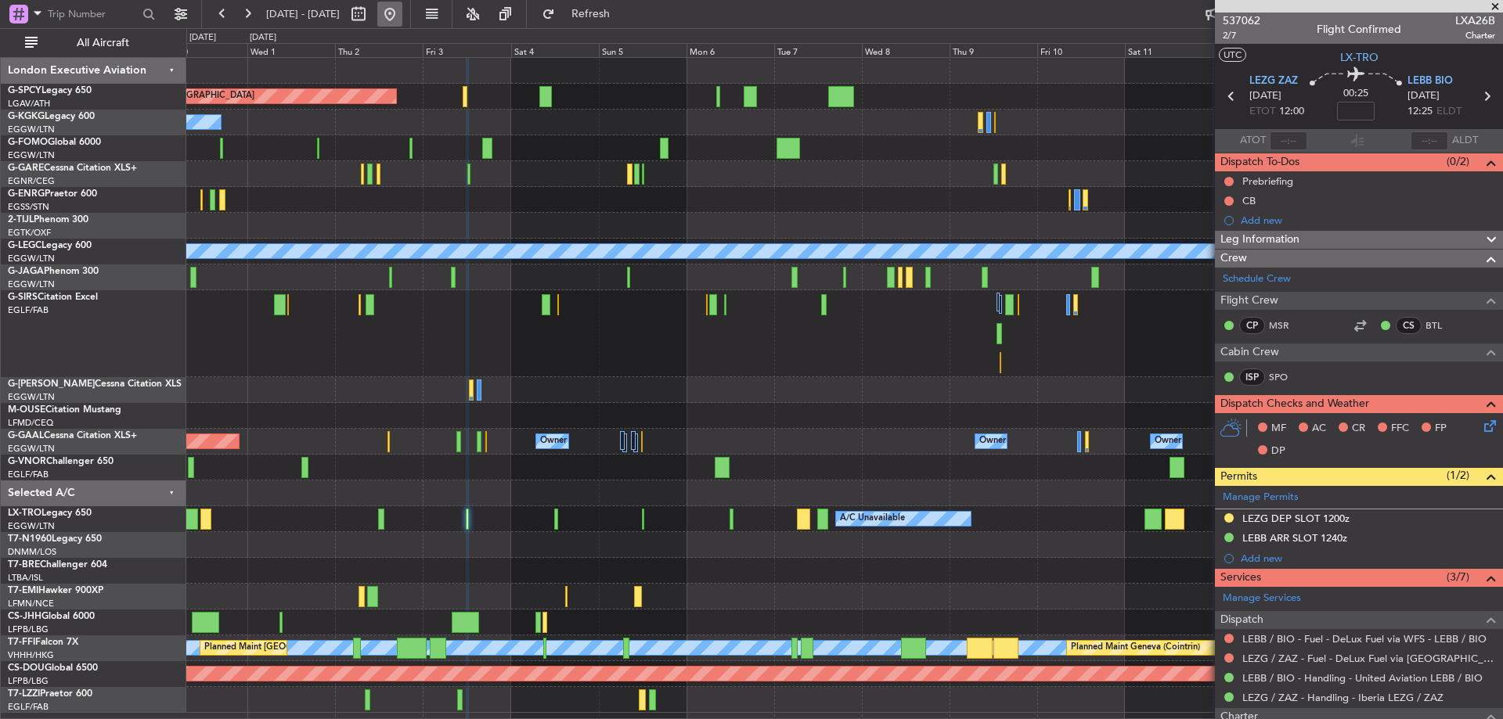
click at [402, 11] on button at bounding box center [389, 14] width 25 height 25
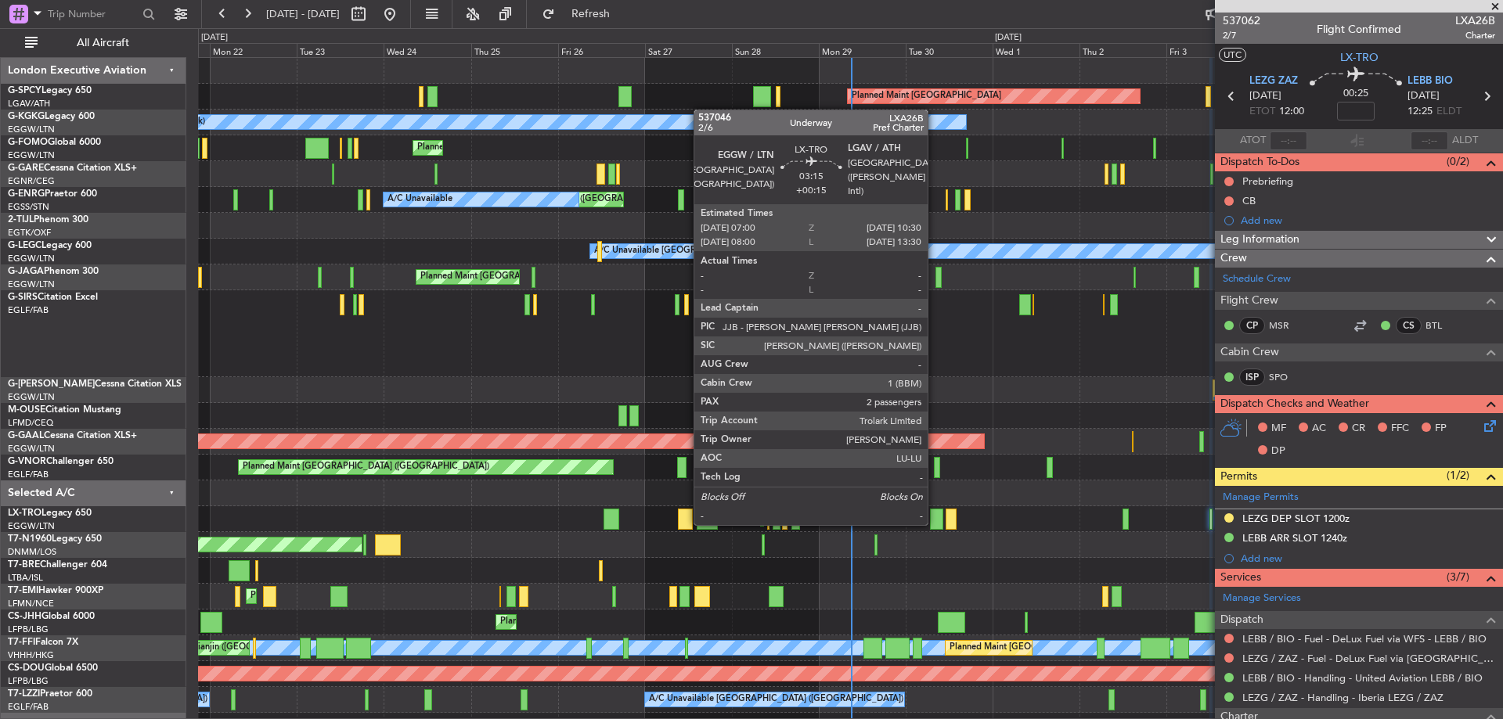
click at [935, 524] on div at bounding box center [936, 519] width 13 height 21
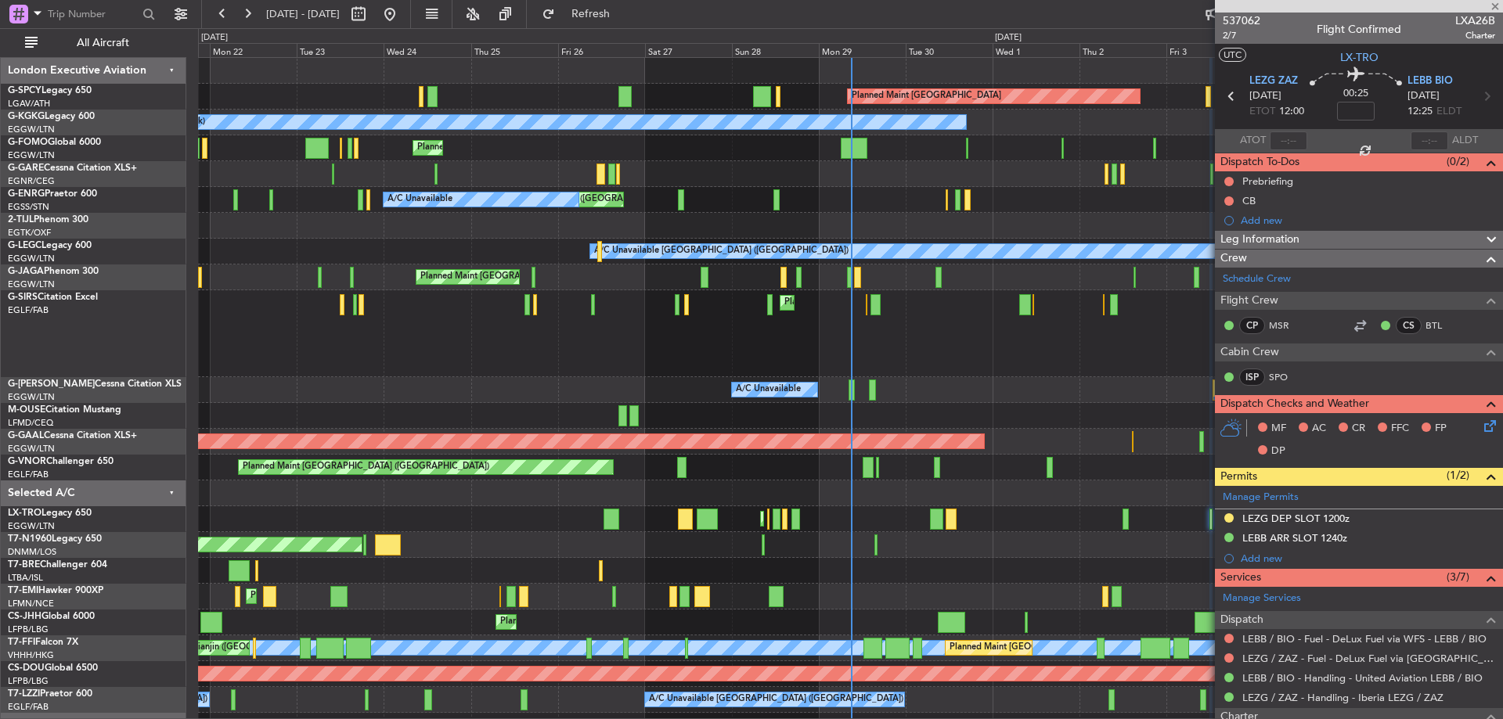
type input "+00:15"
type input "2"
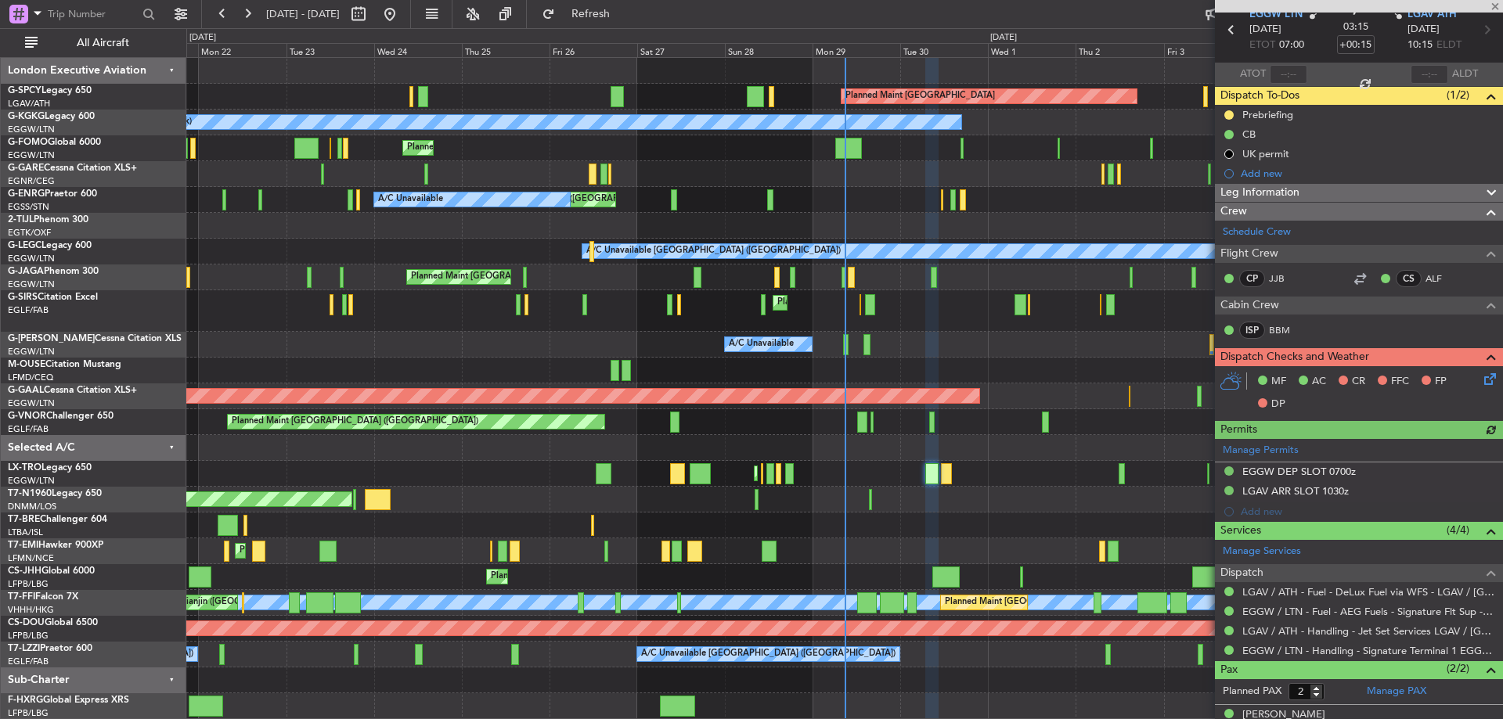
scroll to position [122, 0]
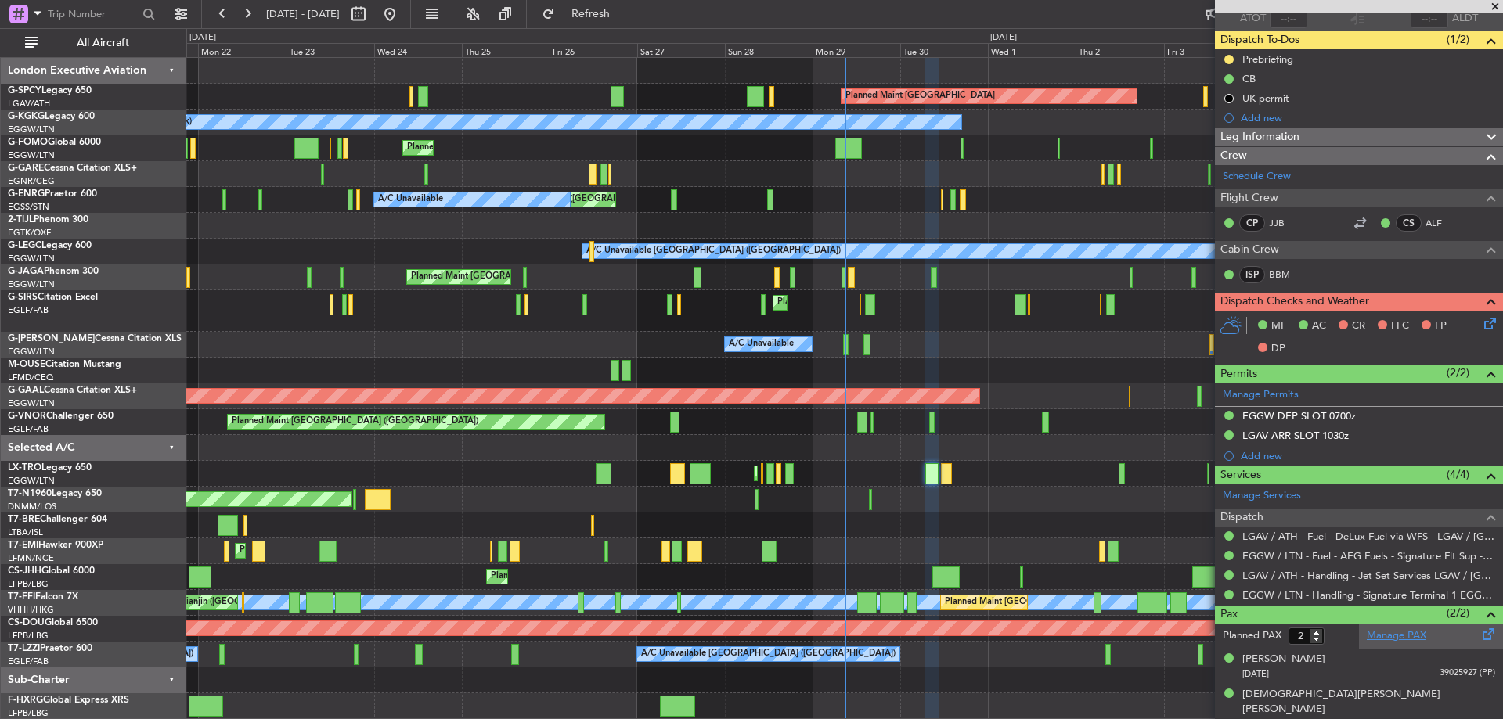
click at [1417, 637] on link "Manage PAX" at bounding box center [1396, 637] width 59 height 16
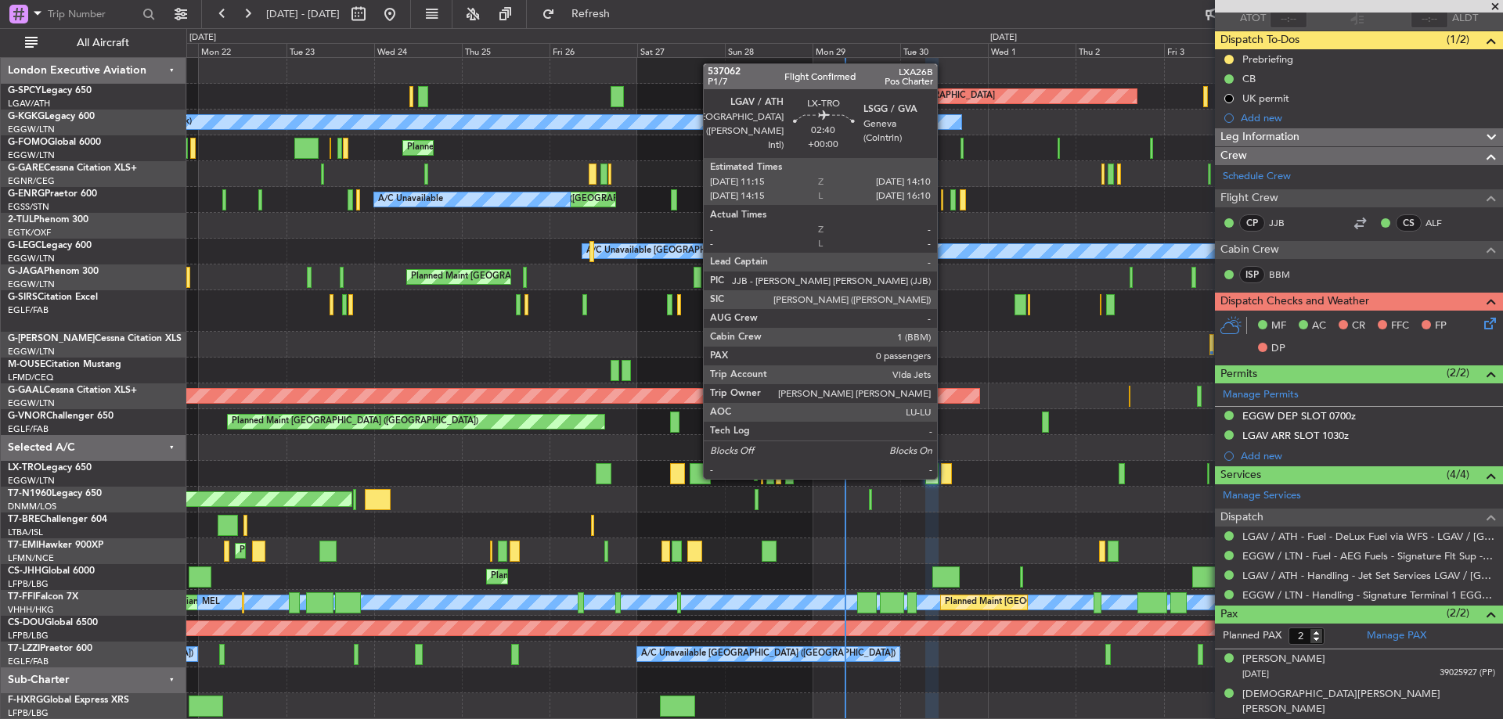
click at [944, 478] on div at bounding box center [946, 473] width 11 height 21
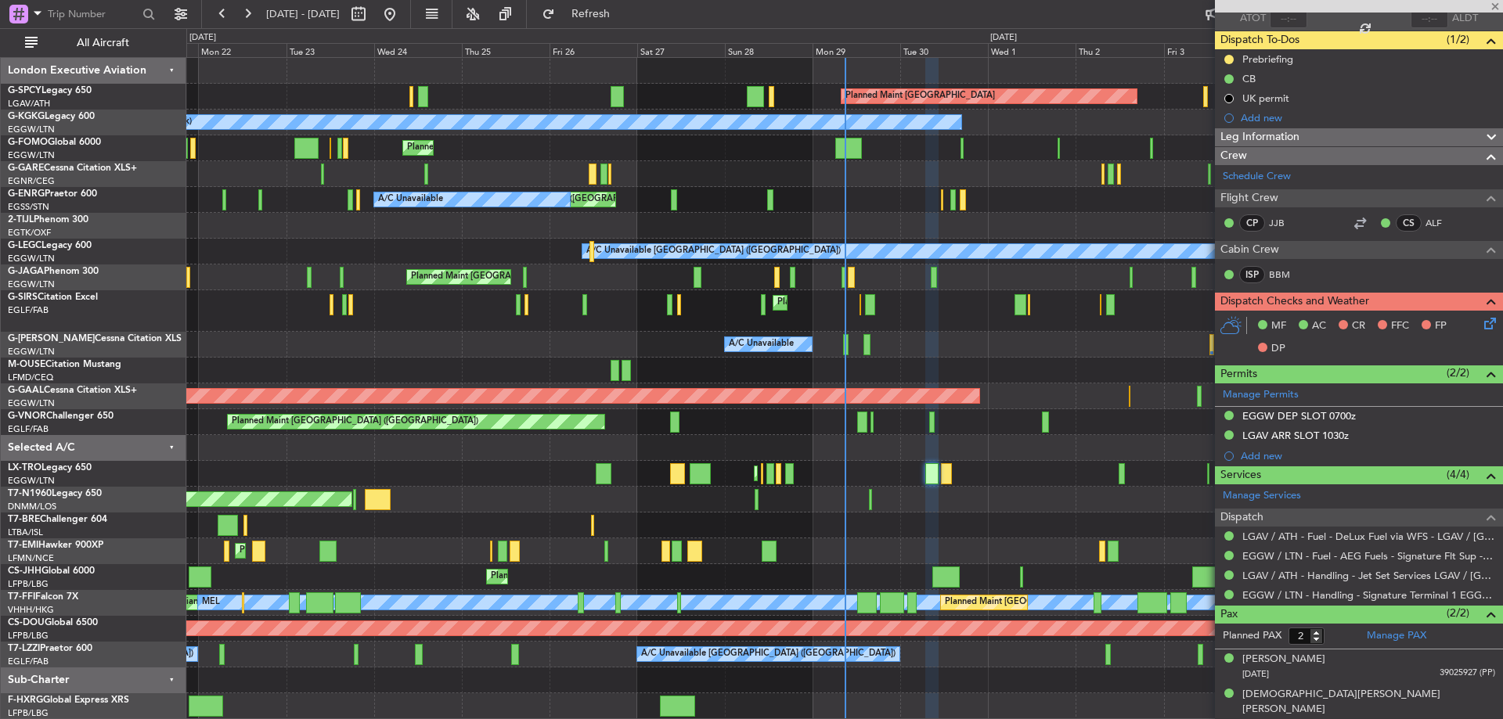
type input "0"
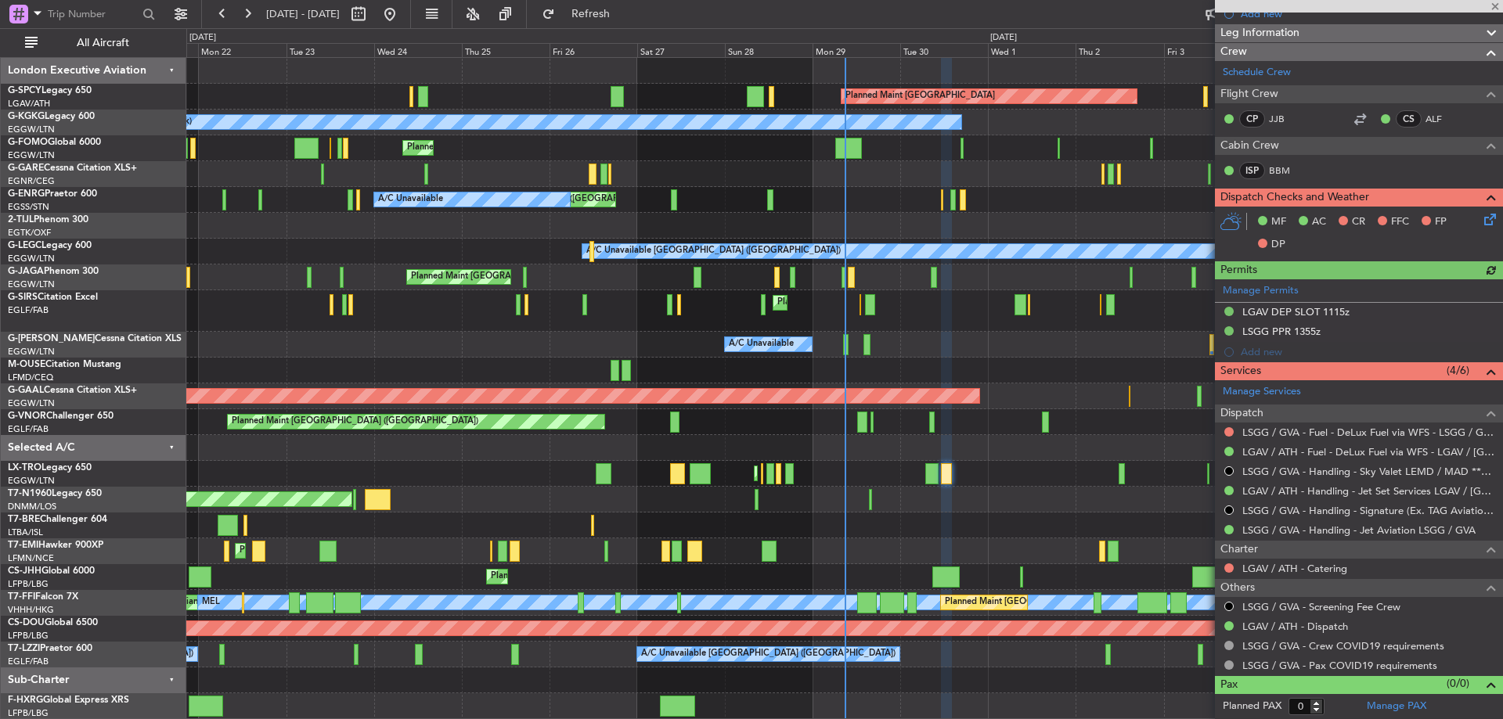
scroll to position [225, 0]
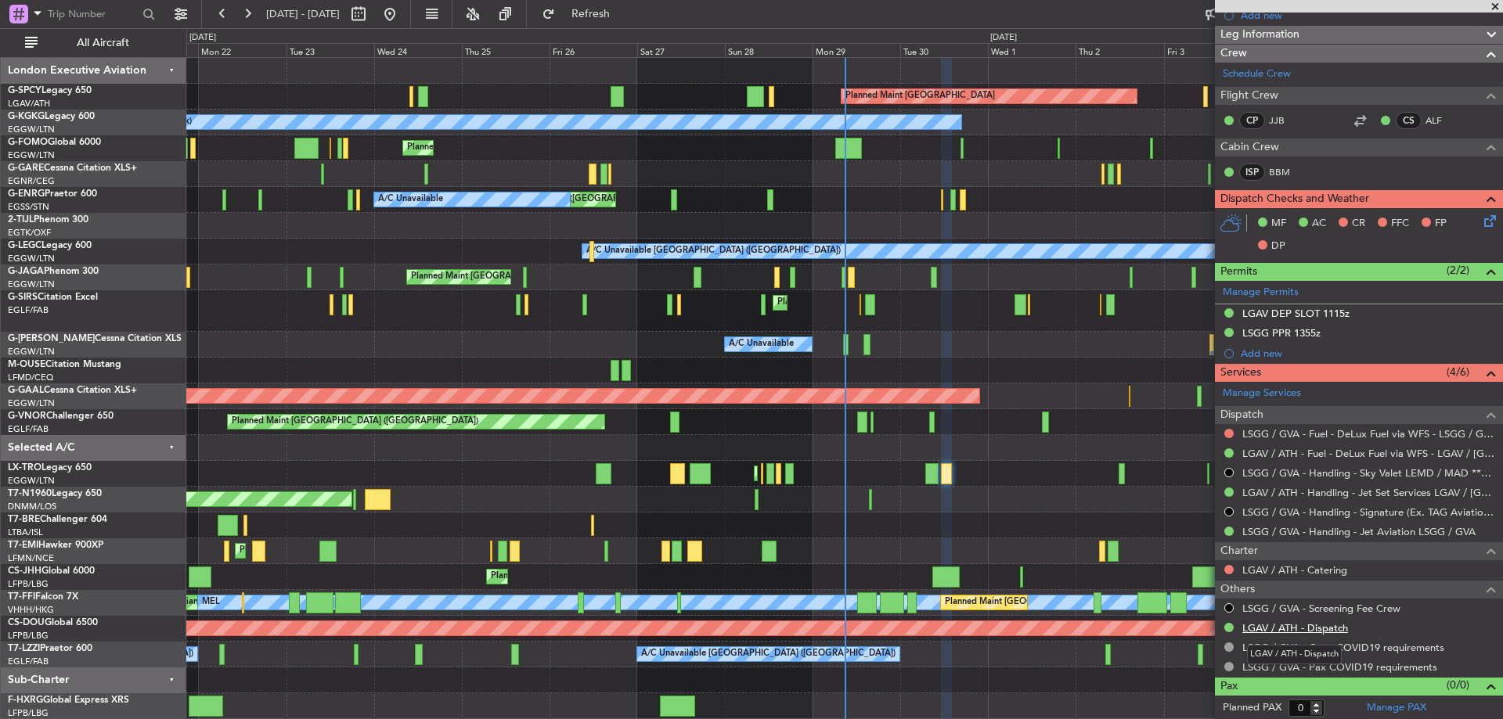
click at [1329, 625] on link "LGAV / ATH - Dispatch" at bounding box center [1295, 628] width 106 height 13
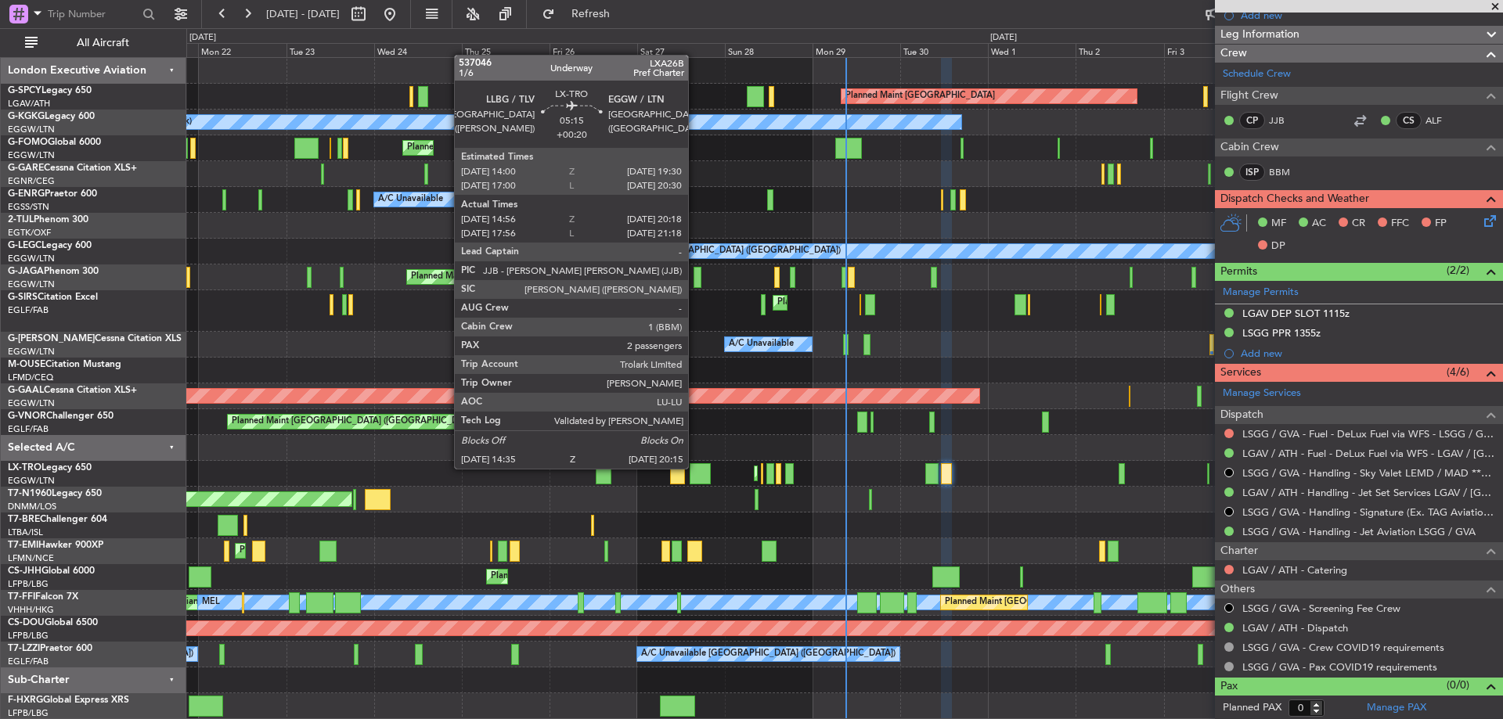
click at [695, 467] on div at bounding box center [700, 473] width 21 height 21
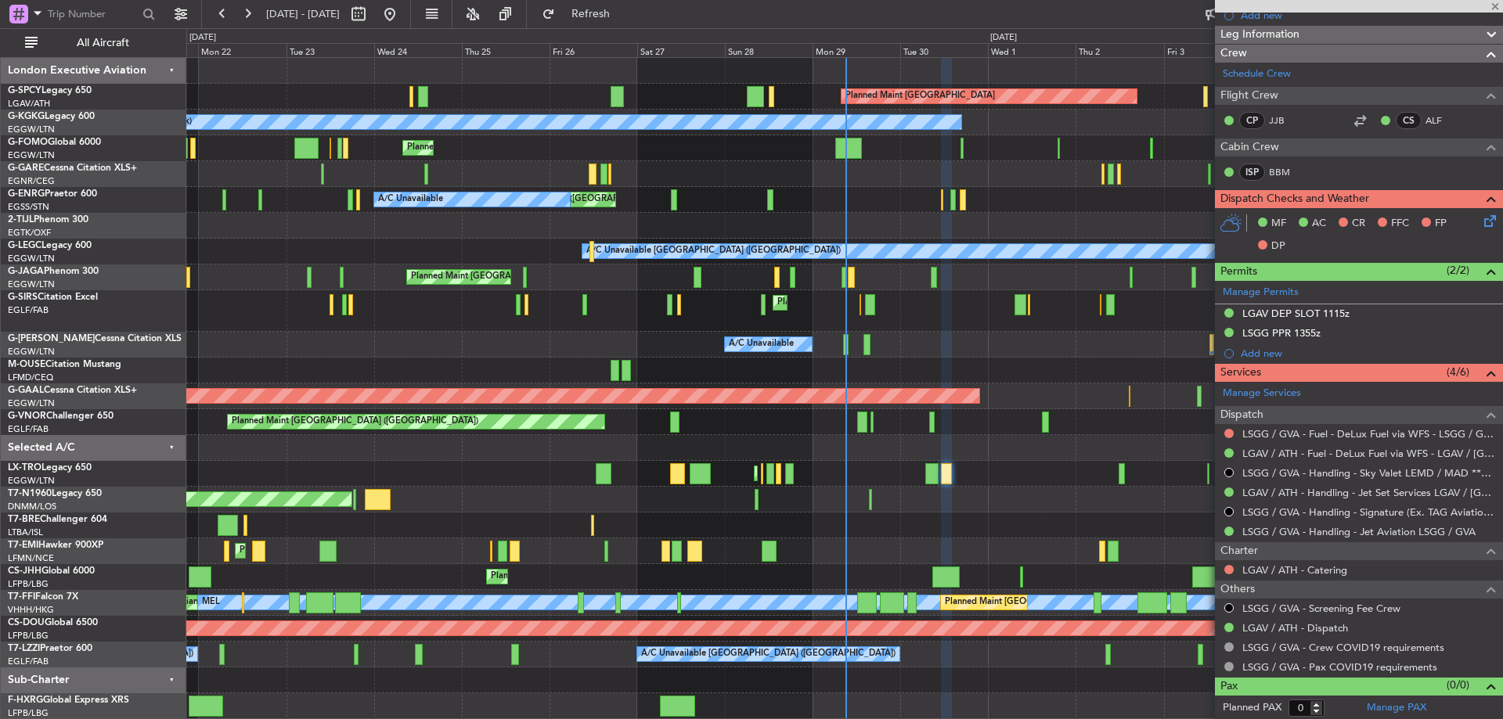
type input "+00:20"
type input "14:56"
type input "20:03"
type input "2"
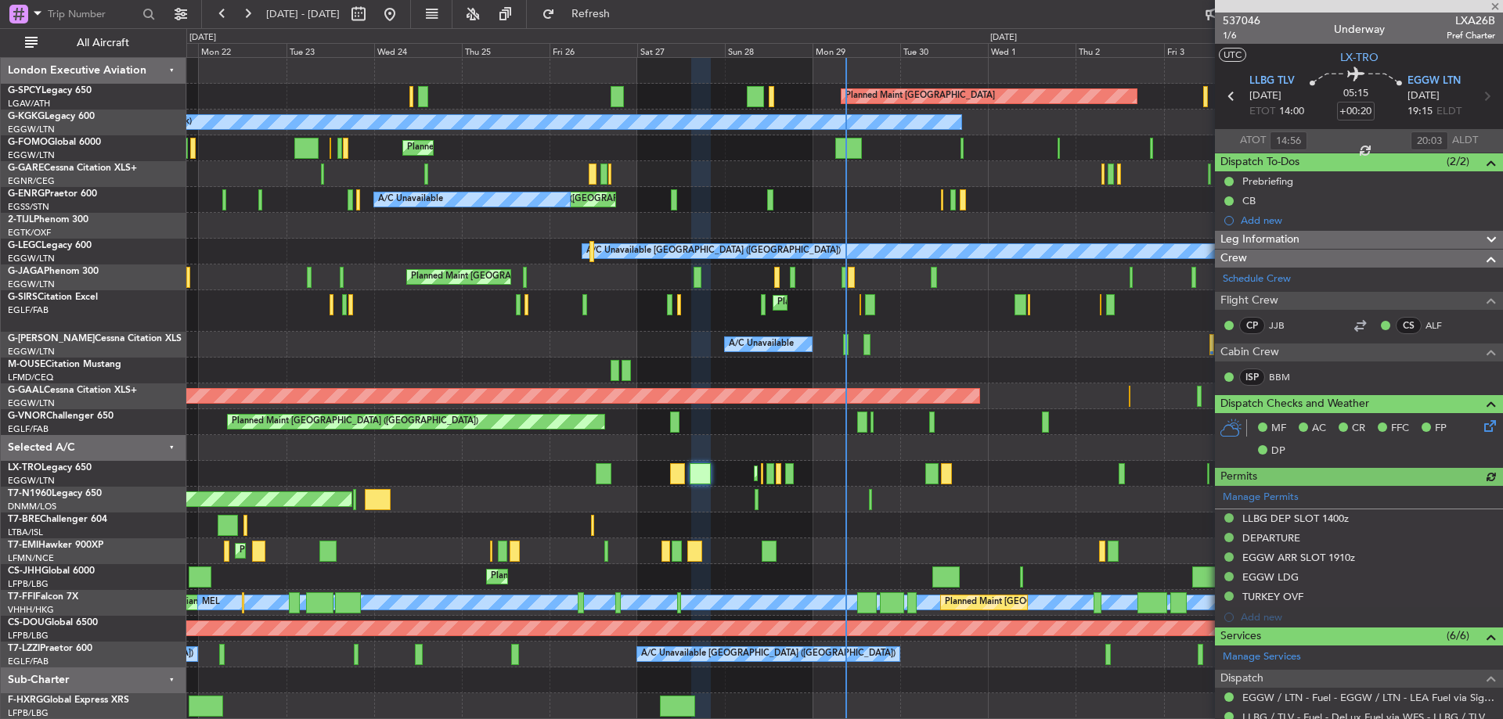
scroll to position [297, 0]
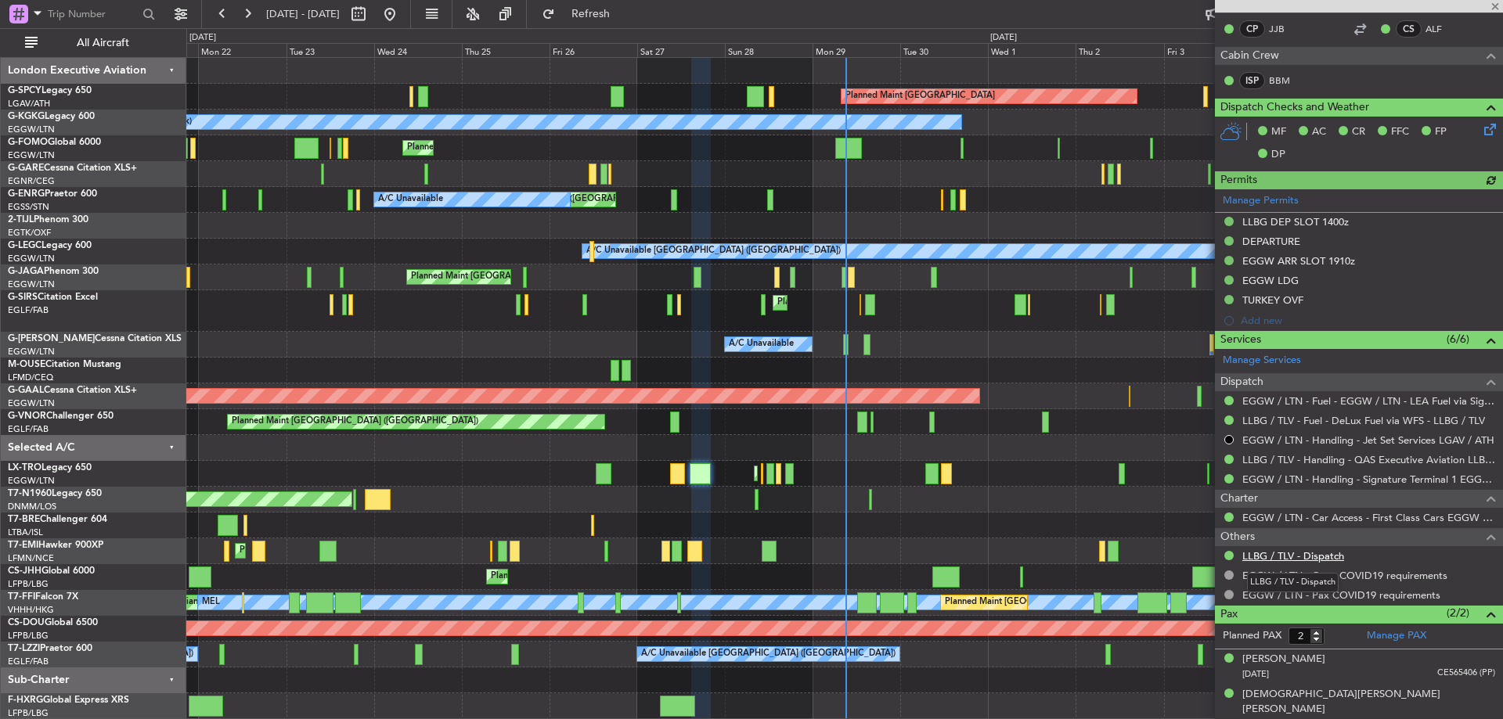
click at [1303, 552] on link "LLBG / TLV - Dispatch" at bounding box center [1293, 556] width 102 height 13
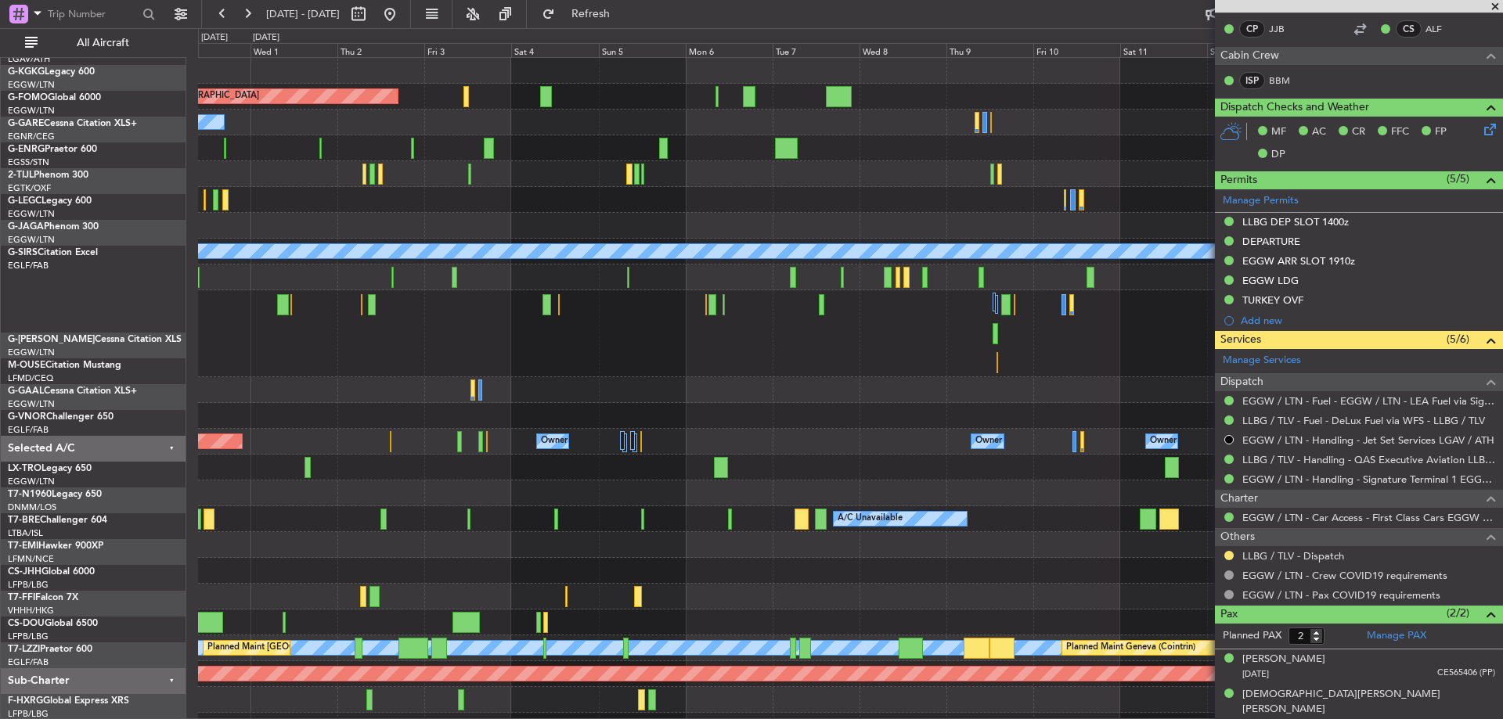
scroll to position [0, 0]
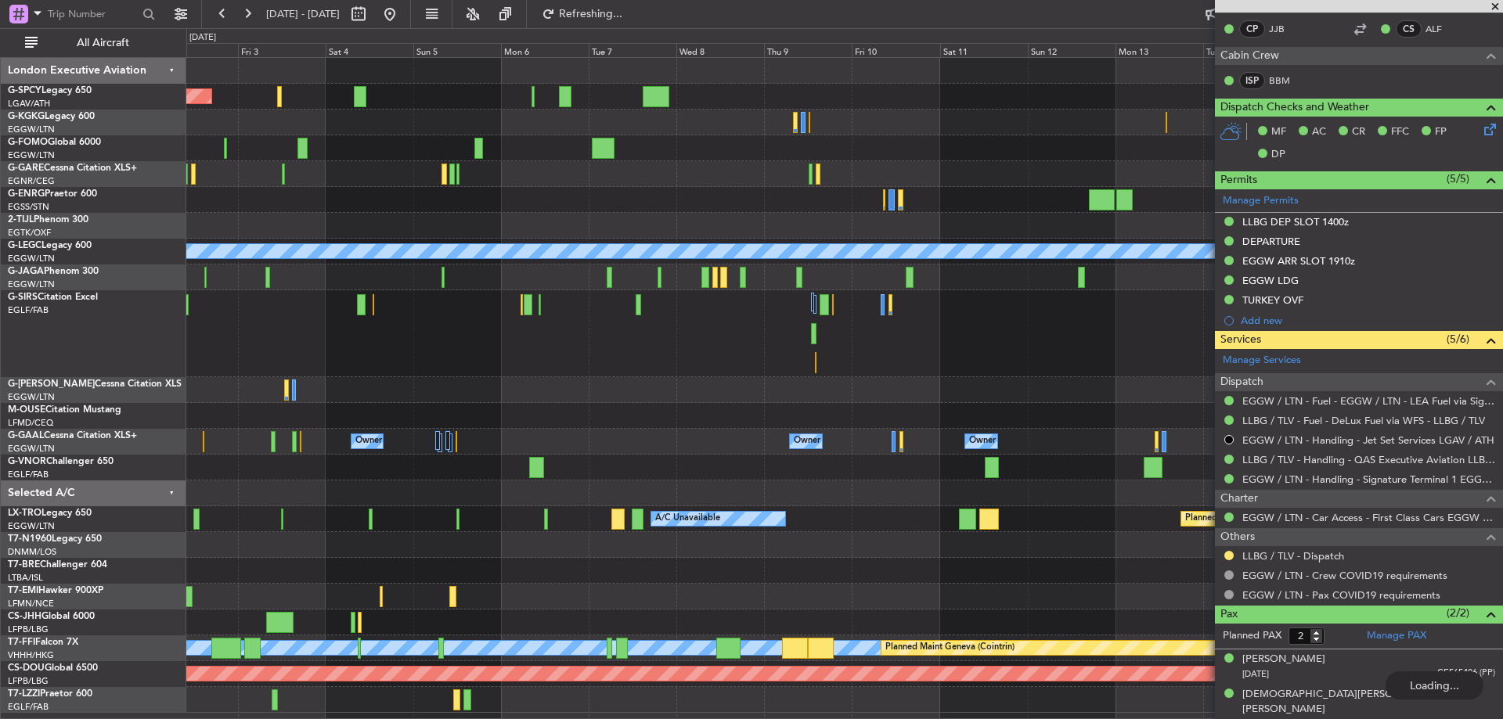
click at [225, 391] on div "Planned Maint [GEOGRAPHIC_DATA] A/C Unavailable [GEOGRAPHIC_DATA] (Ataturk) A/C…" at bounding box center [844, 385] width 1316 height 655
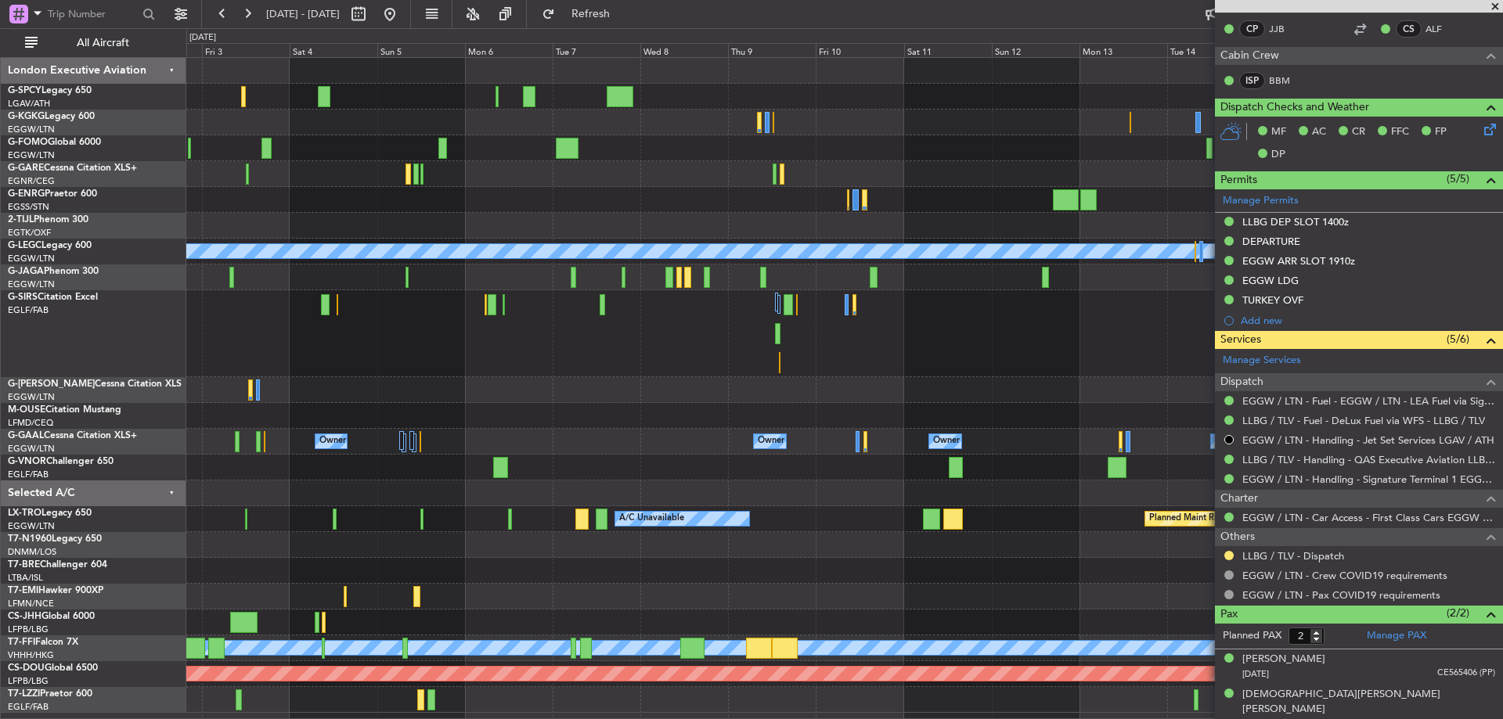
click at [1392, 440] on fb-app "[DATE] - [DATE] Refresh Quick Links All Aircraft Planned Maint [GEOGRAPHIC_DATA…" at bounding box center [751, 366] width 1503 height 708
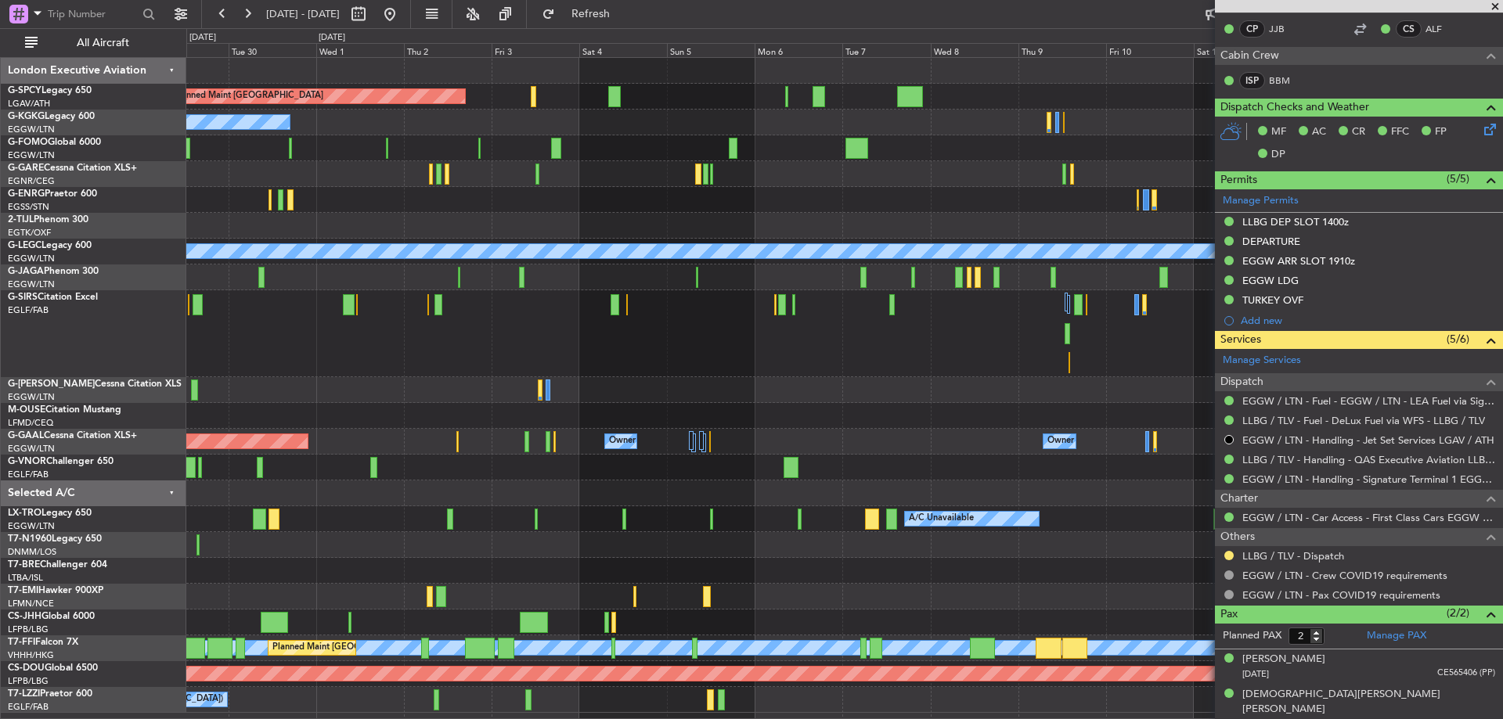
click at [526, 318] on div "Planned Maint [GEOGRAPHIC_DATA] ([GEOGRAPHIC_DATA])" at bounding box center [844, 333] width 1316 height 87
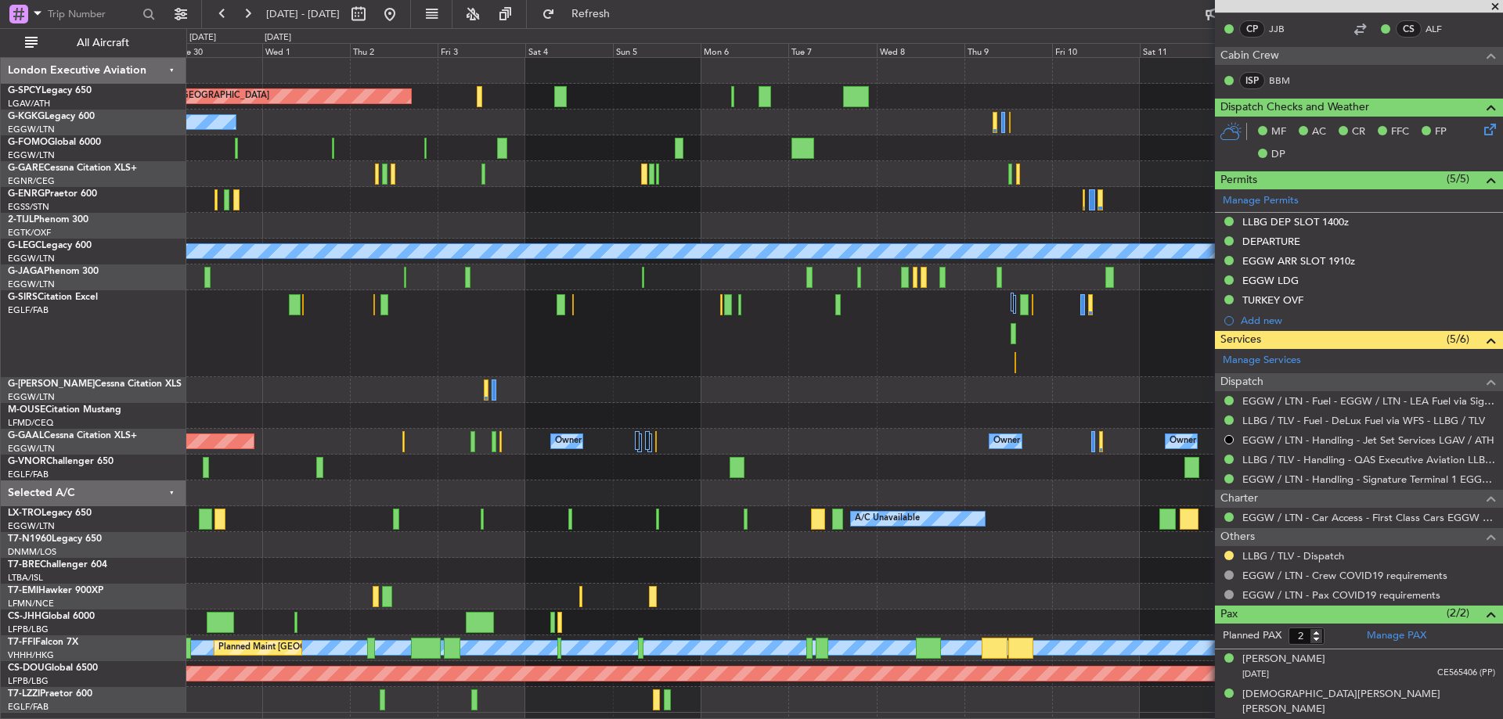
click at [636, 334] on div "Planned Maint [GEOGRAPHIC_DATA] ([GEOGRAPHIC_DATA])" at bounding box center [844, 333] width 1316 height 87
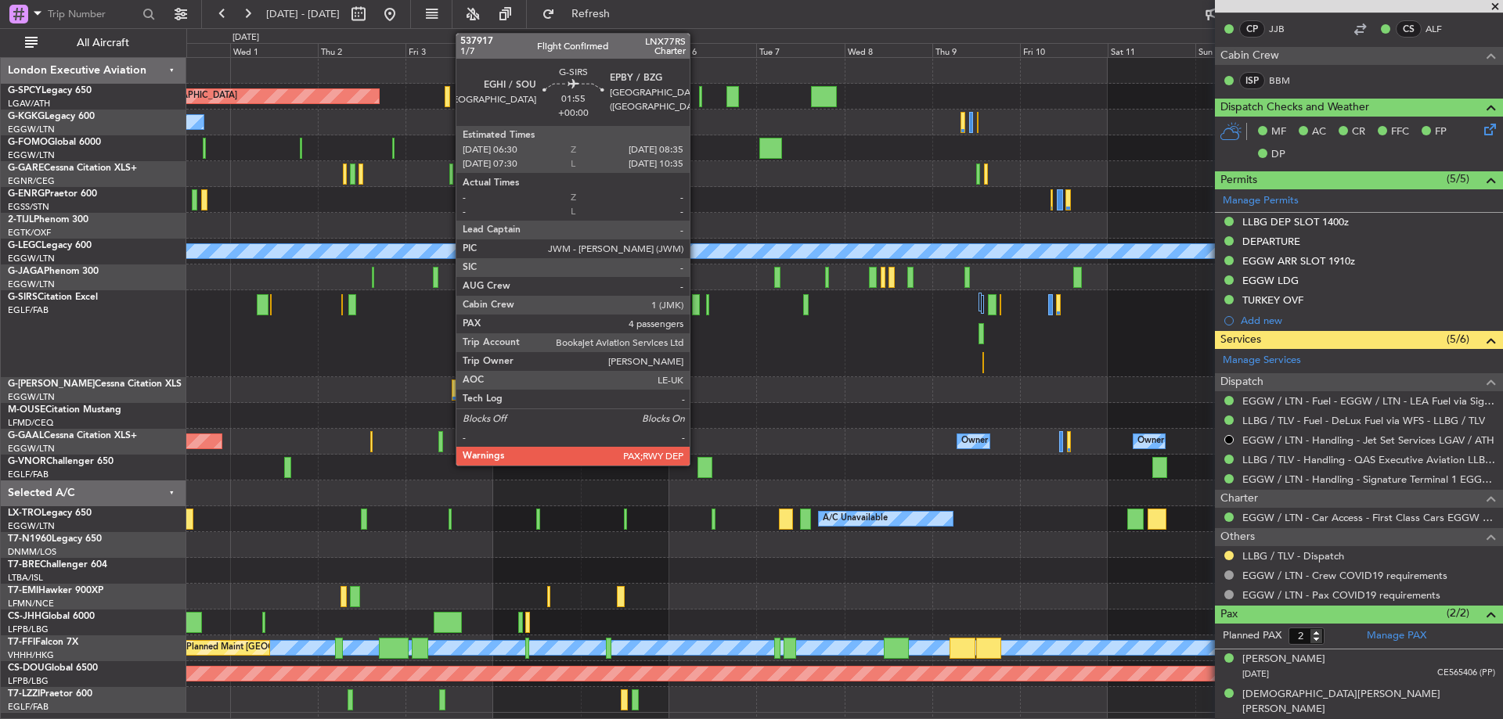
click at [697, 311] on div at bounding box center [696, 304] width 8 height 21
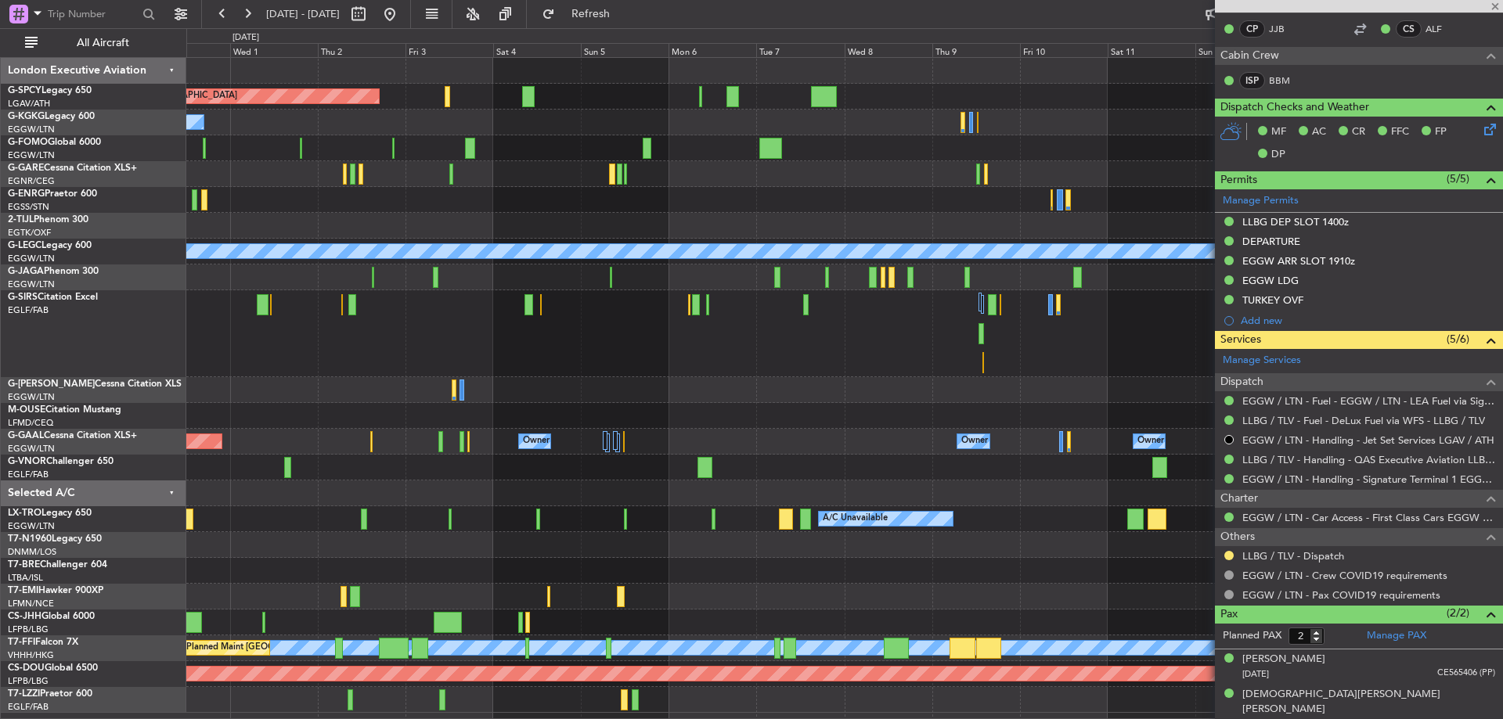
type input "4"
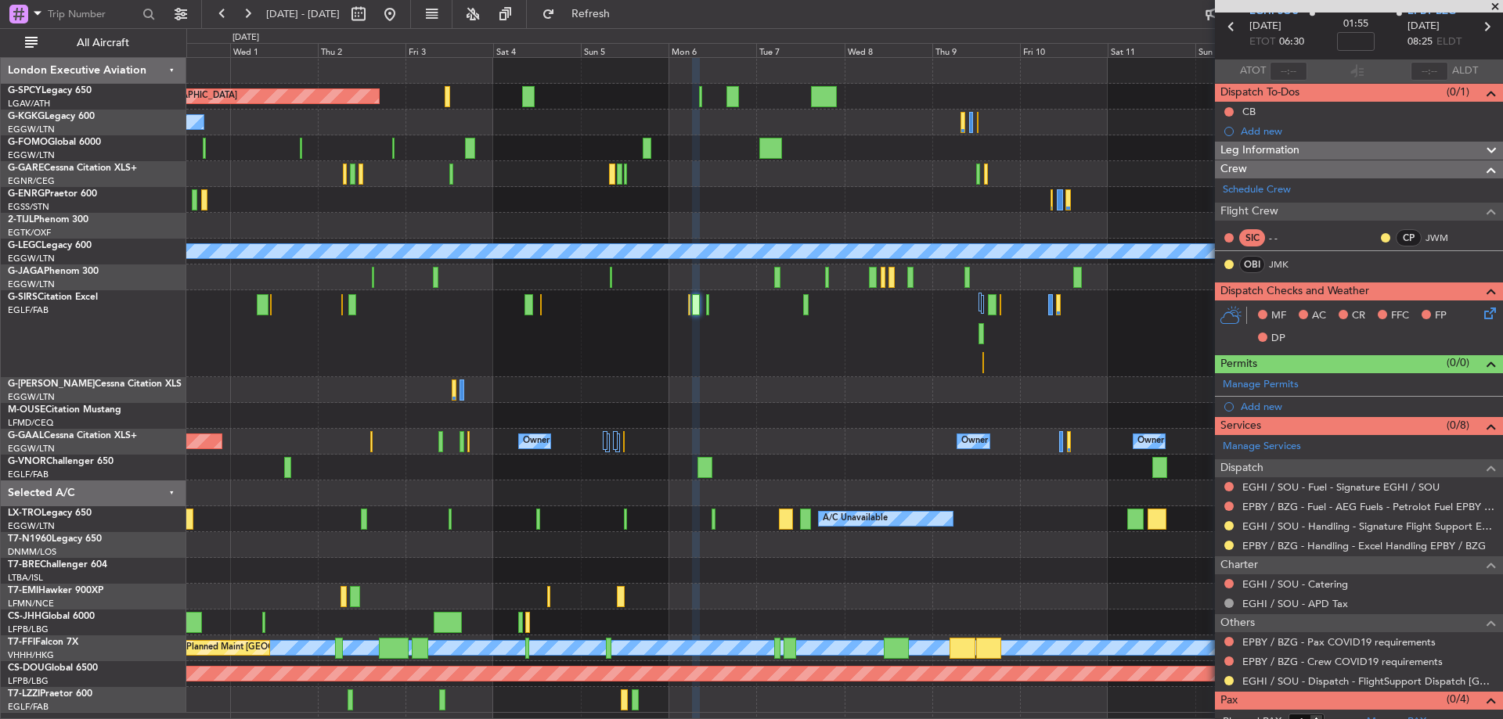
scroll to position [105, 0]
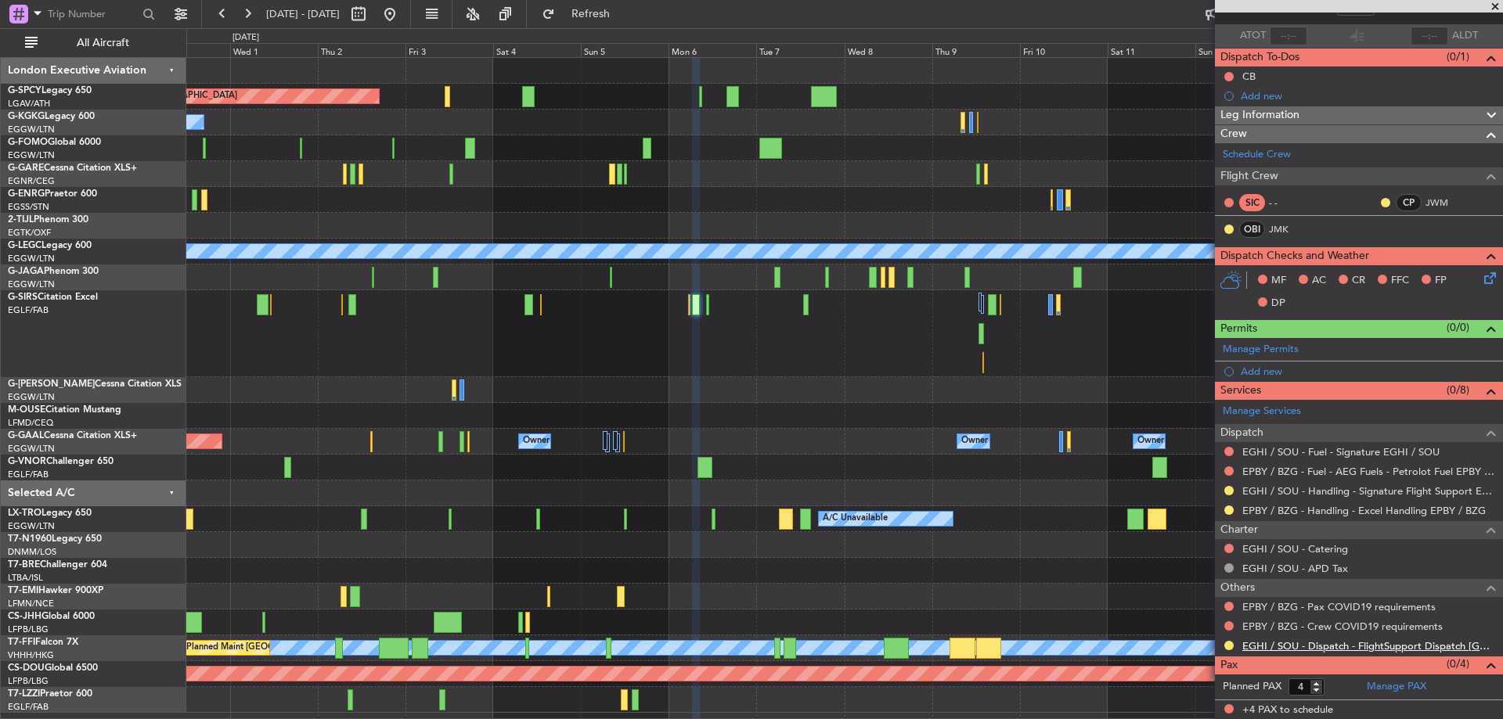
click at [1435, 645] on link "EGHI / SOU - Dispatch - FlightSupport Dispatch [GEOGRAPHIC_DATA]" at bounding box center [1368, 646] width 253 height 13
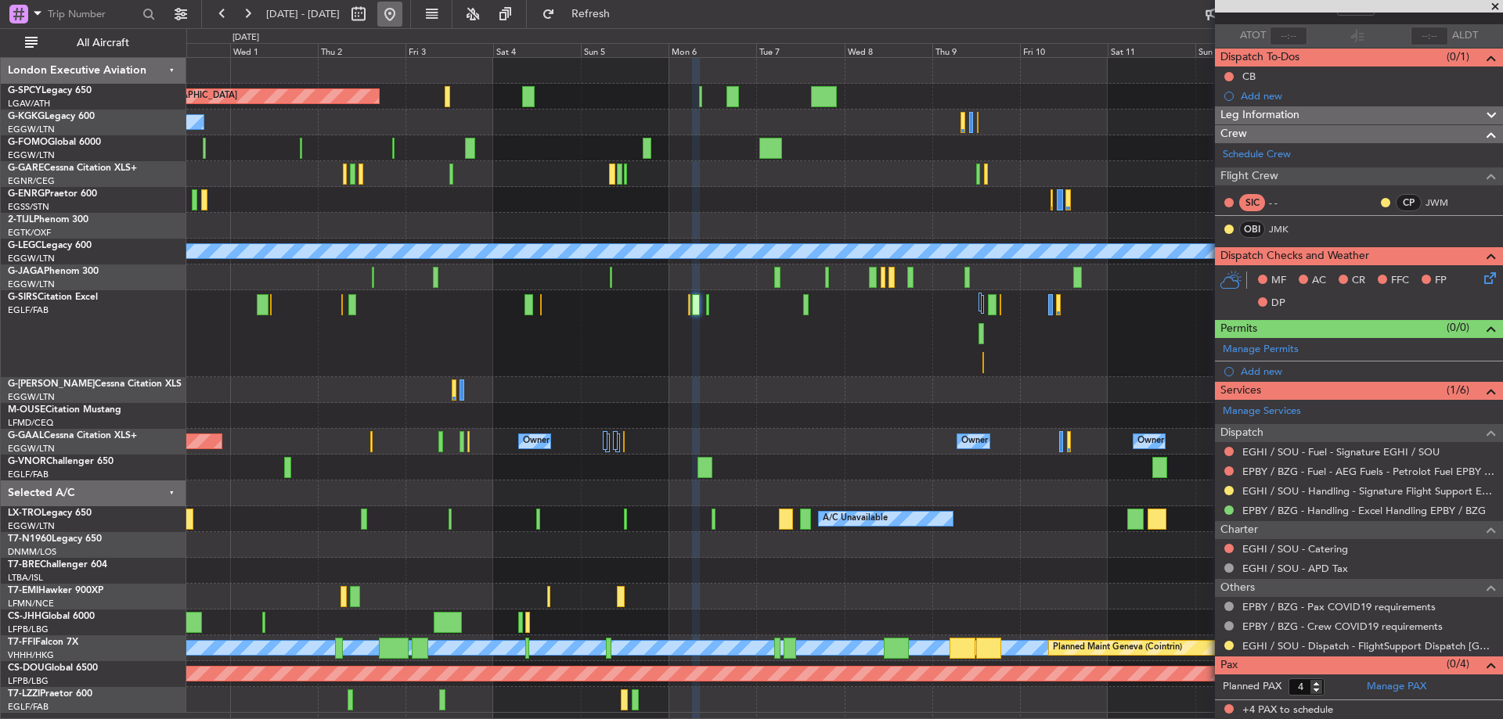
click at [402, 11] on button at bounding box center [389, 14] width 25 height 25
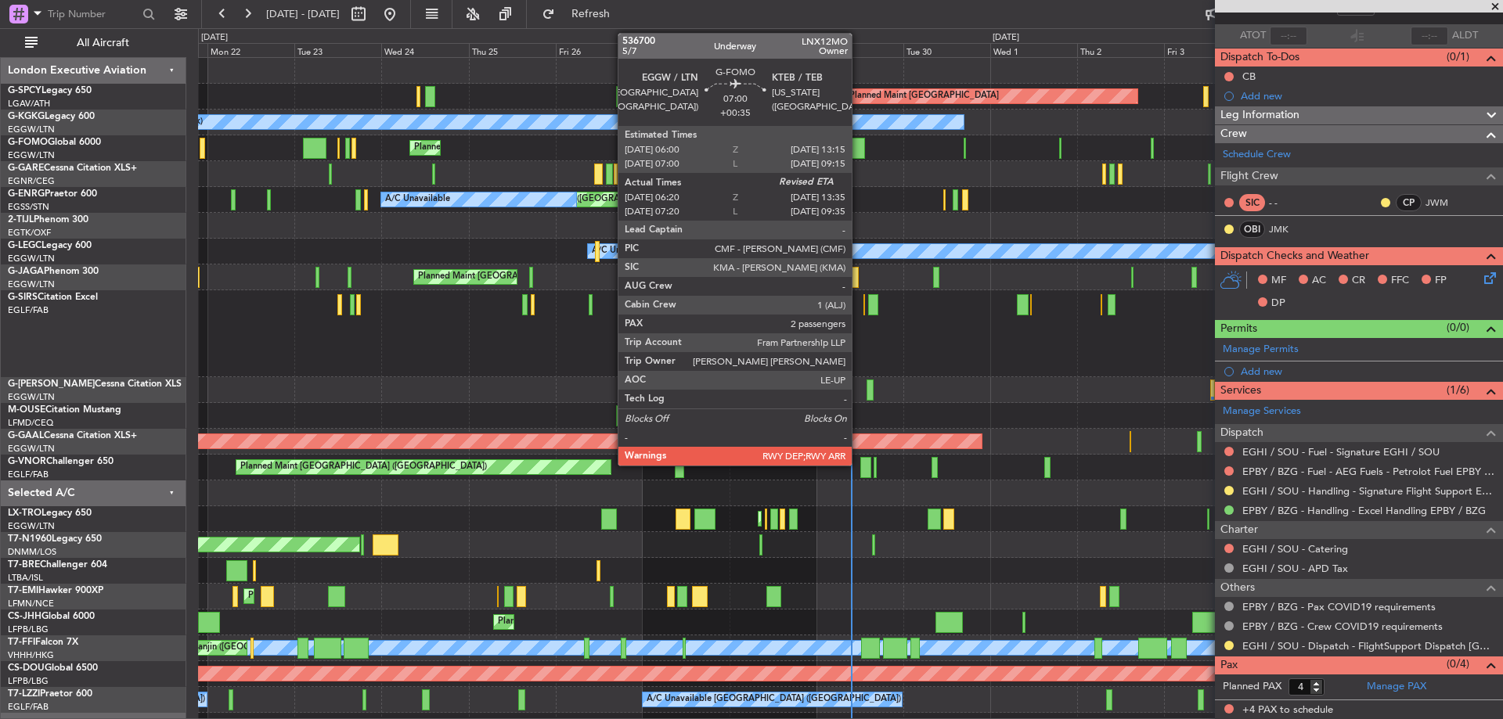
click at [859, 143] on div at bounding box center [851, 148] width 27 height 21
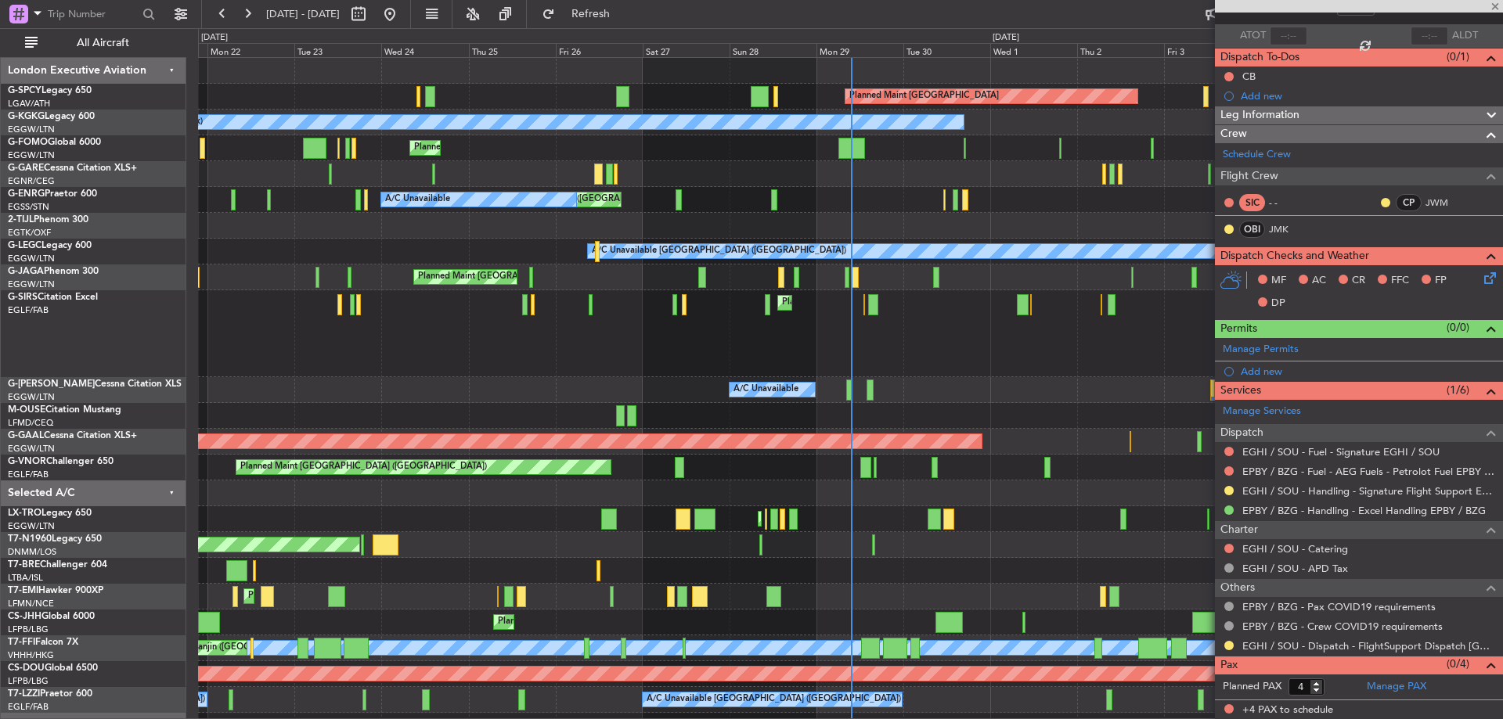
type input "+00:35"
type input "06:20"
type input "2"
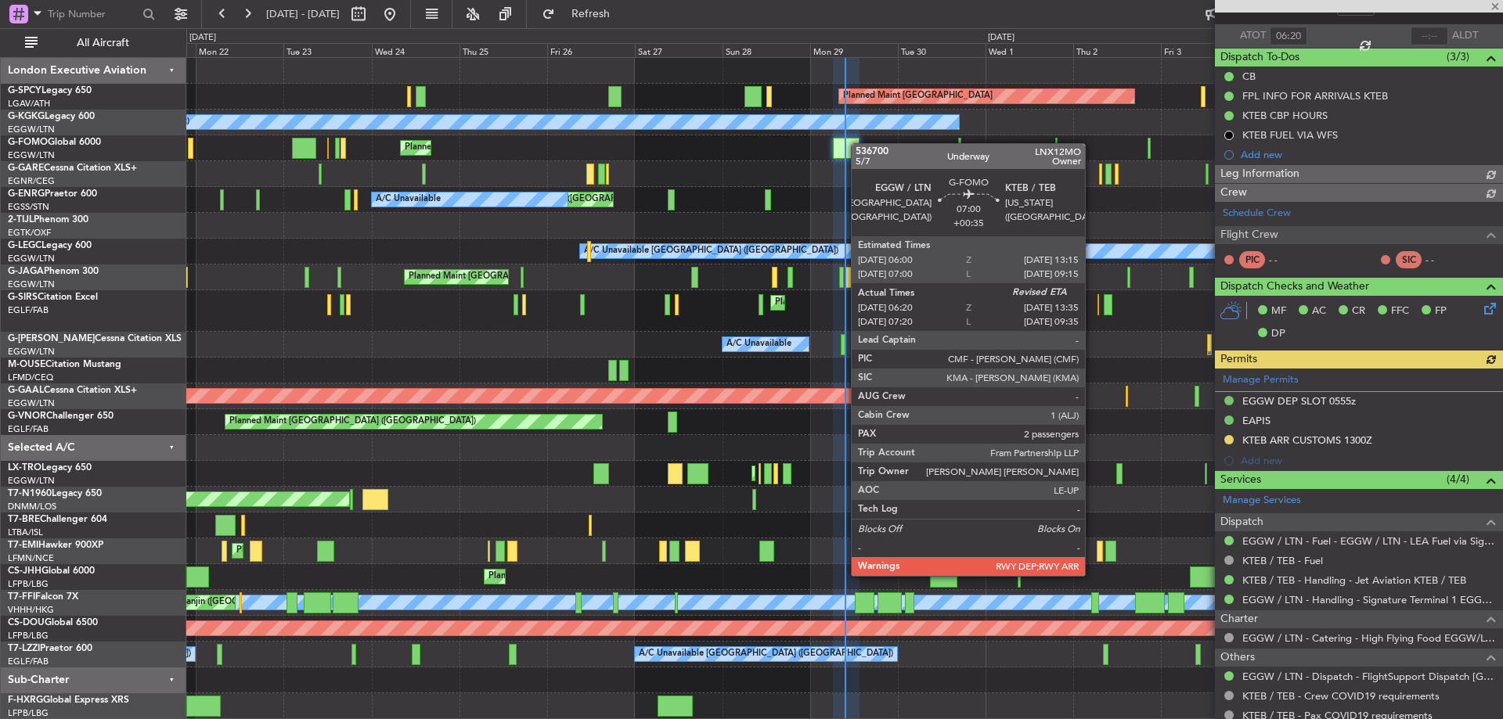
scroll to position [0, 0]
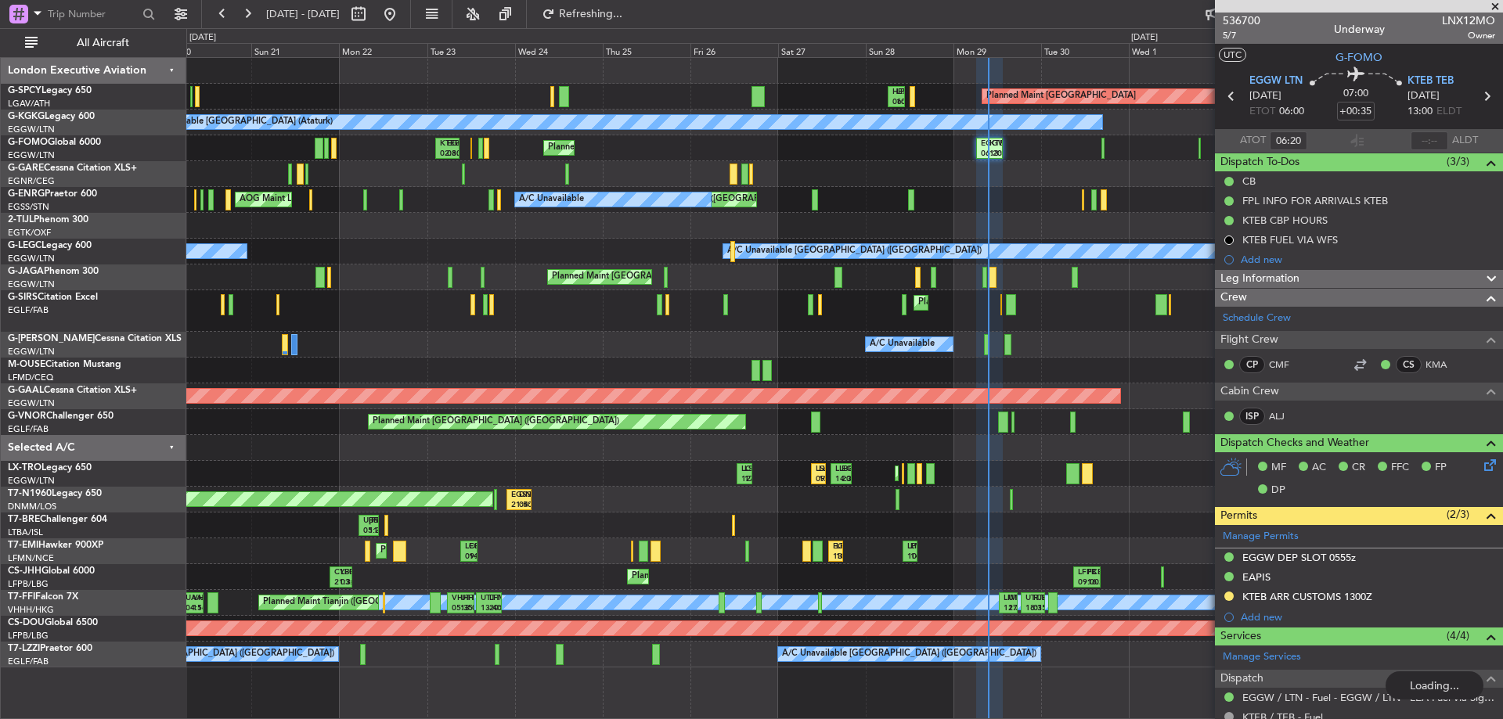
click at [902, 362] on div "Planned Maint [GEOGRAPHIC_DATA] HESX 06:10 Z LFPB 10:55 Z GVAC 15:00 Z LGAV 22:…" at bounding box center [844, 363] width 1316 height 610
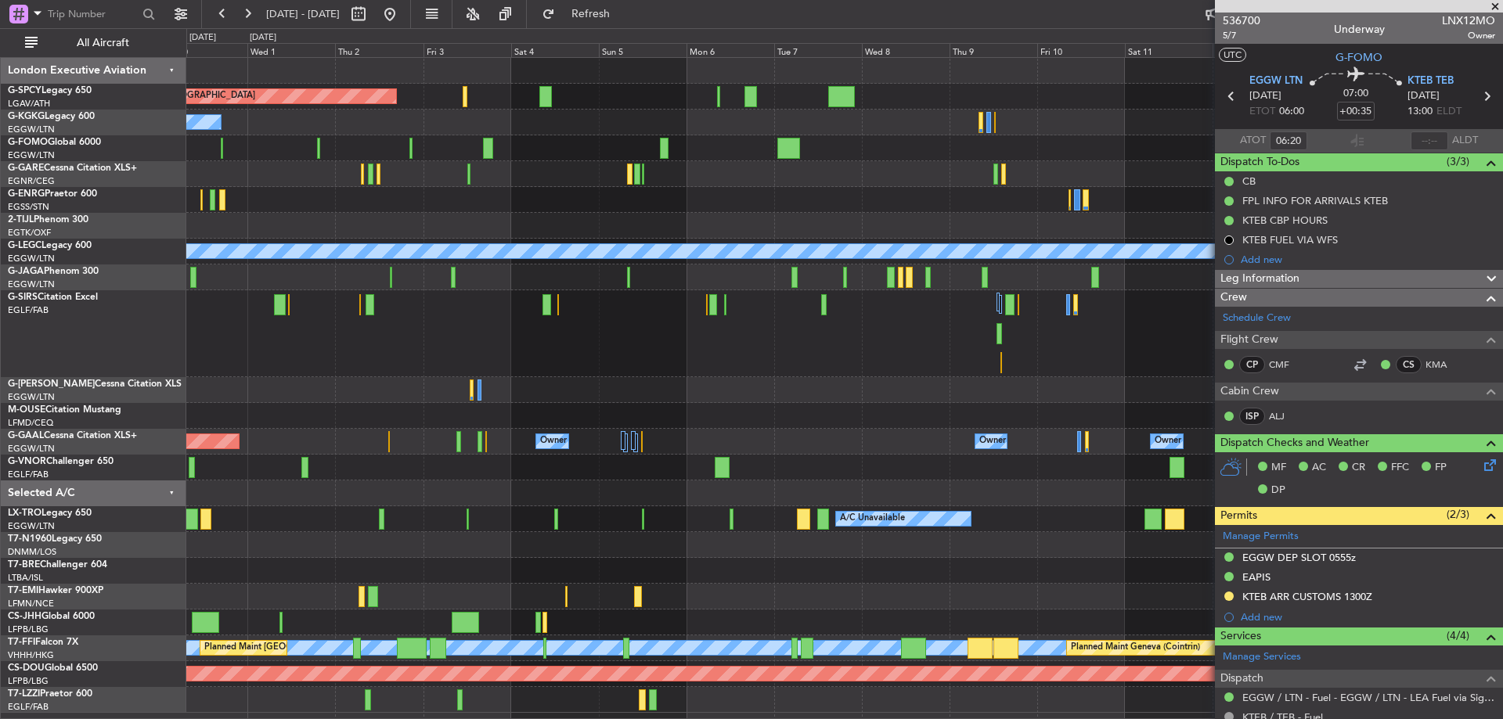
click at [675, 326] on div "Planned Maint [GEOGRAPHIC_DATA] ([GEOGRAPHIC_DATA])" at bounding box center [844, 333] width 1316 height 87
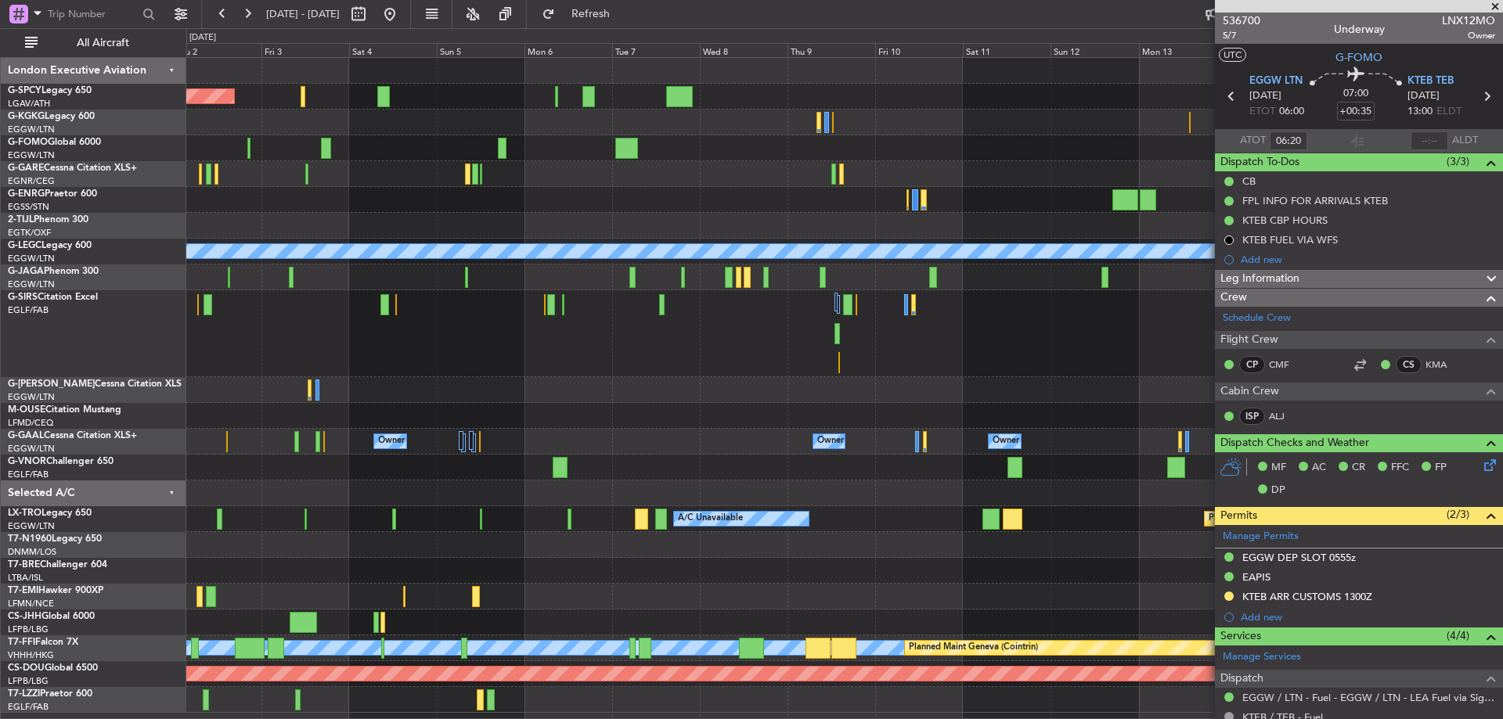
click at [779, 308] on div "Planned Maint [GEOGRAPHIC_DATA] ([GEOGRAPHIC_DATA]) Planned Maint [GEOGRAPHIC_D…" at bounding box center [844, 333] width 1316 height 87
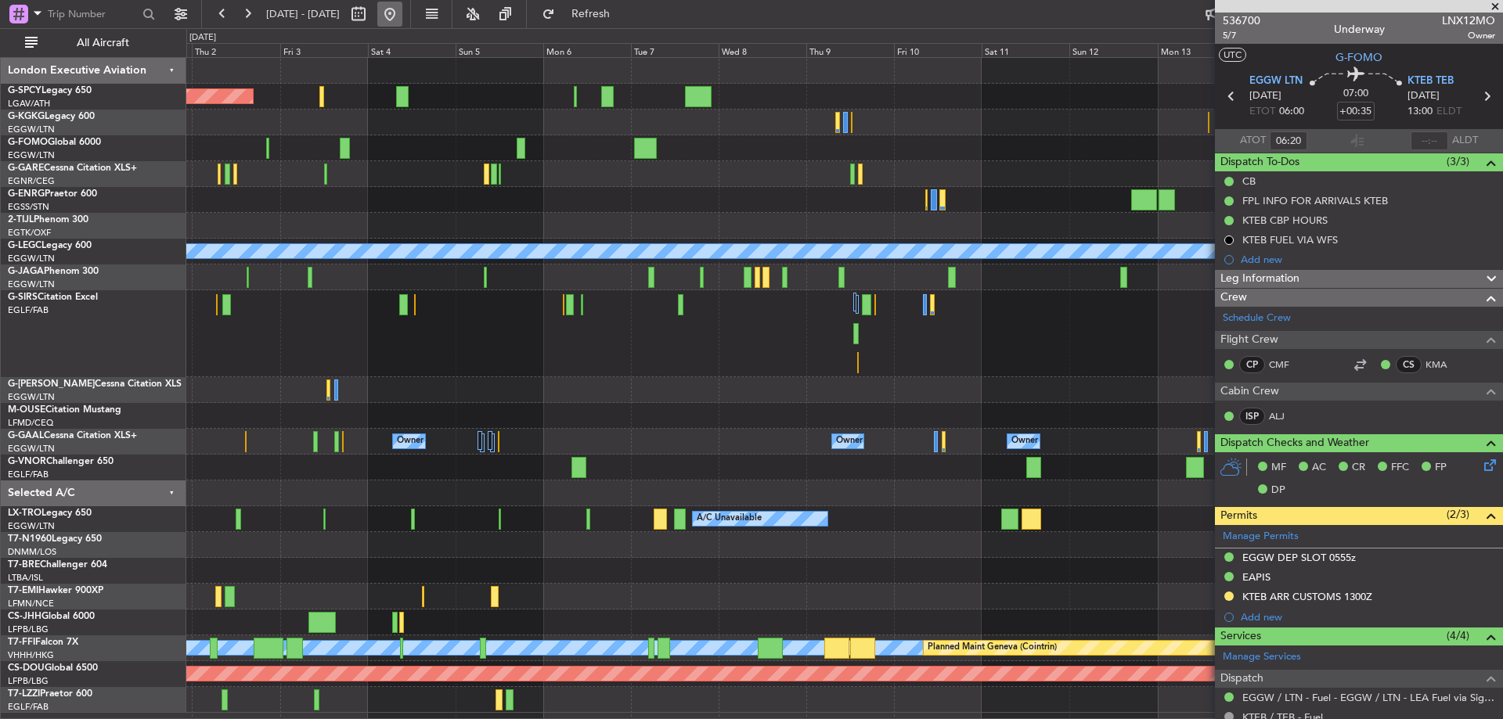
click at [402, 13] on button at bounding box center [389, 14] width 25 height 25
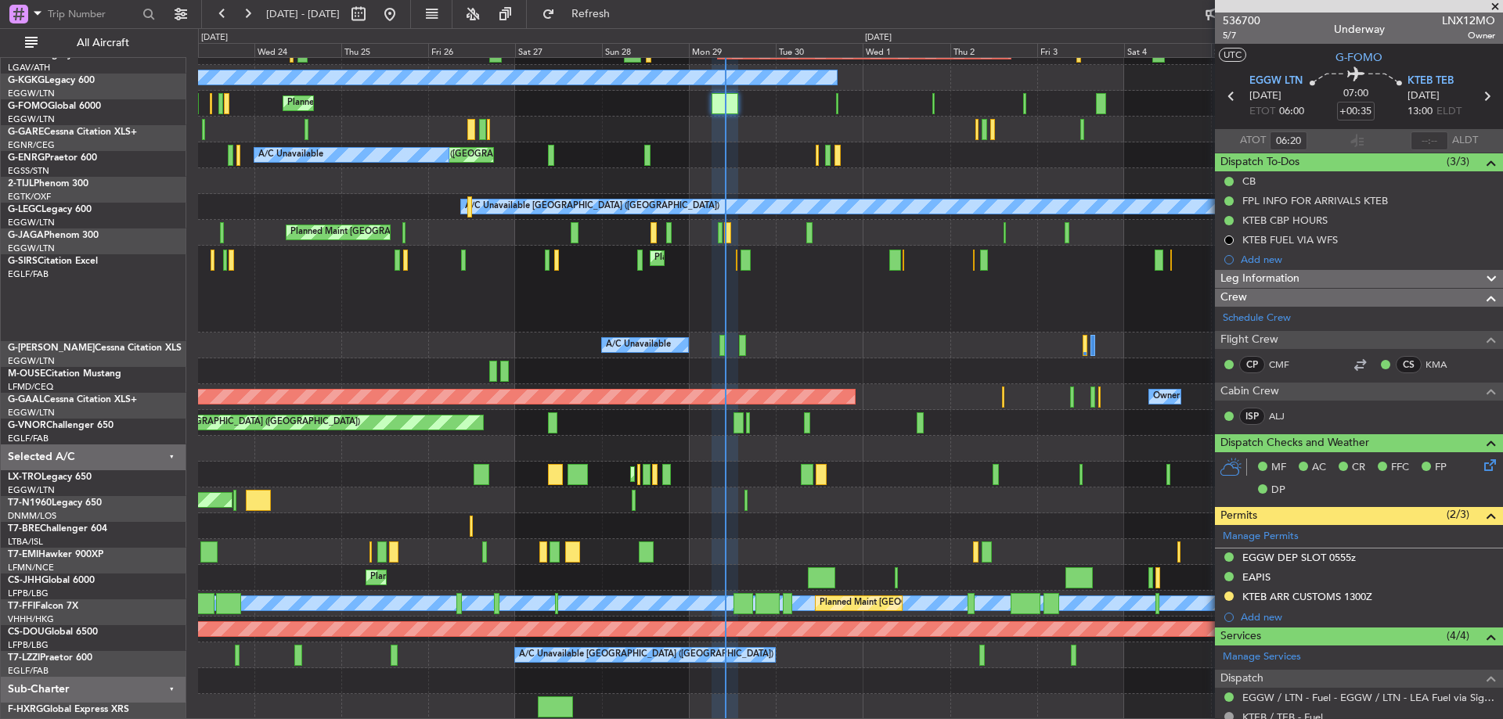
scroll to position [45, 0]
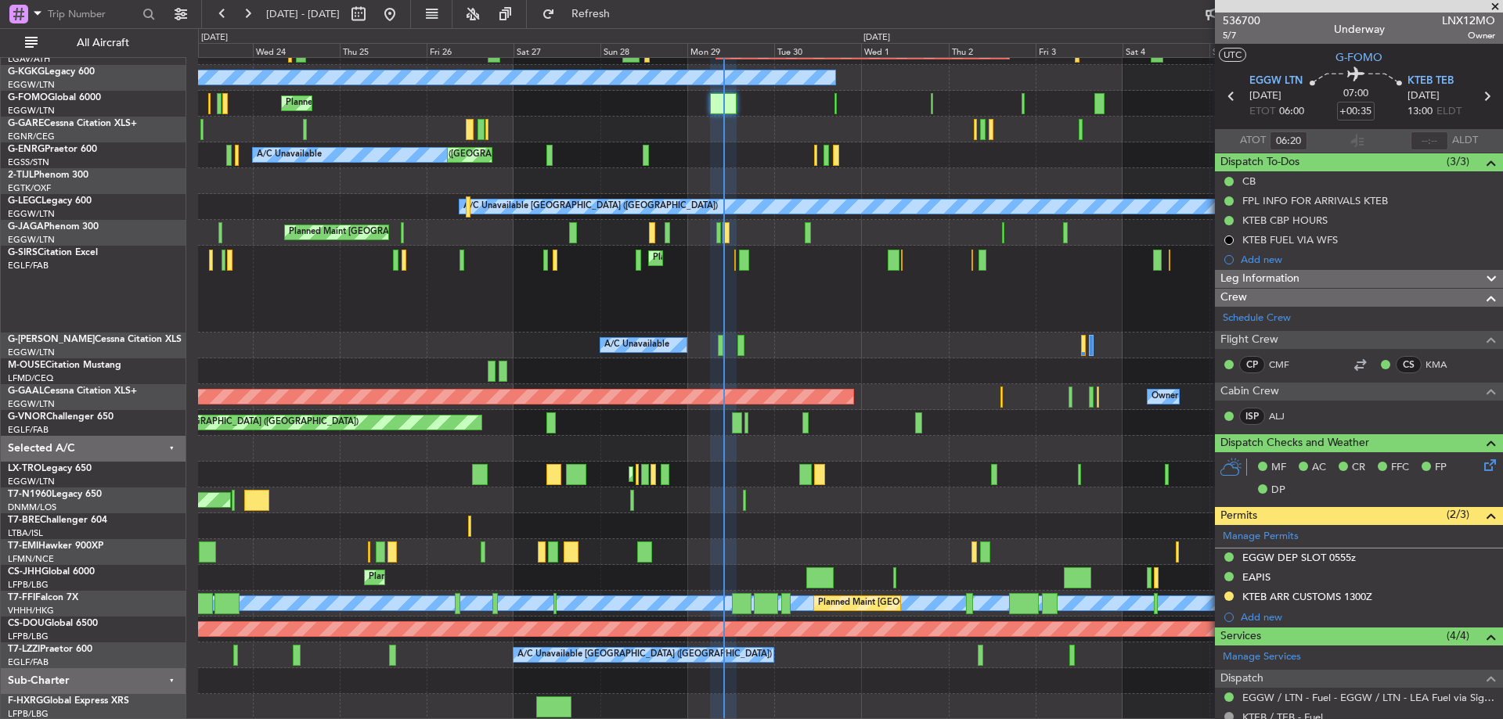
click at [780, 417] on div "Planned Maint [GEOGRAPHIC_DATA] A/C Unavailable [GEOGRAPHIC_DATA] (Ataturk) Pla…" at bounding box center [850, 366] width 1304 height 707
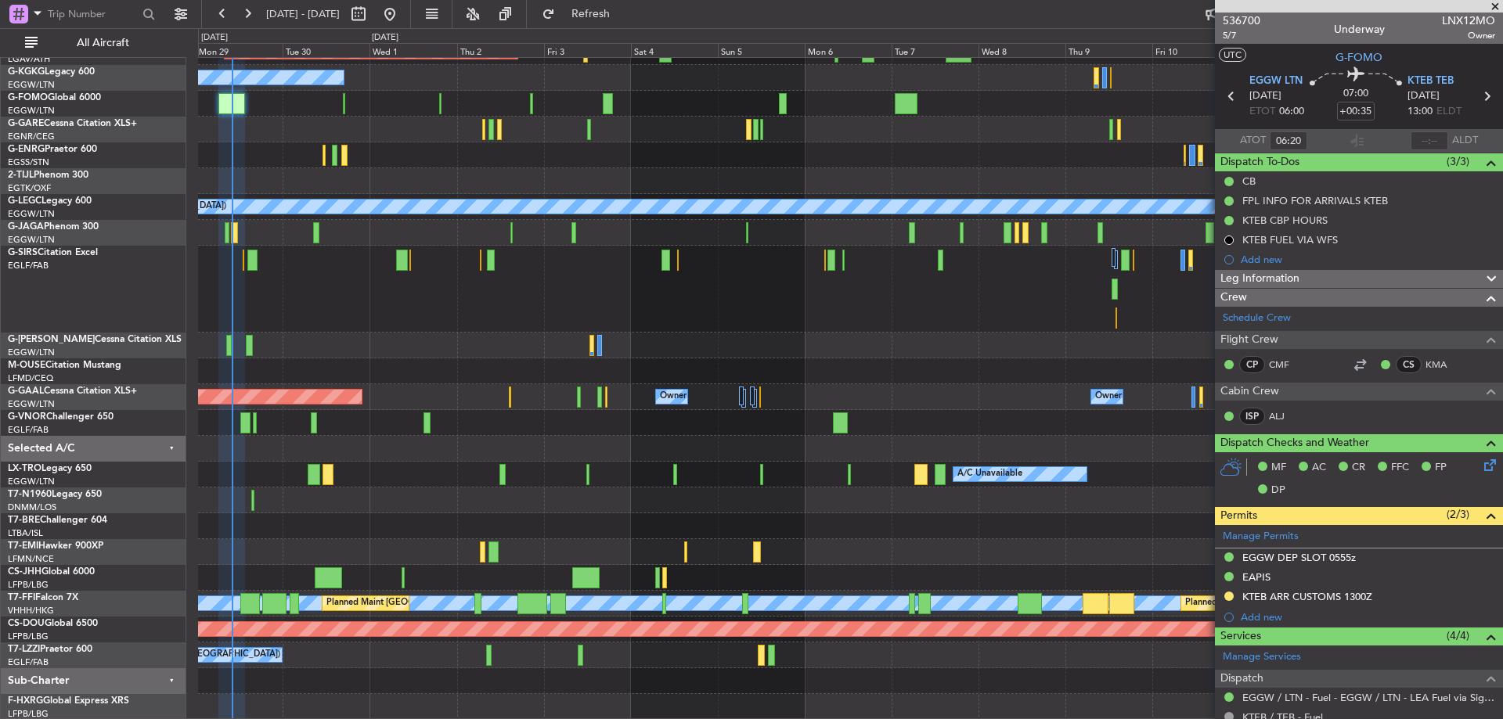
click at [383, 196] on div "Planned Maint Bremen A/C Unavailable Istanbul (Ataturk) Unplanned Maint London …" at bounding box center [850, 366] width 1304 height 707
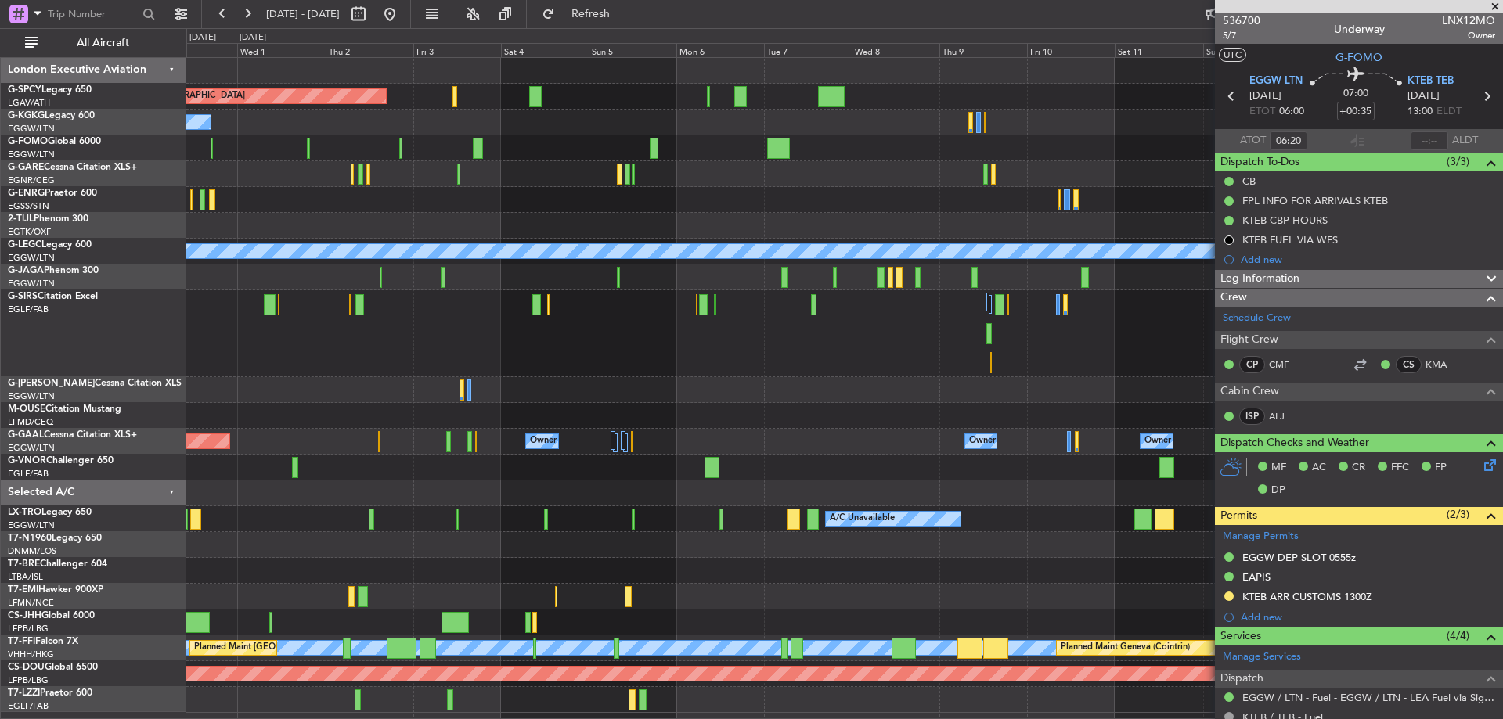
scroll to position [0, 0]
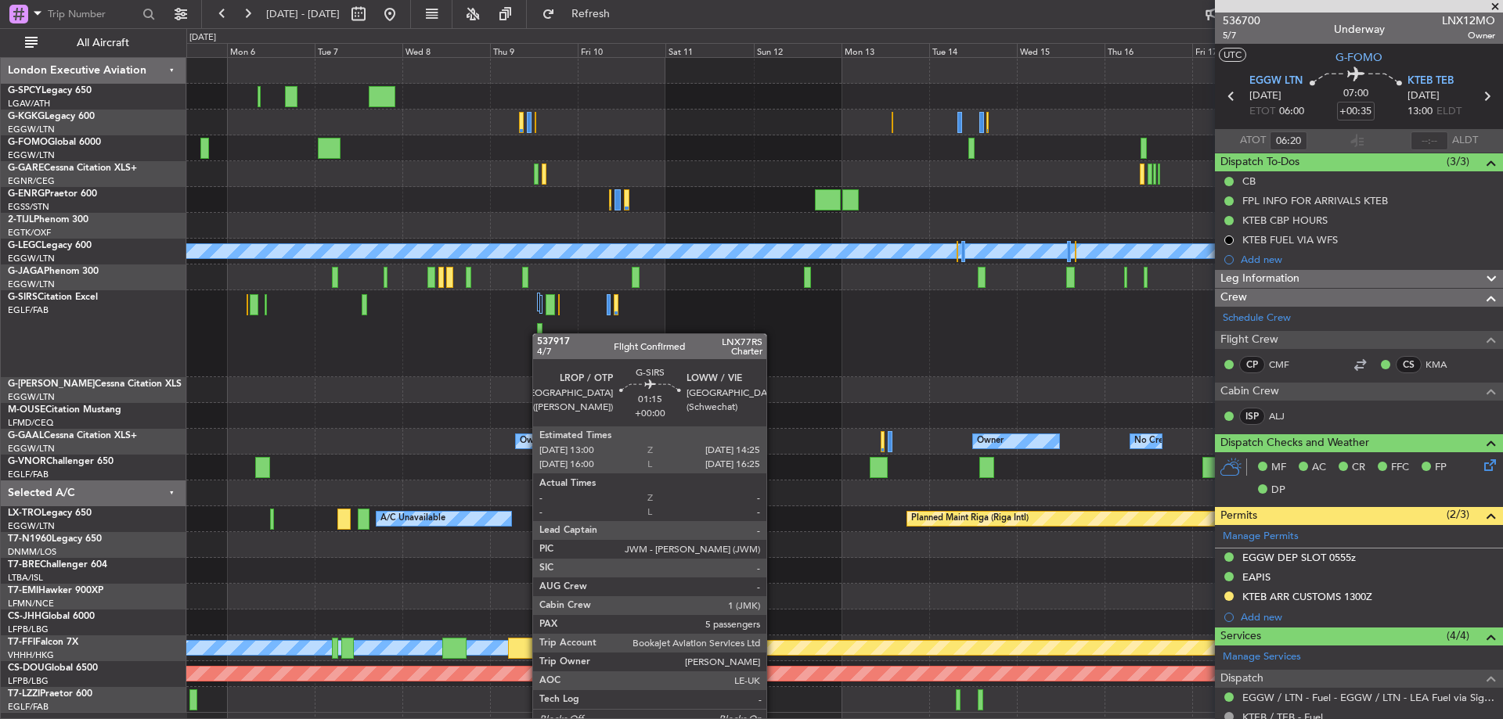
click at [540, 333] on div "Planned Maint Bremen A/C Unavailable London (Luton) Planned Maint Oxford (Kidli…" at bounding box center [844, 385] width 1316 height 655
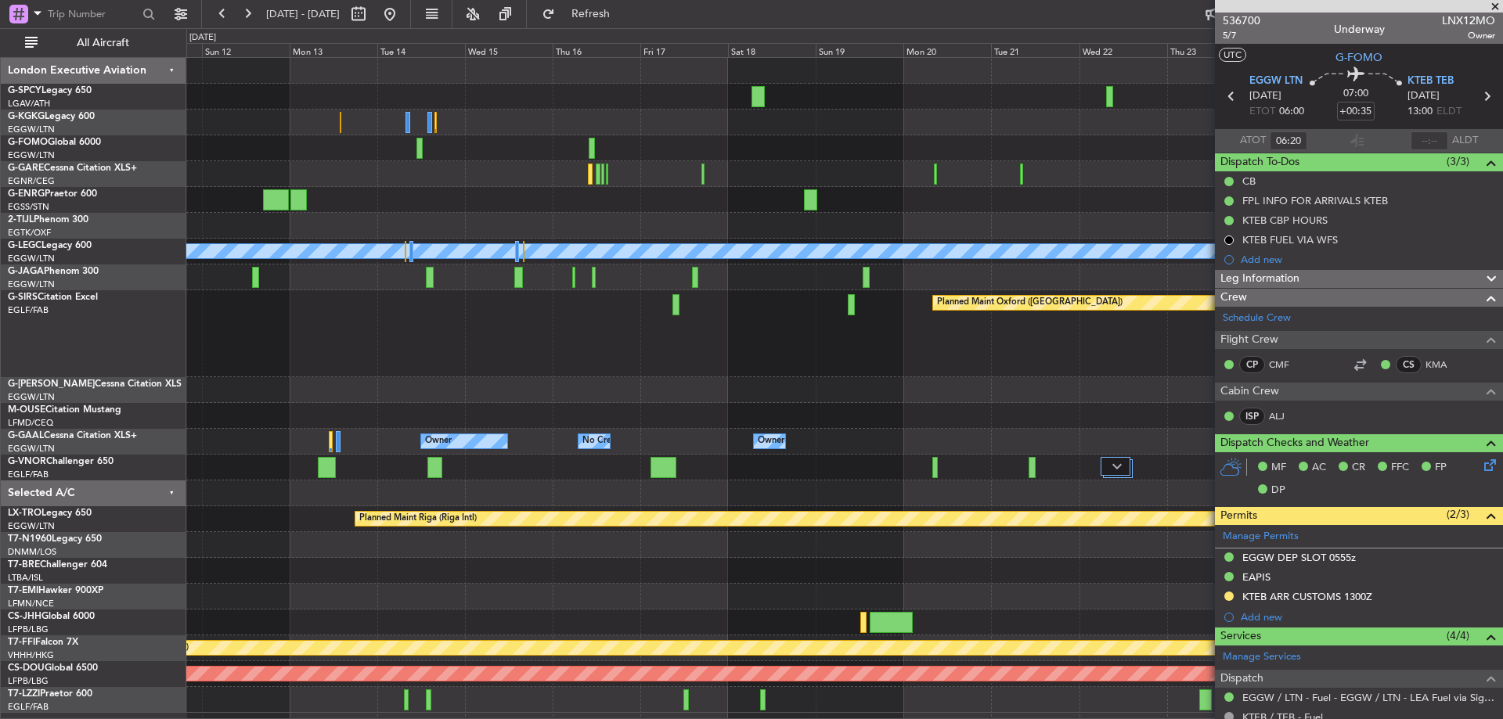
click at [356, 326] on div "Planned Maint Oxford ([GEOGRAPHIC_DATA])" at bounding box center [844, 333] width 1316 height 87
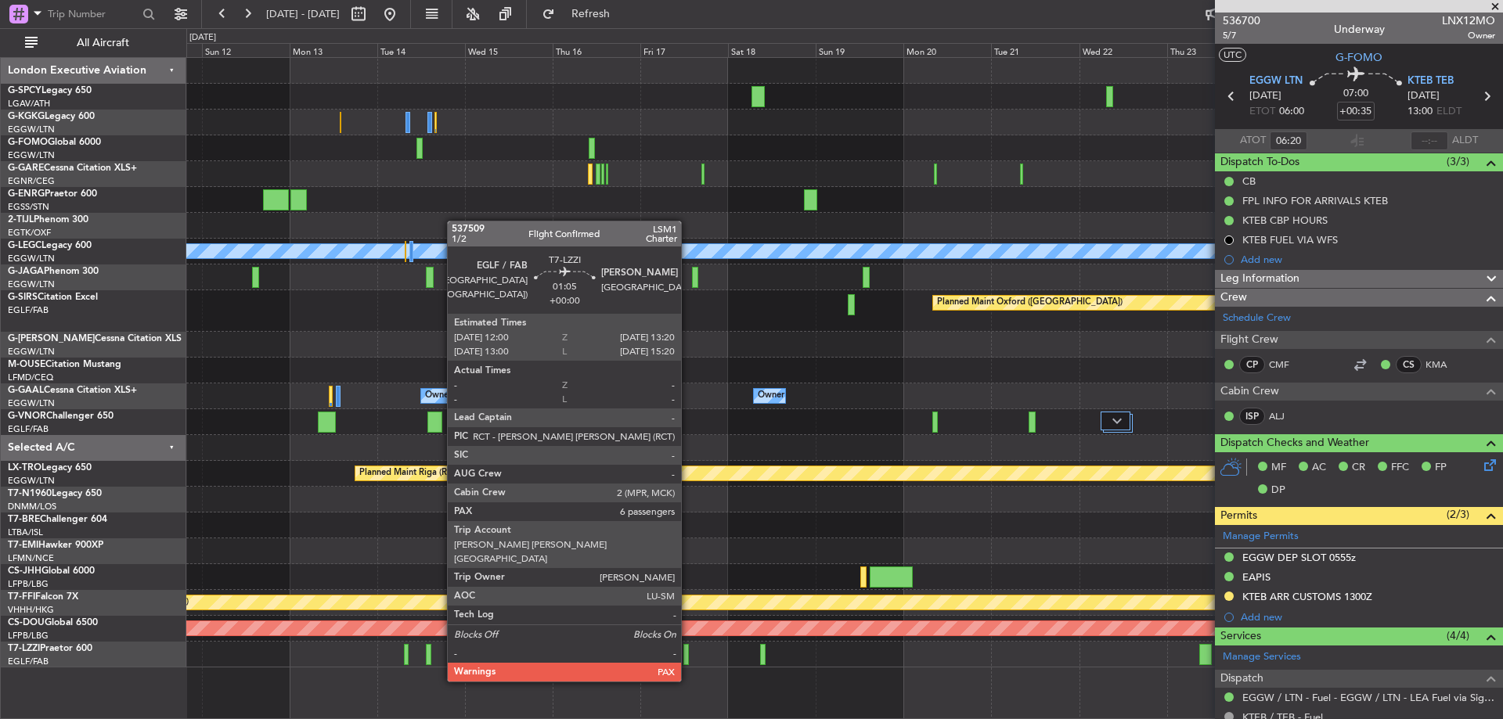
click at [688, 652] on div at bounding box center [685, 654] width 5 height 21
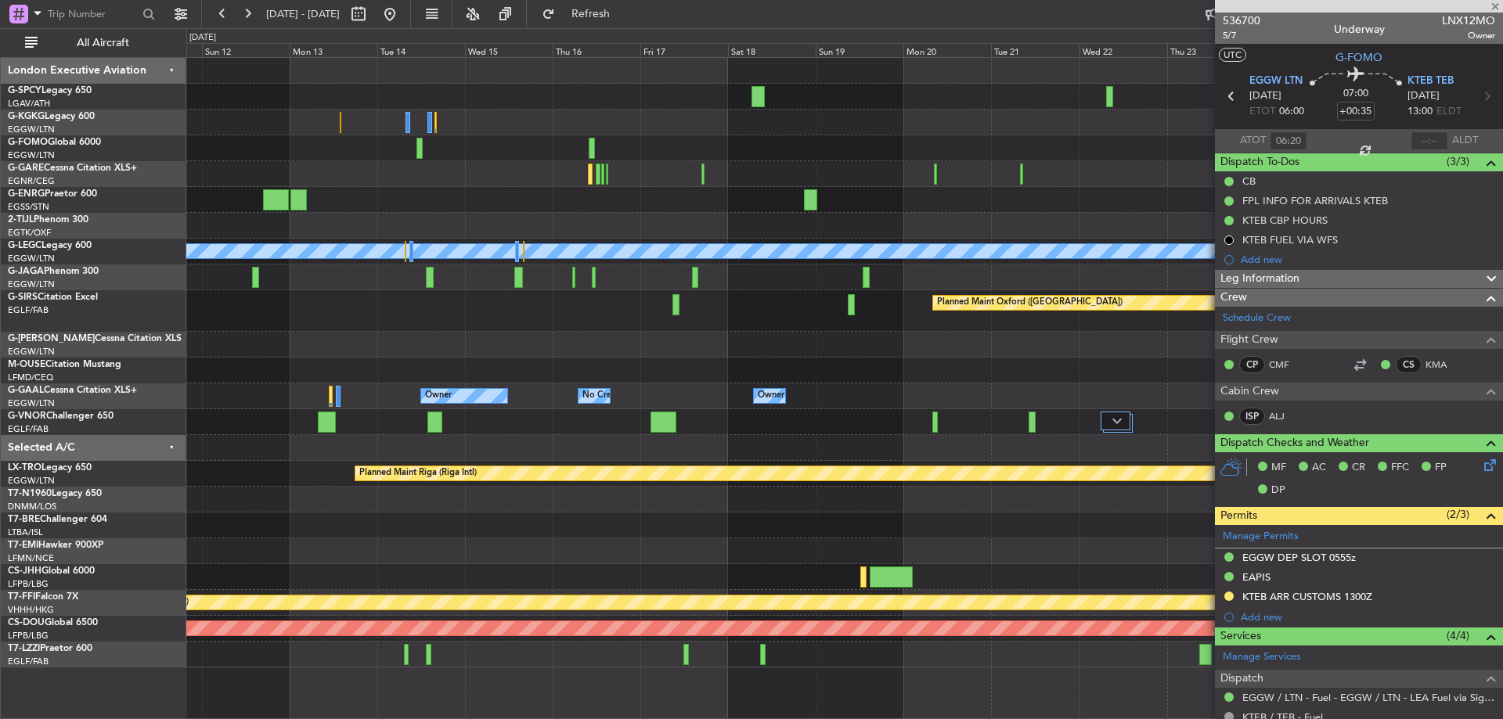
type input "6"
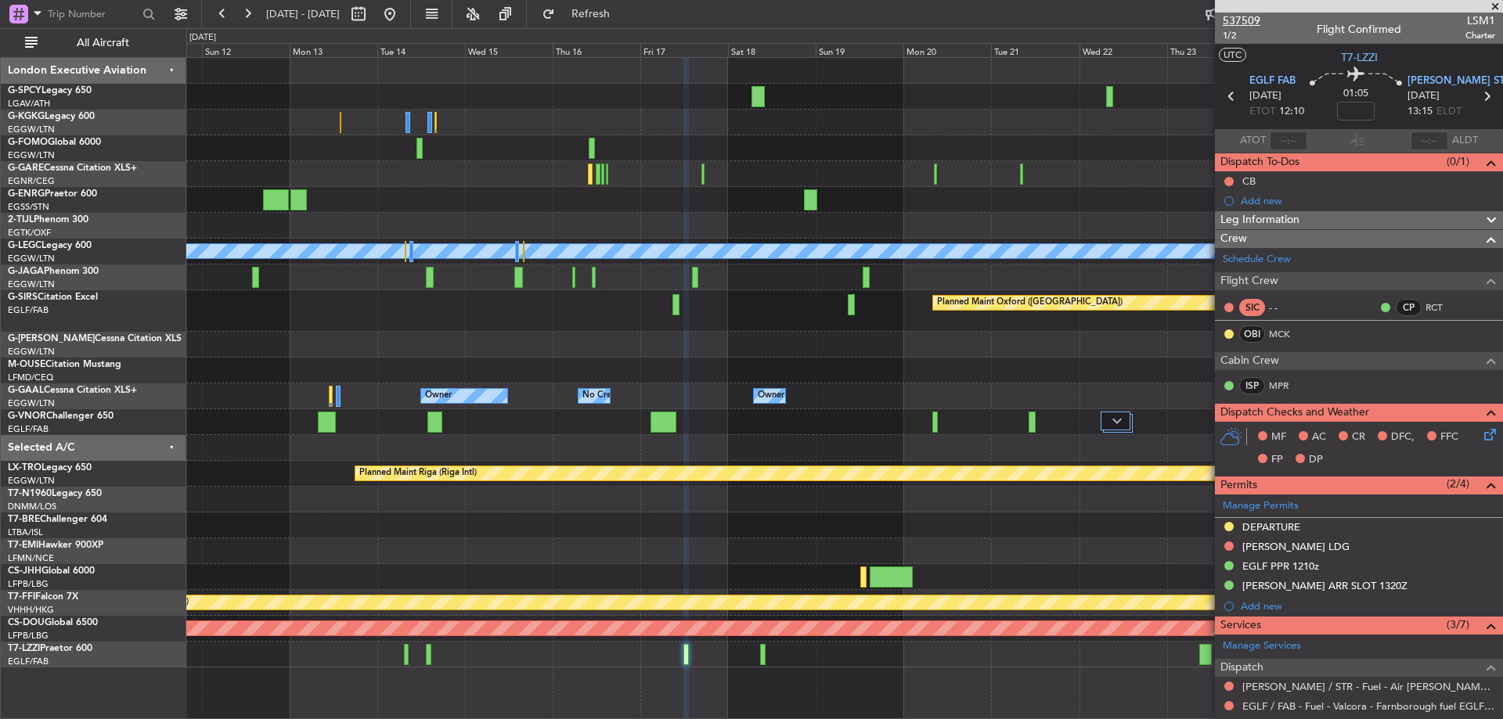
click at [1250, 20] on span "537509" at bounding box center [1242, 21] width 38 height 16
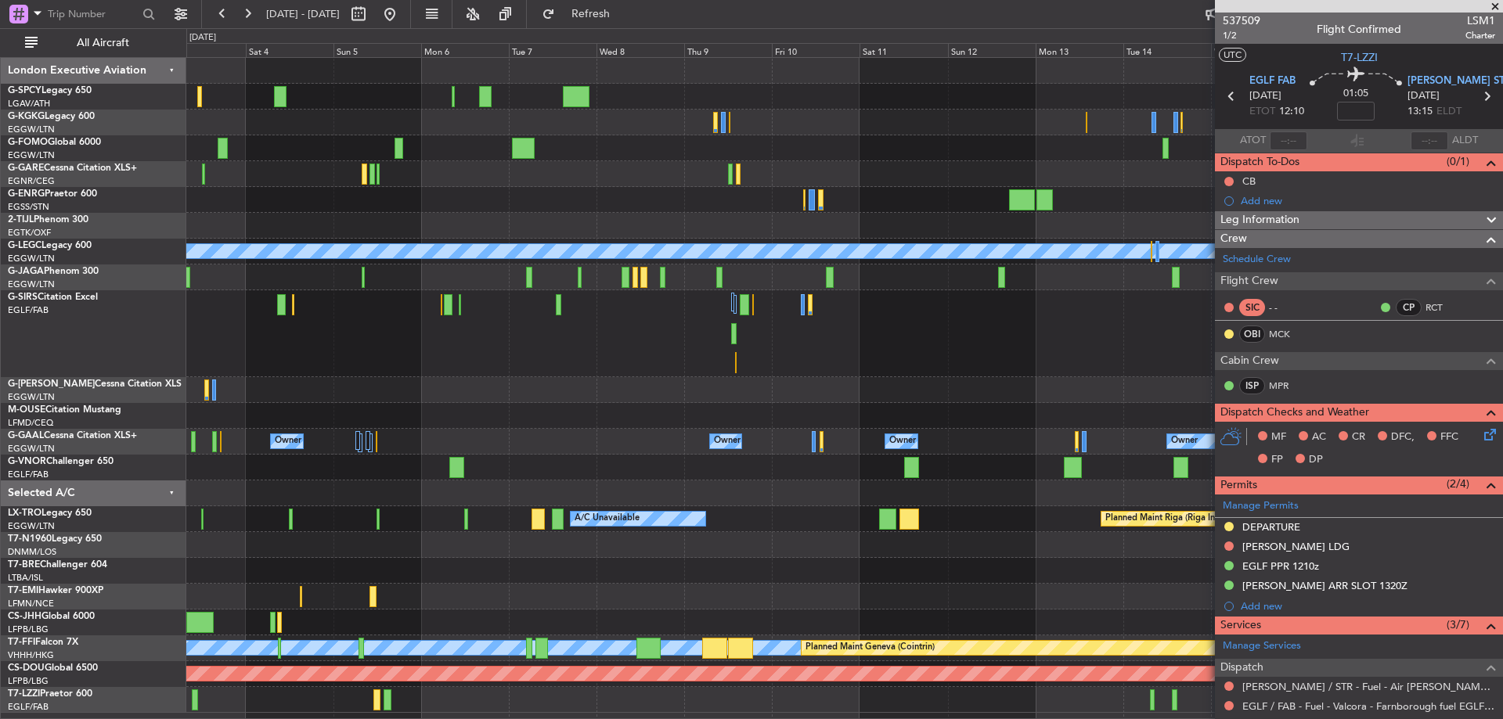
click at [1046, 554] on div "Planned Maint Bremen A/C Unavailable Istanbul (Ataturk) A/C Unavailable London …" at bounding box center [844, 385] width 1316 height 655
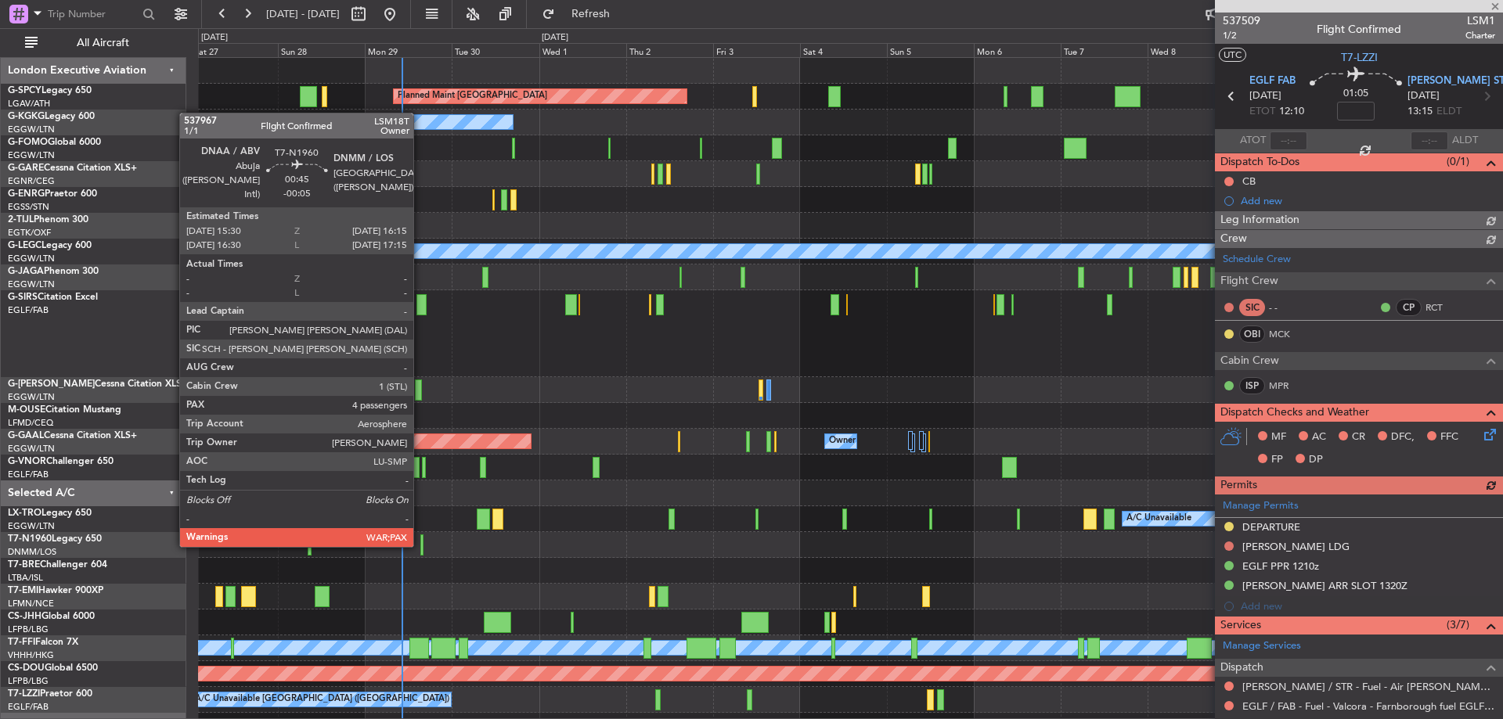
click at [420, 544] on div at bounding box center [421, 545] width 3 height 21
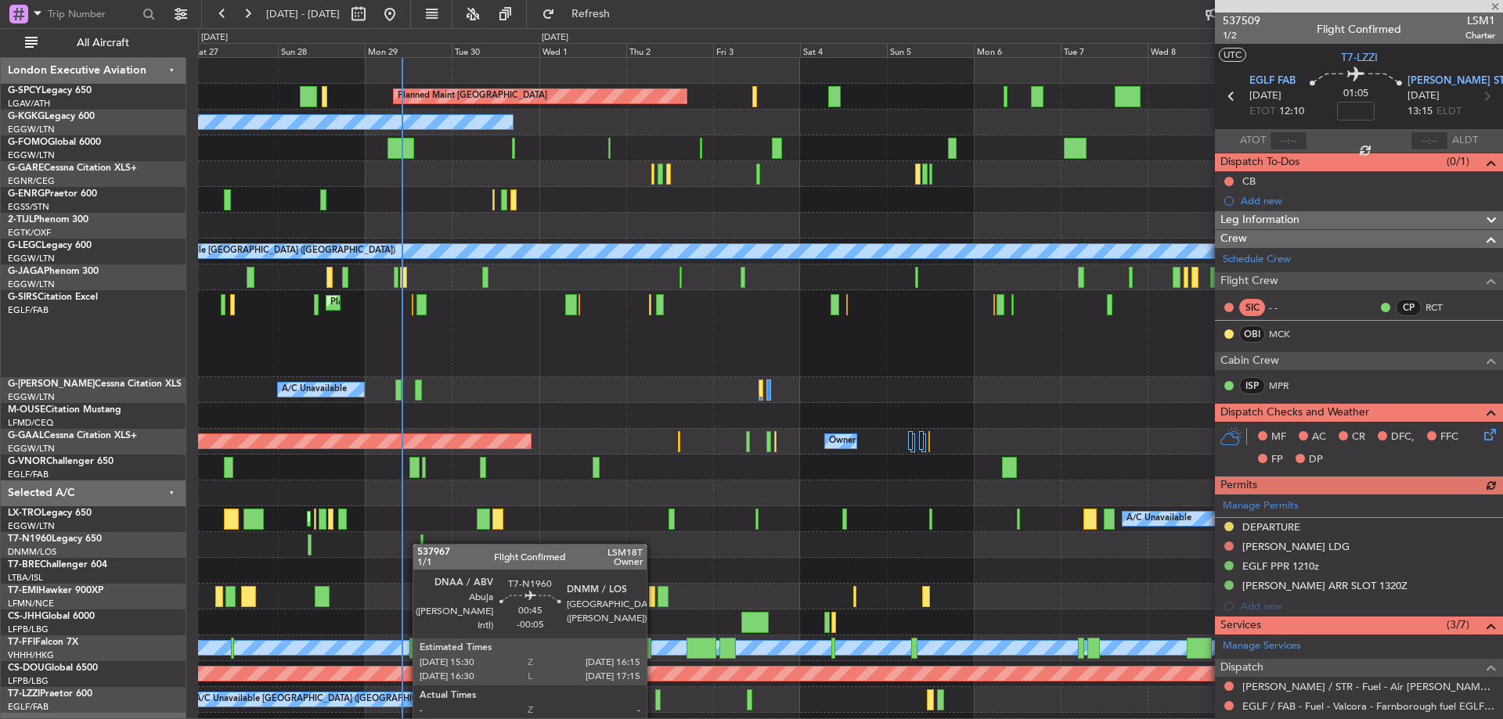
type input "-00:05"
type input "4"
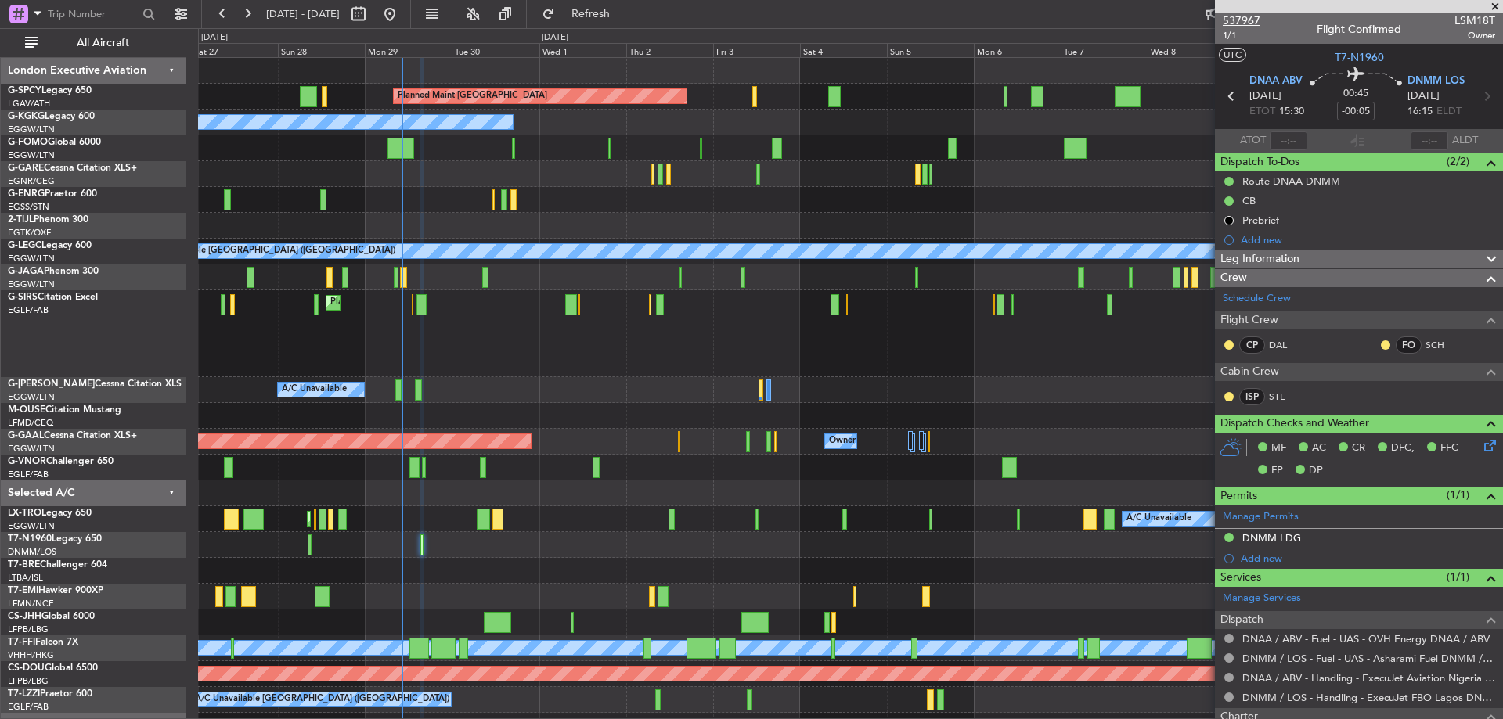
click at [1253, 13] on span "537967" at bounding box center [1242, 21] width 38 height 16
